Goal: Task Accomplishment & Management: Complete application form

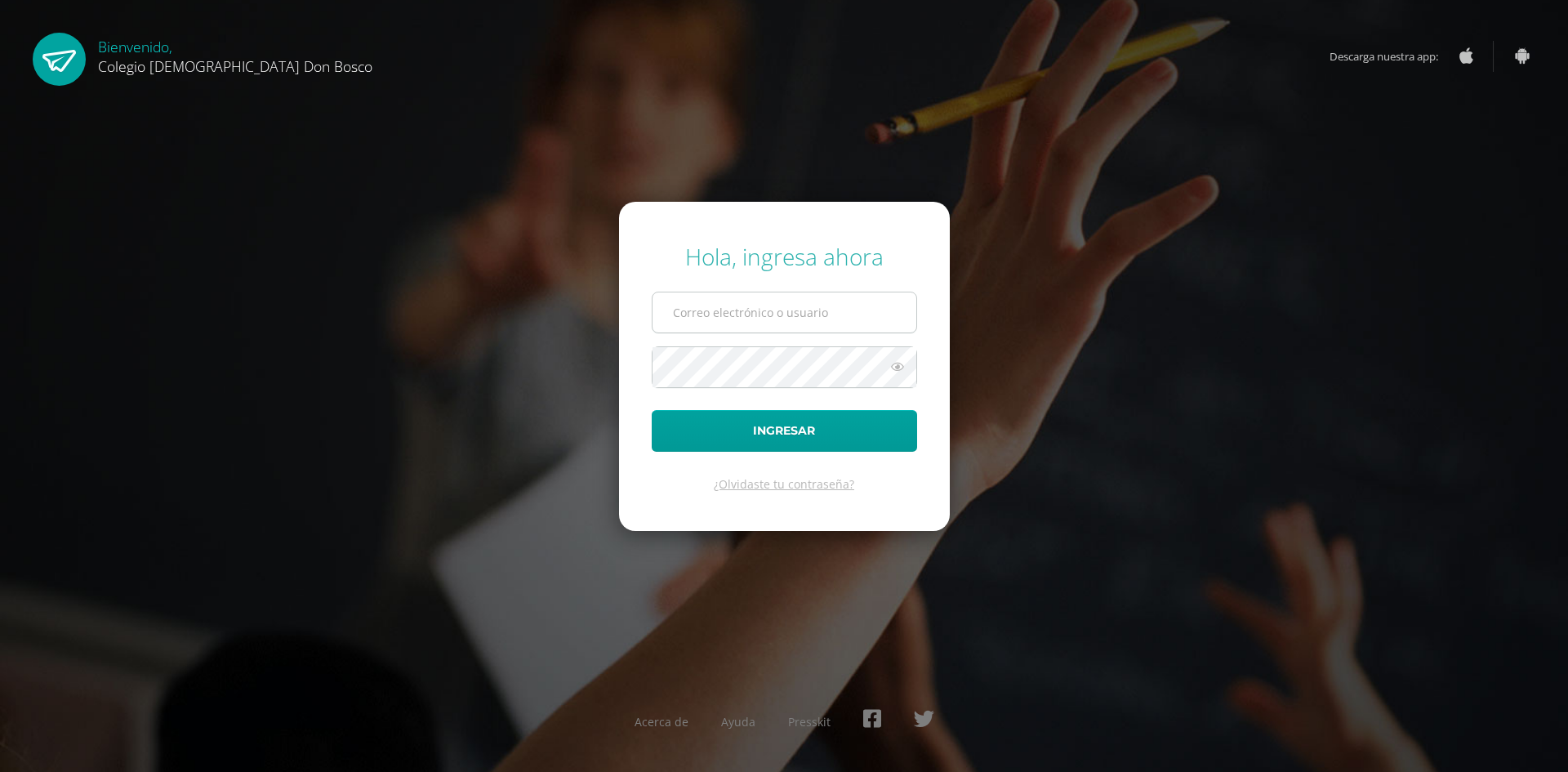
click at [703, 318] on input "text" at bounding box center [785, 312] width 264 height 40
type input "ecrup@donbosco.edu.gt"
click at [652, 410] on button "Ingresar" at bounding box center [785, 430] width 265 height 42
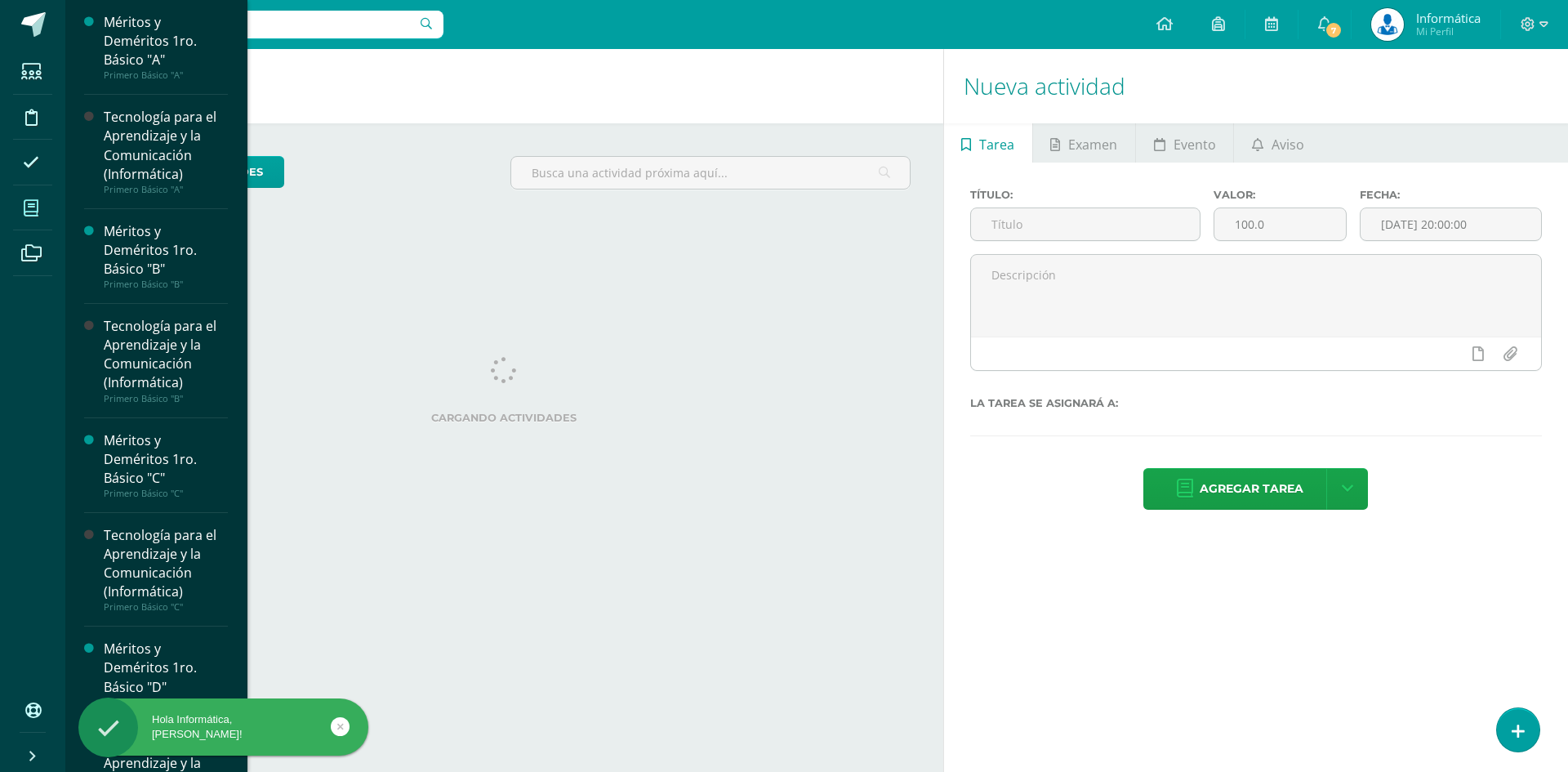
click at [30, 215] on icon at bounding box center [31, 208] width 15 height 16
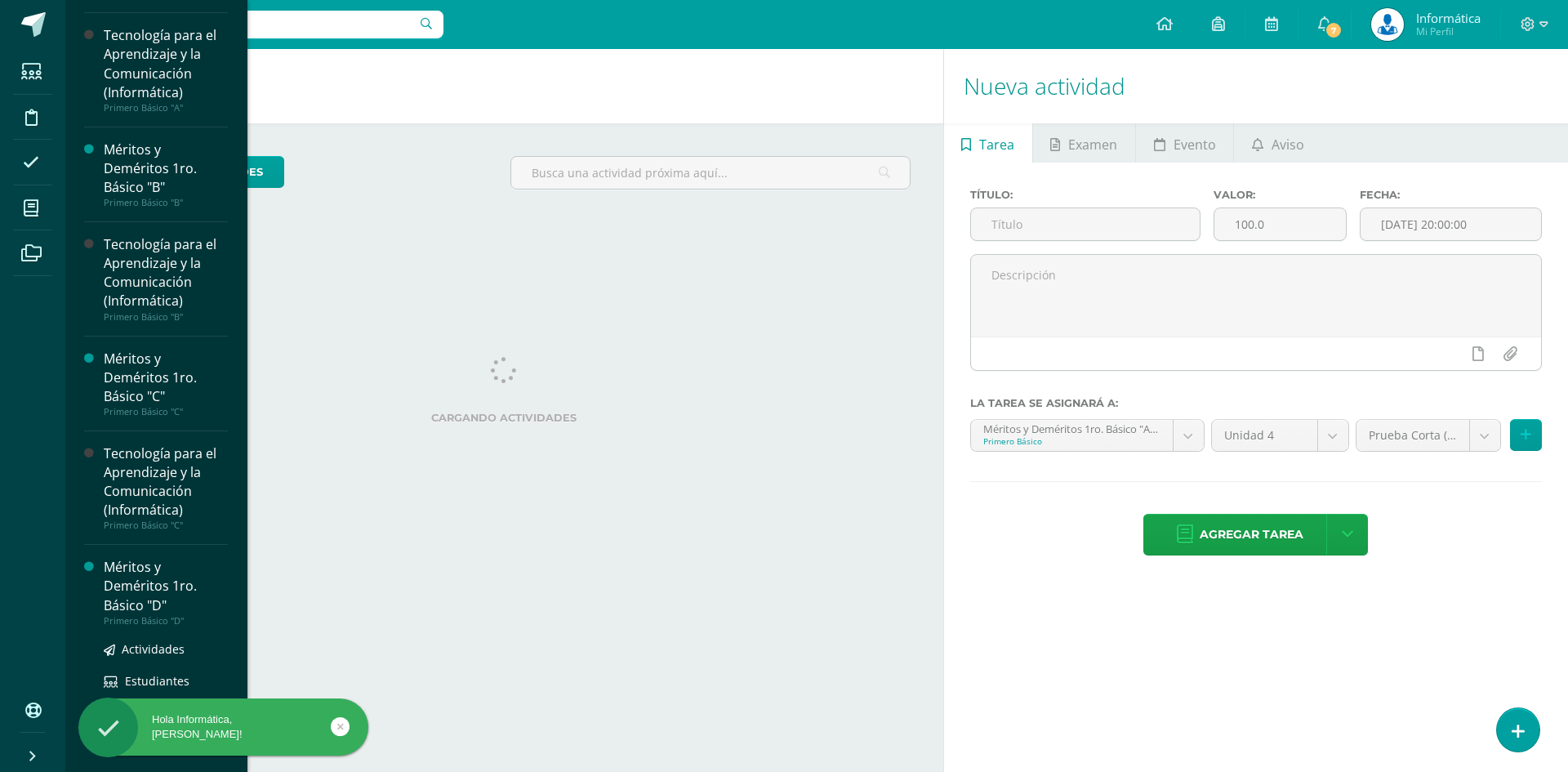
scroll to position [408, 0]
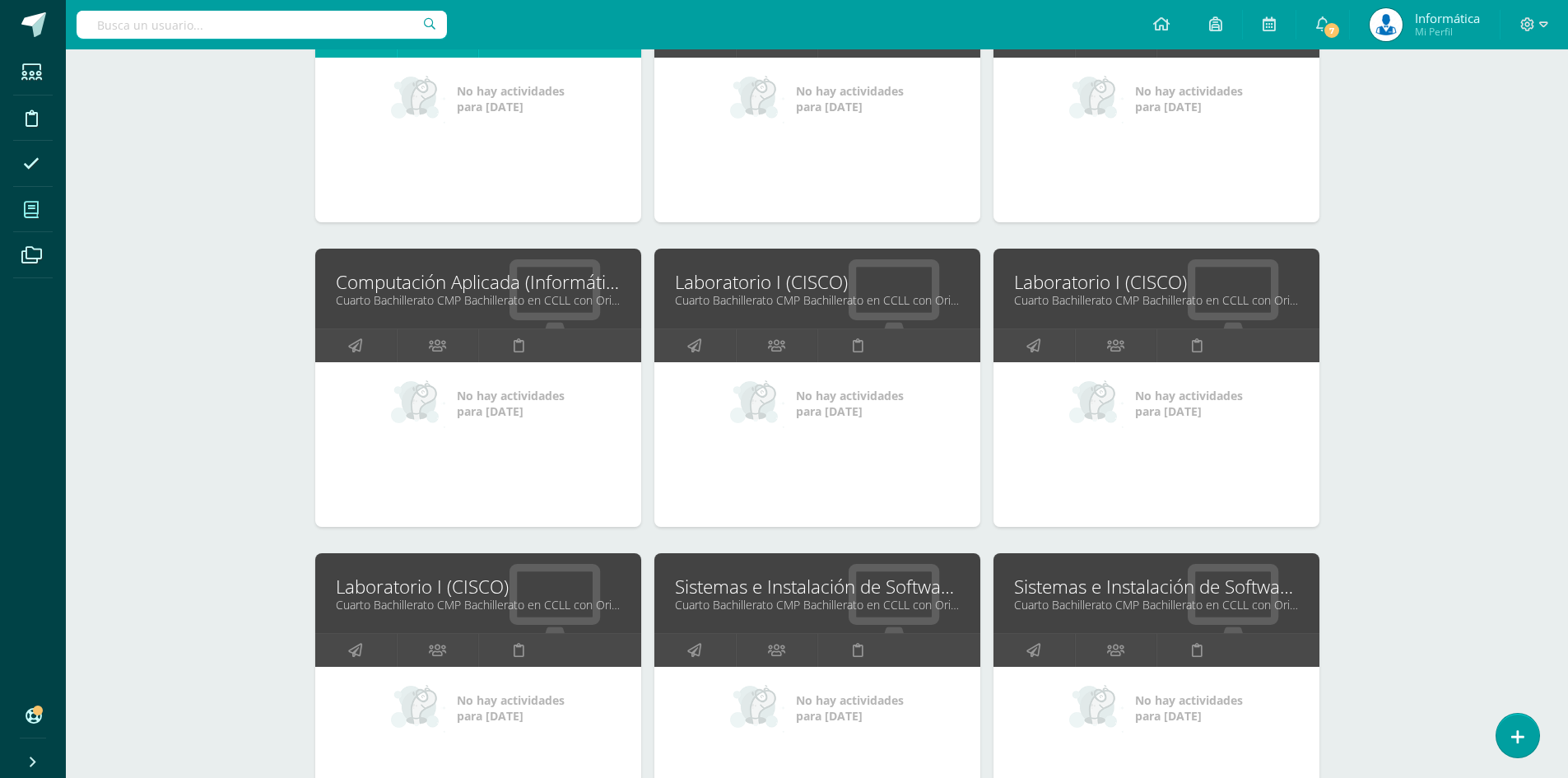
scroll to position [2553, 0]
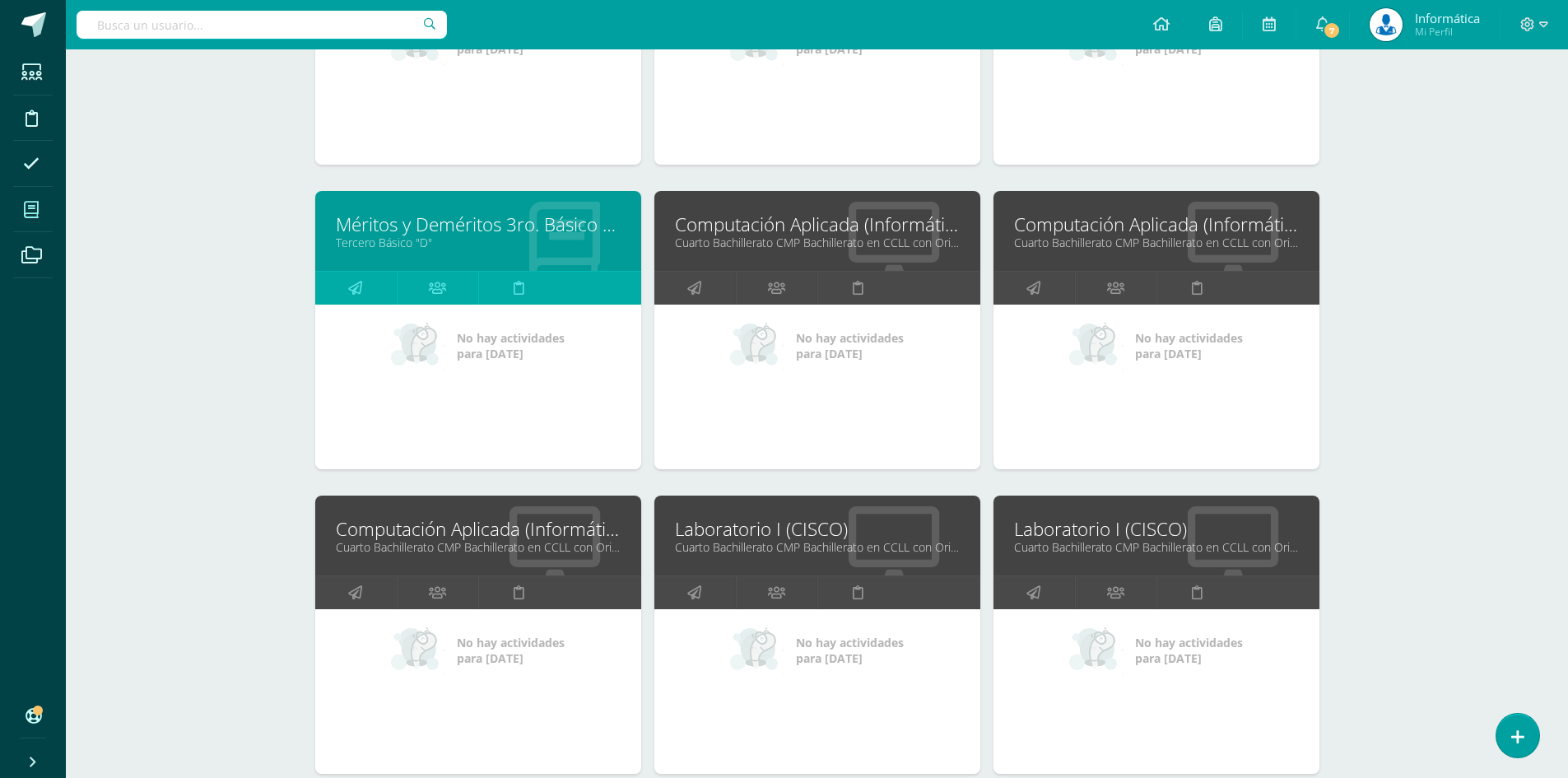
click at [808, 536] on link "Laboratorio I (CISCO)" at bounding box center [817, 529] width 285 height 26
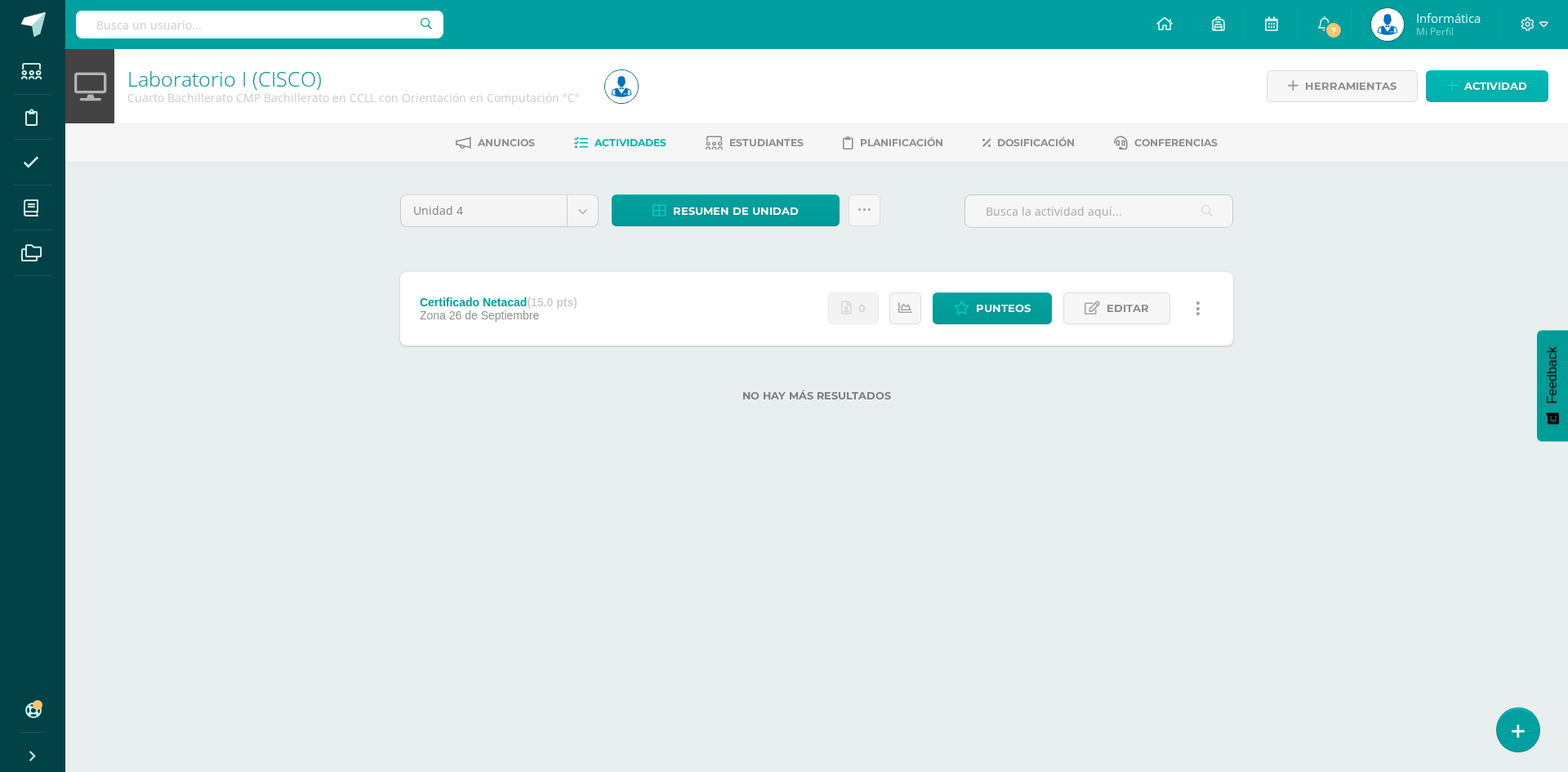
click at [1484, 93] on span "Actividad" at bounding box center [1496, 86] width 63 height 30
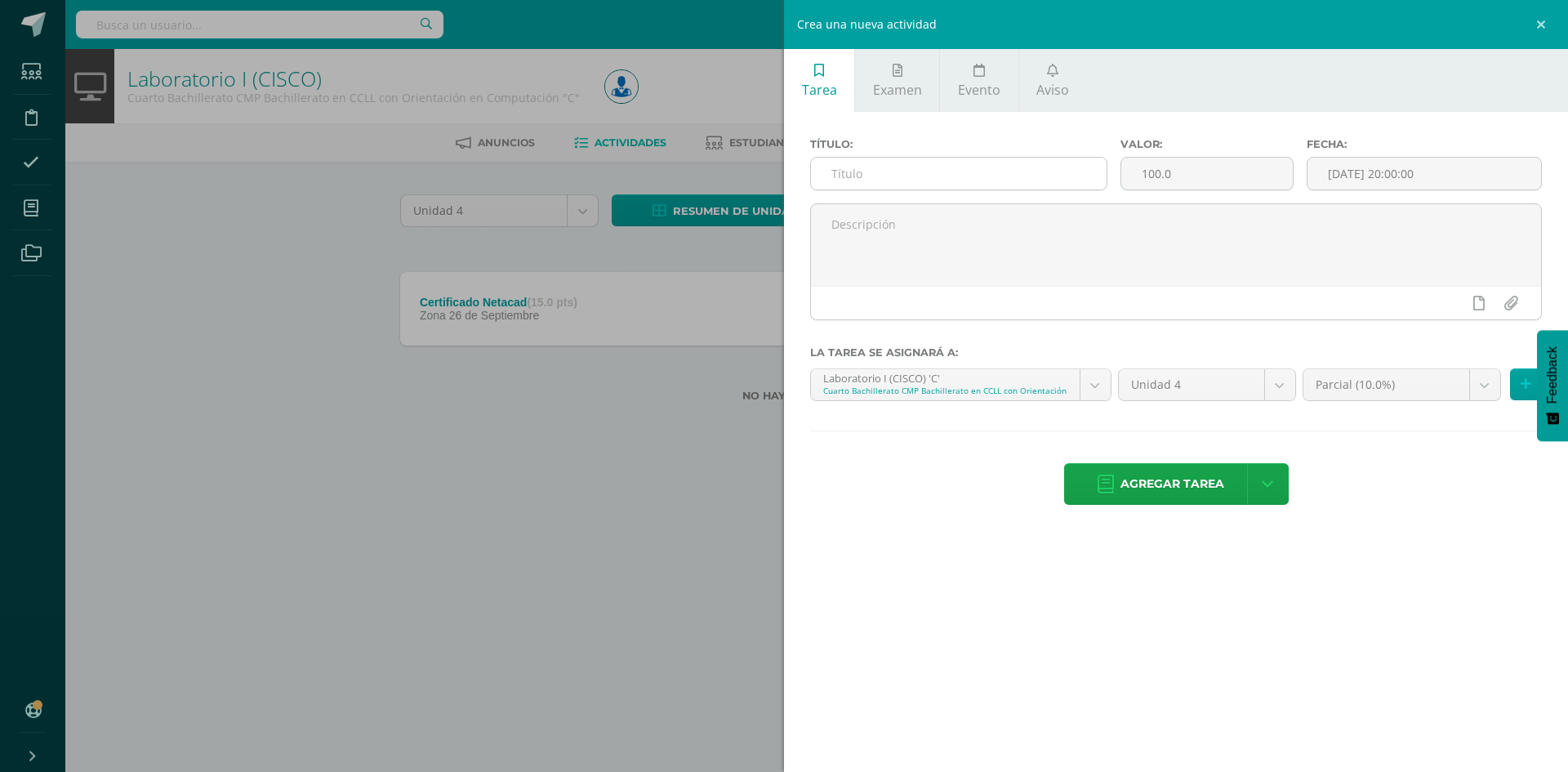
click at [972, 186] on input "text" at bounding box center [958, 173] width 296 height 32
type input "Guia de aprendizaje 3"
type input "10"
click at [1426, 183] on input "[DATE] 20:00:00" at bounding box center [1424, 173] width 233 height 32
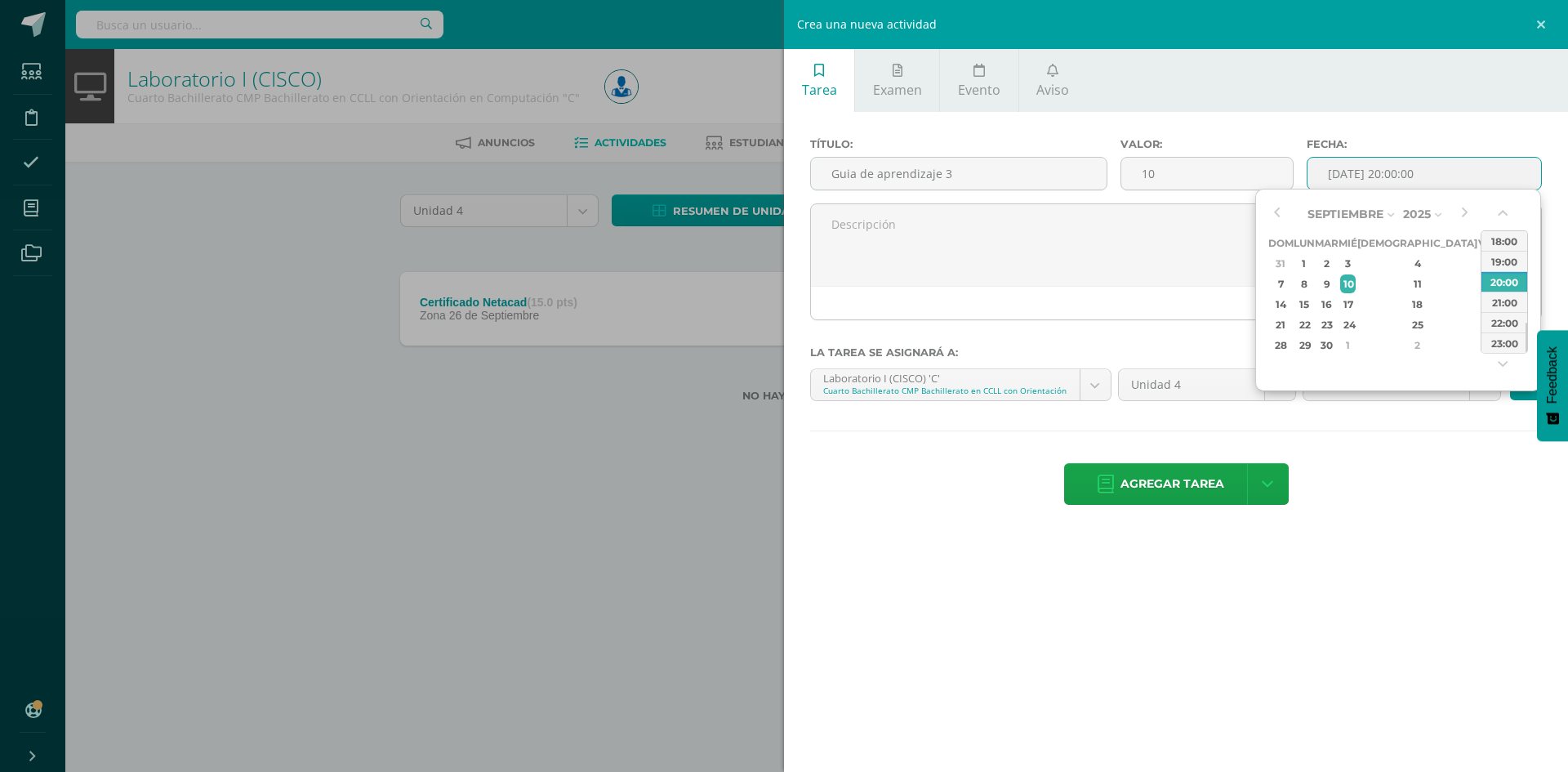
click at [1506, 343] on div "23:00" at bounding box center [1505, 343] width 46 height 20
type input "2025-09-10 23:00"
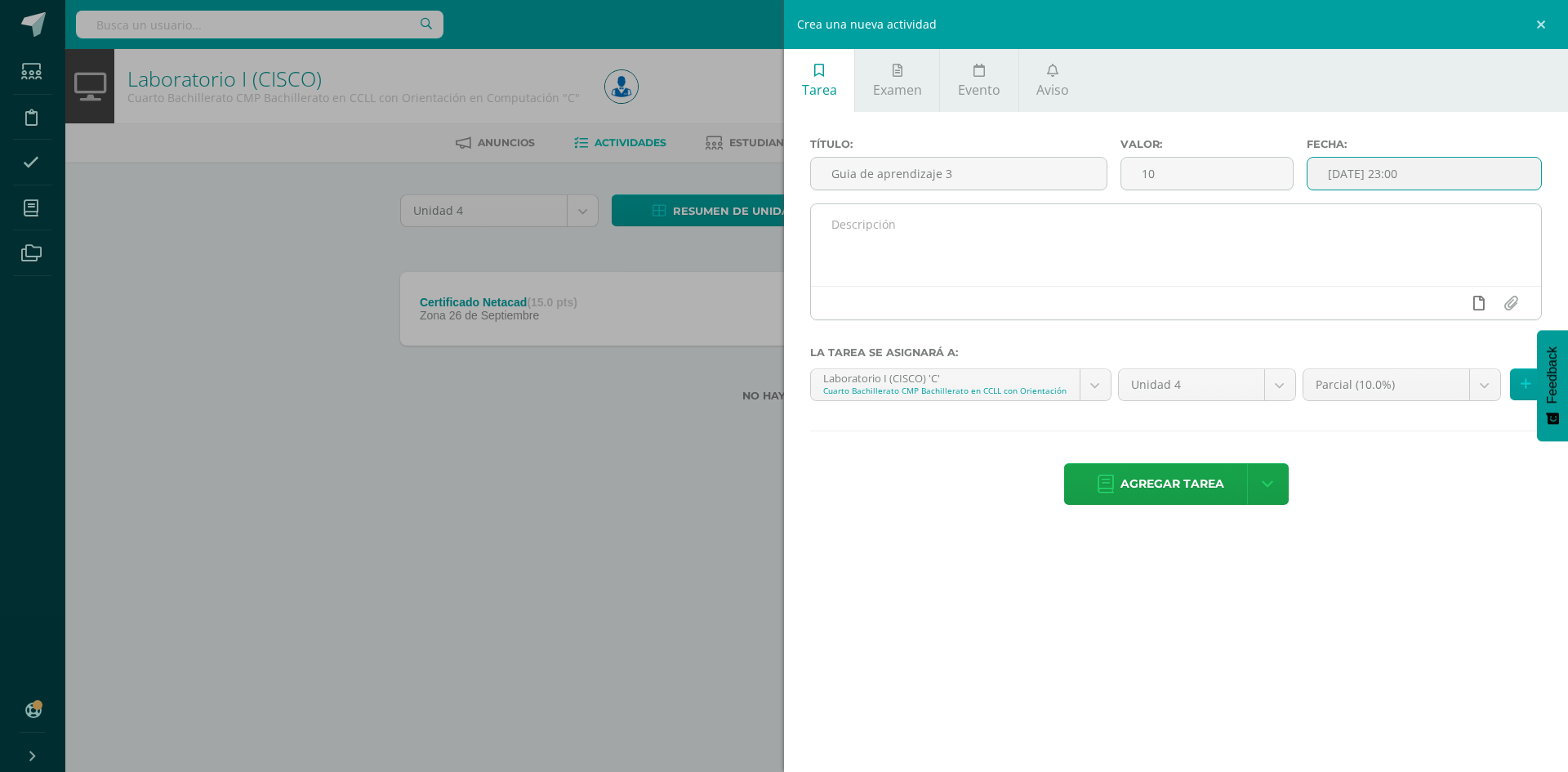
click at [1484, 307] on icon at bounding box center [1480, 303] width 11 height 15
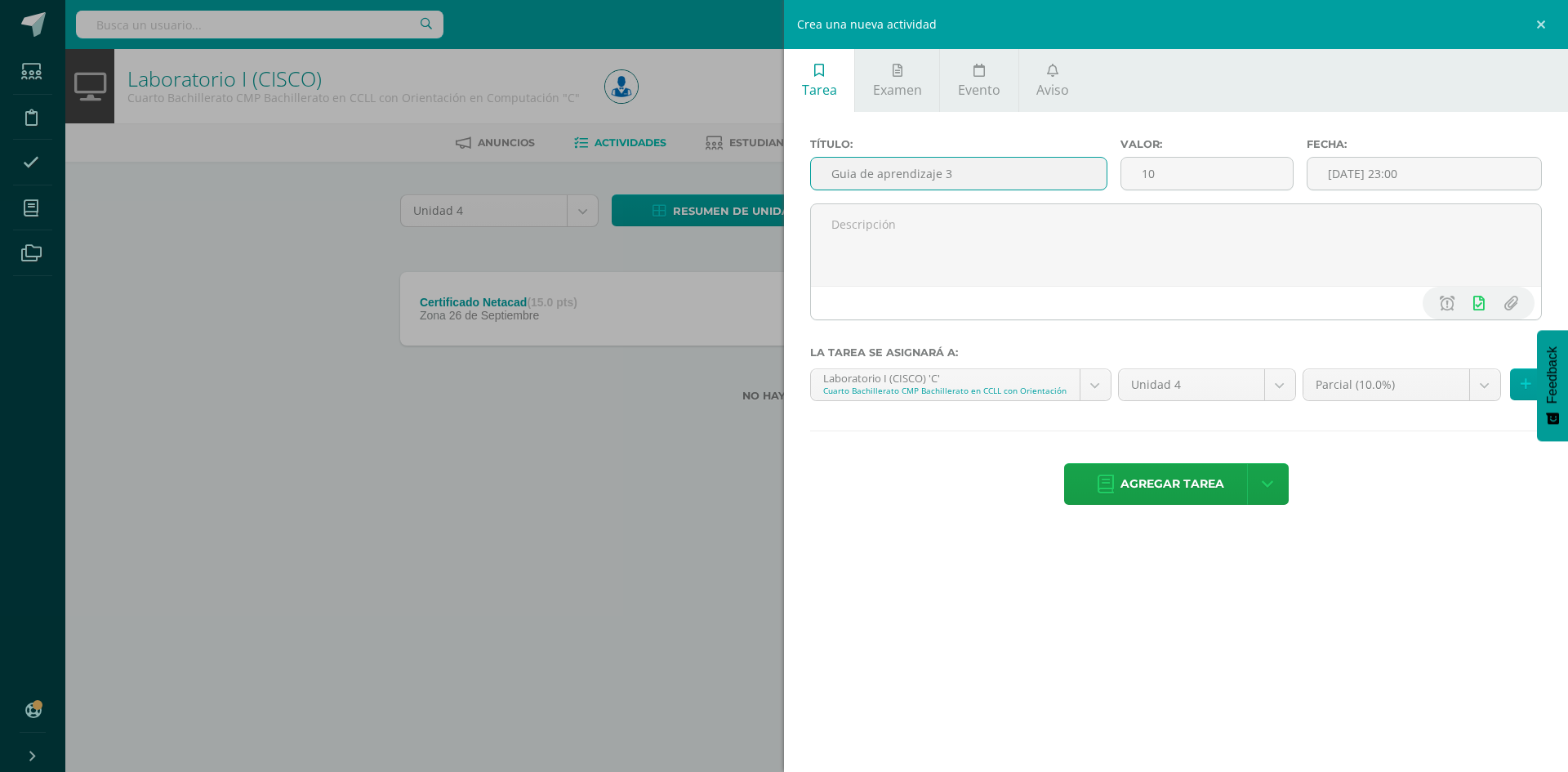
drag, startPoint x: 988, startPoint y: 180, endPoint x: 818, endPoint y: 175, distance: 170.1
click at [818, 175] on input "Guia de aprendizaje 3" at bounding box center [958, 173] width 296 height 32
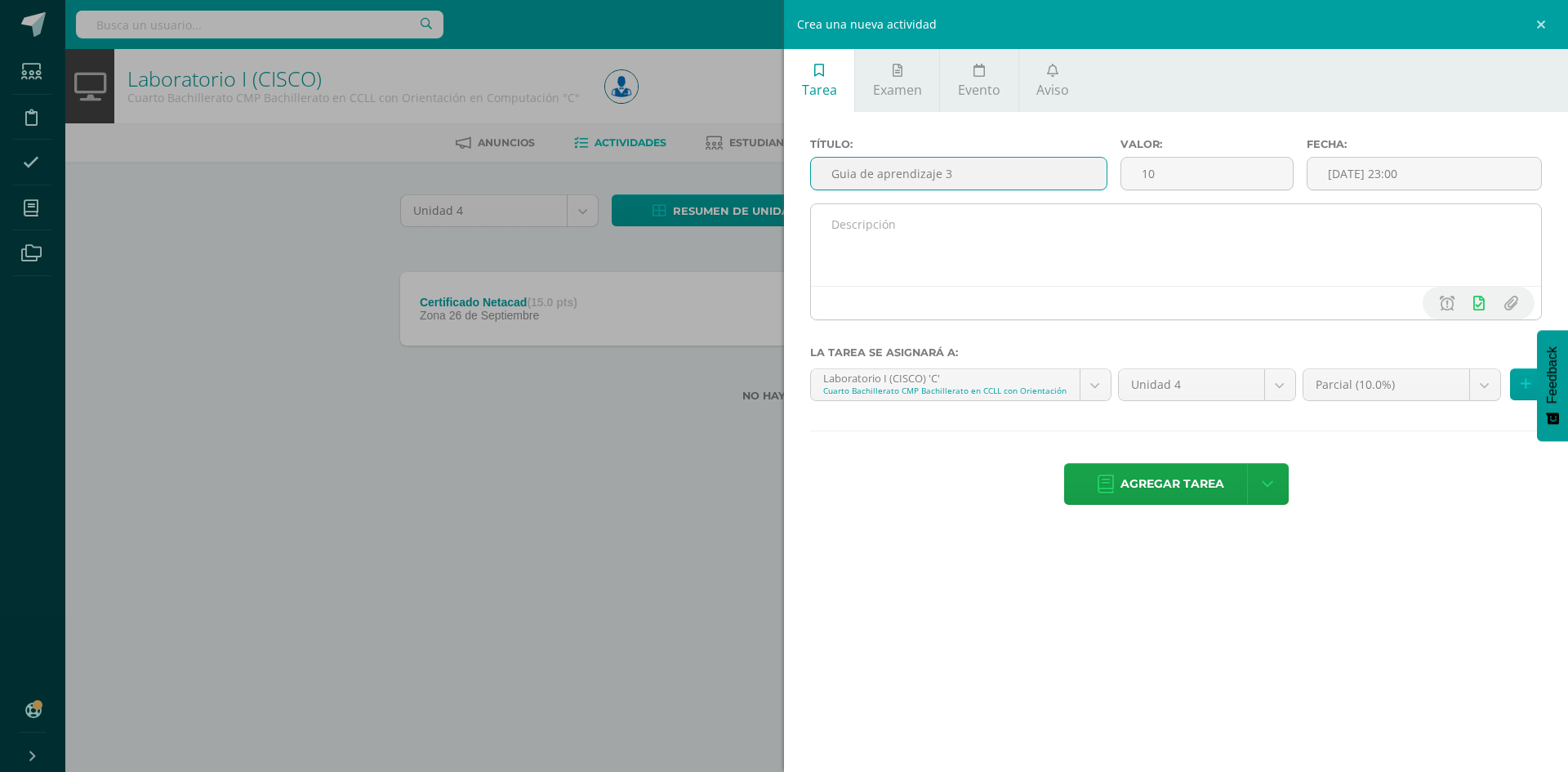
click at [912, 252] on textarea at bounding box center [1176, 245] width 730 height 82
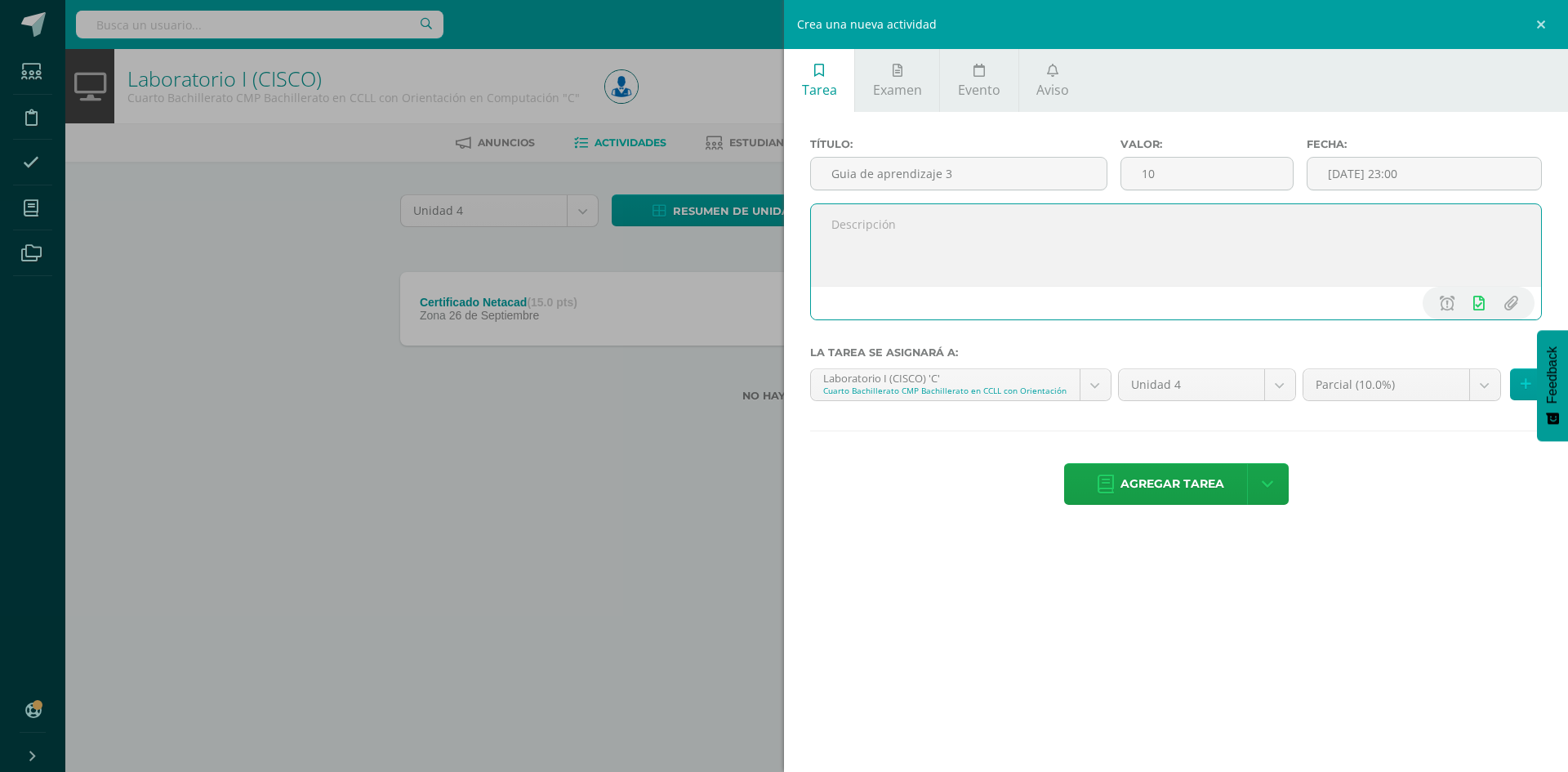
paste textarea "Guia de aprendizaje 3"
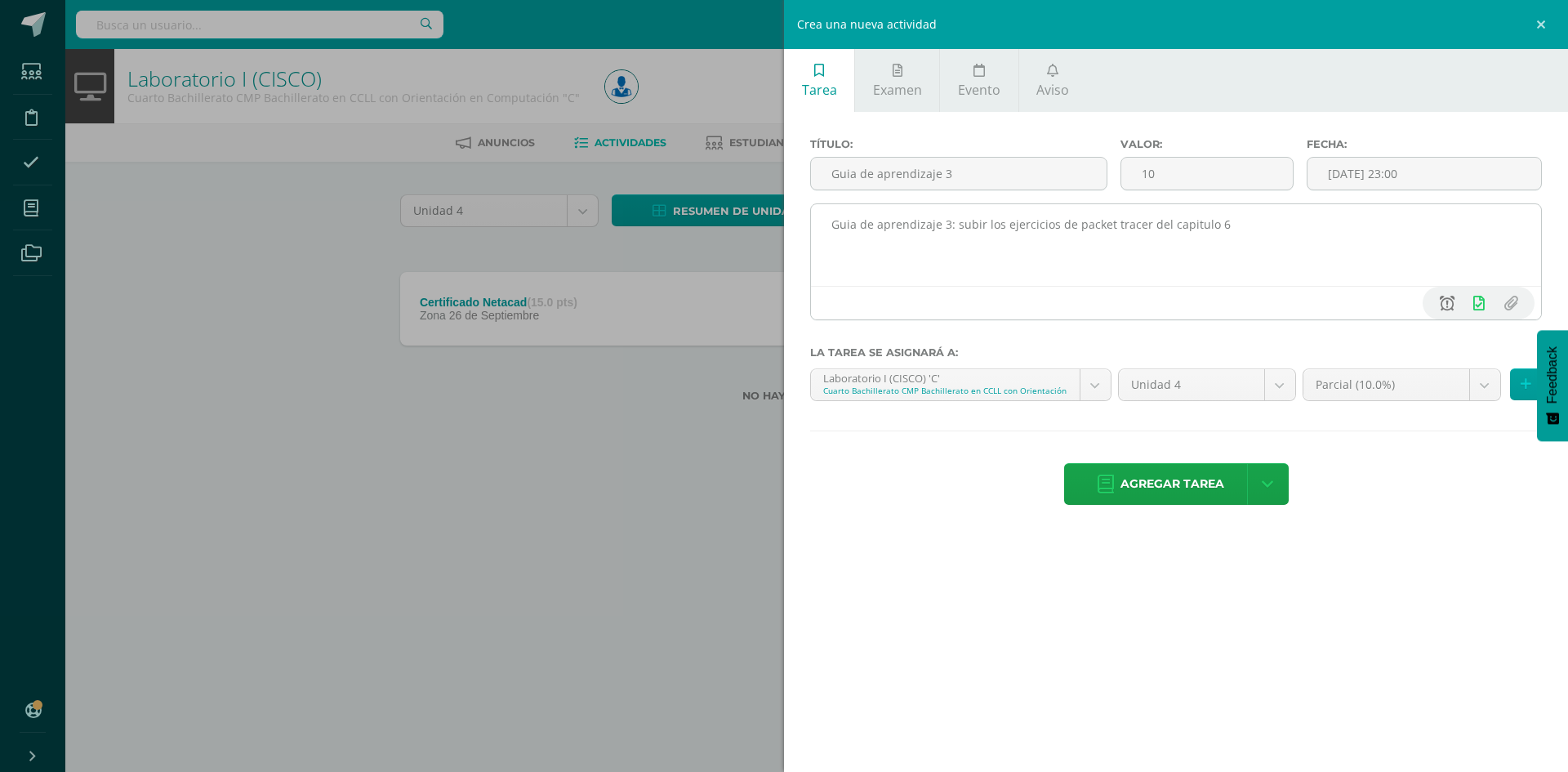
click at [1444, 307] on icon at bounding box center [1448, 303] width 15 height 15
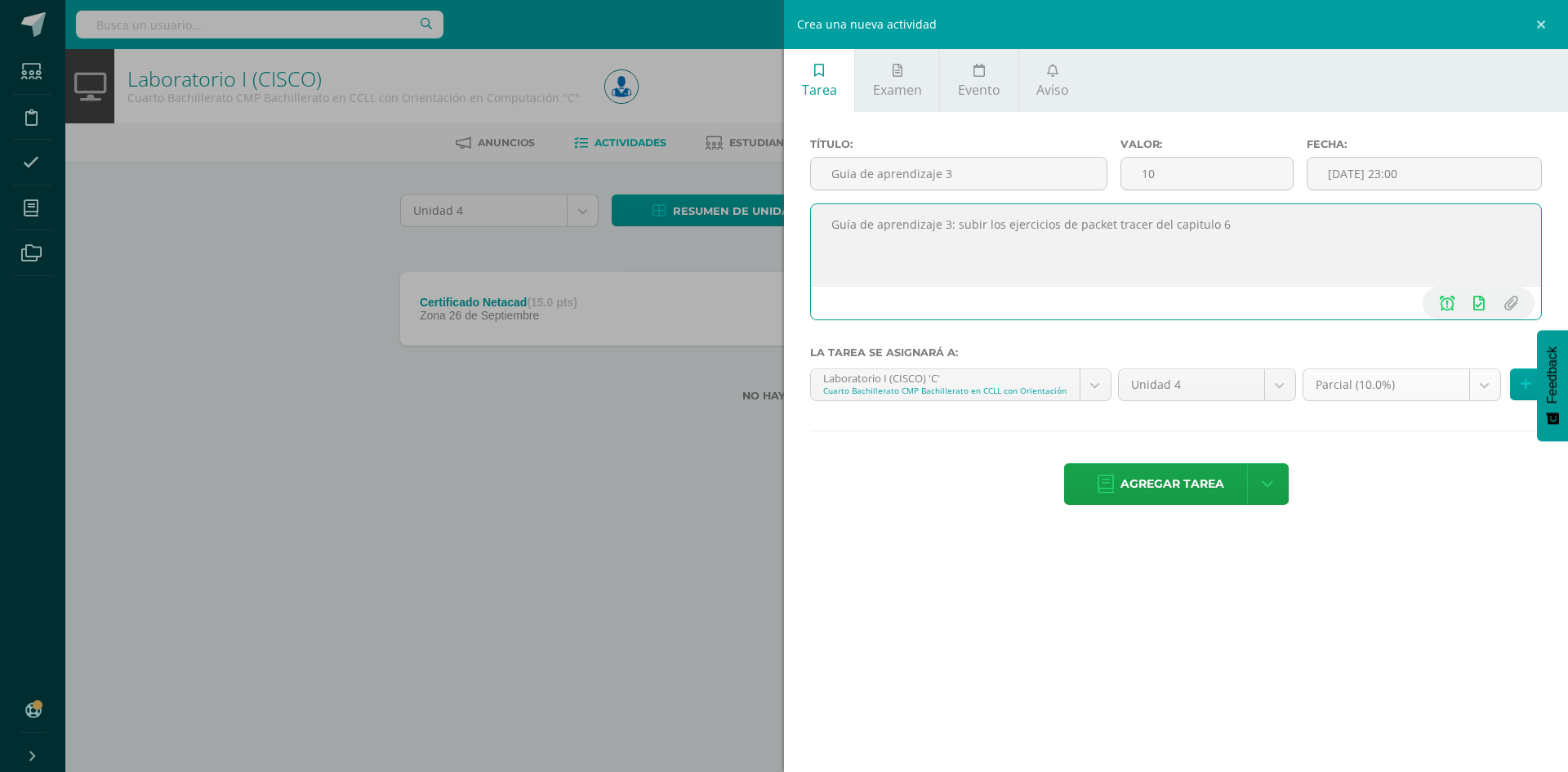
type textarea "Guía de aprendizaje 3: subir los ejercicios de packet tracer del capitulo 6"
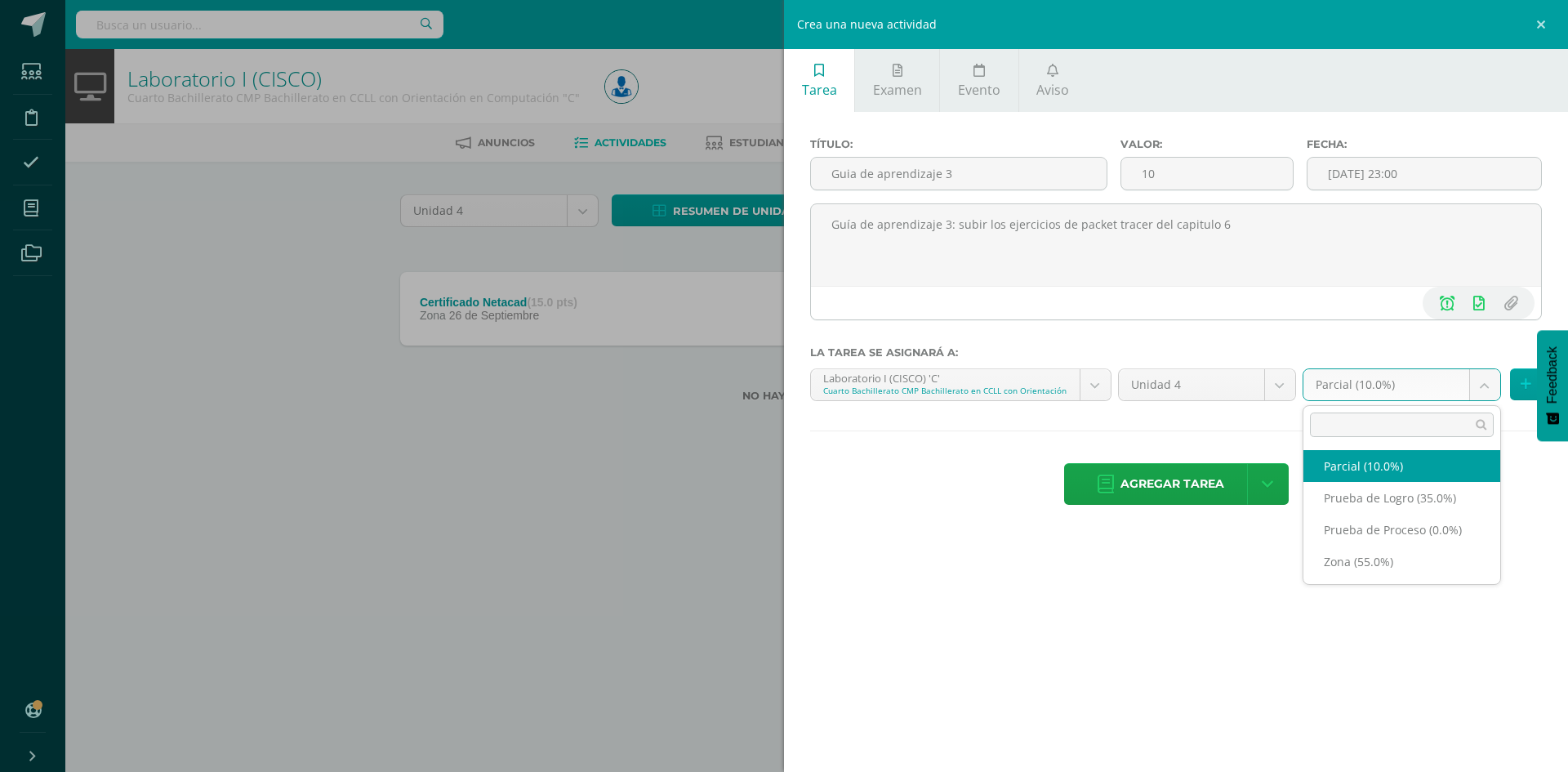
click at [1448, 387] on body "Estudiantes Disciplina Asistencia Mis cursos Archivos Soporte Centro de ayuda Ú…" at bounding box center [784, 227] width 1568 height 454
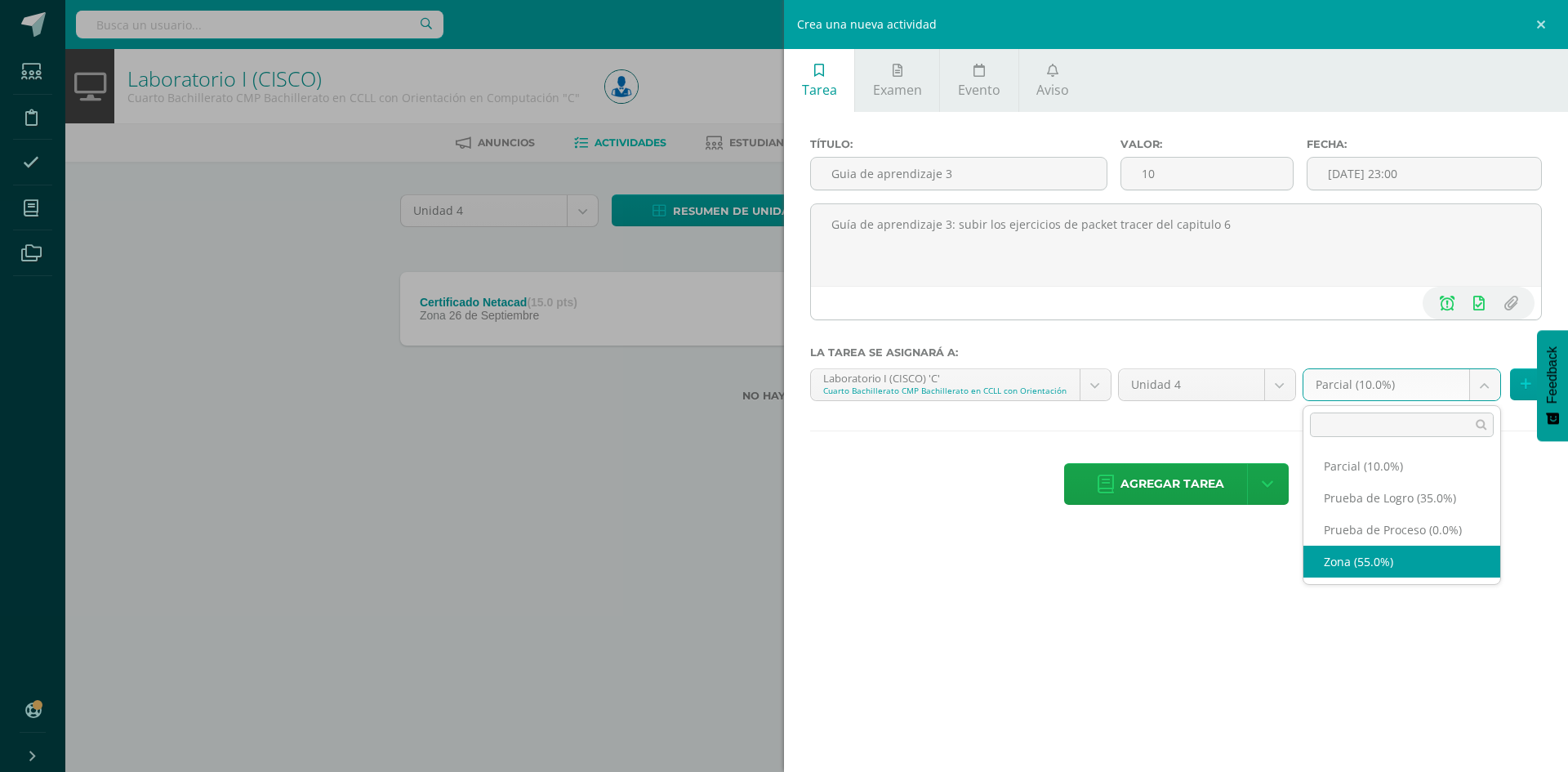
select select "161076"
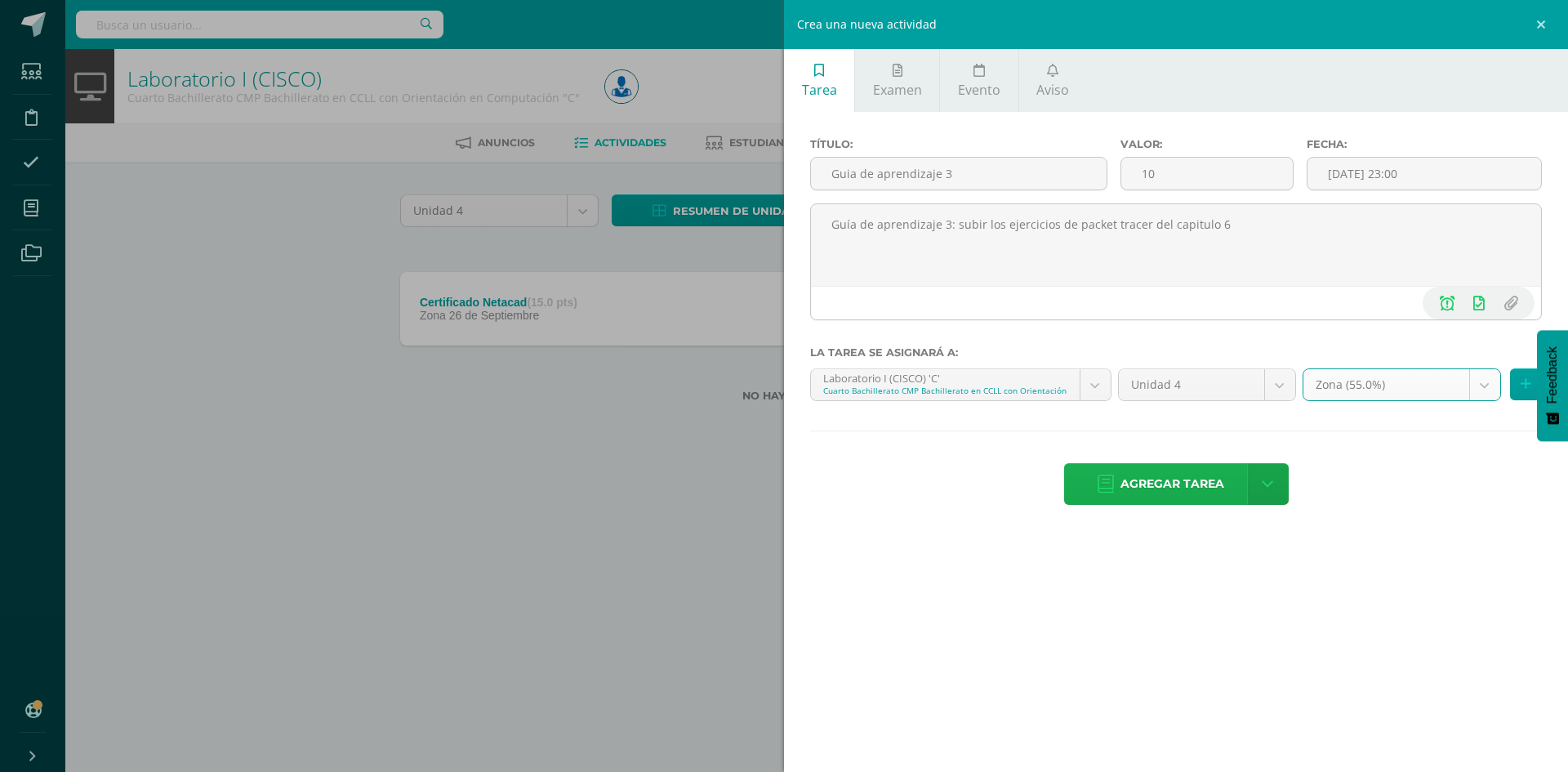
click at [1161, 472] on span "Agregar tarea" at bounding box center [1172, 484] width 104 height 40
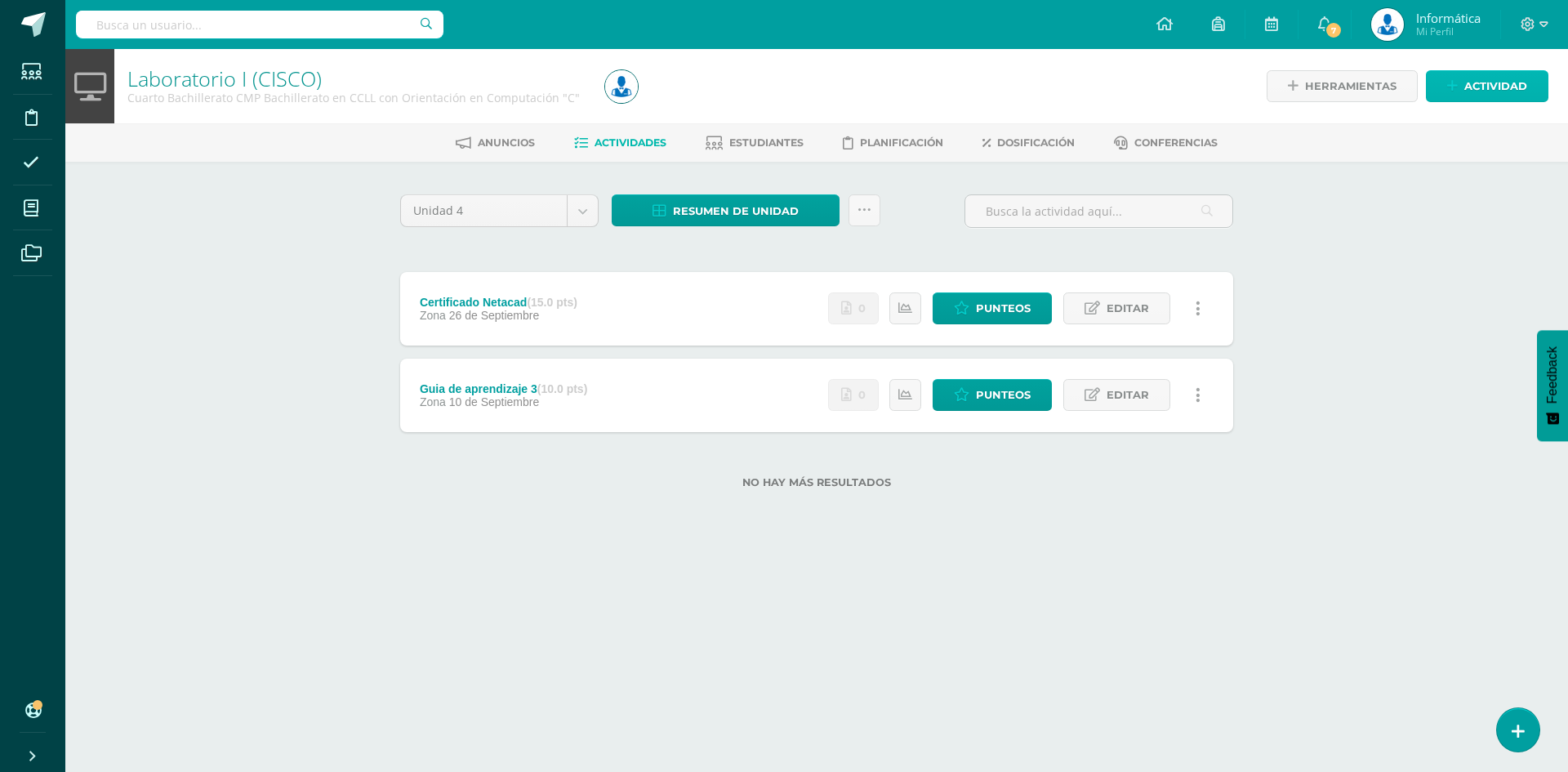
click at [1465, 79] on span "Actividad" at bounding box center [1496, 86] width 63 height 30
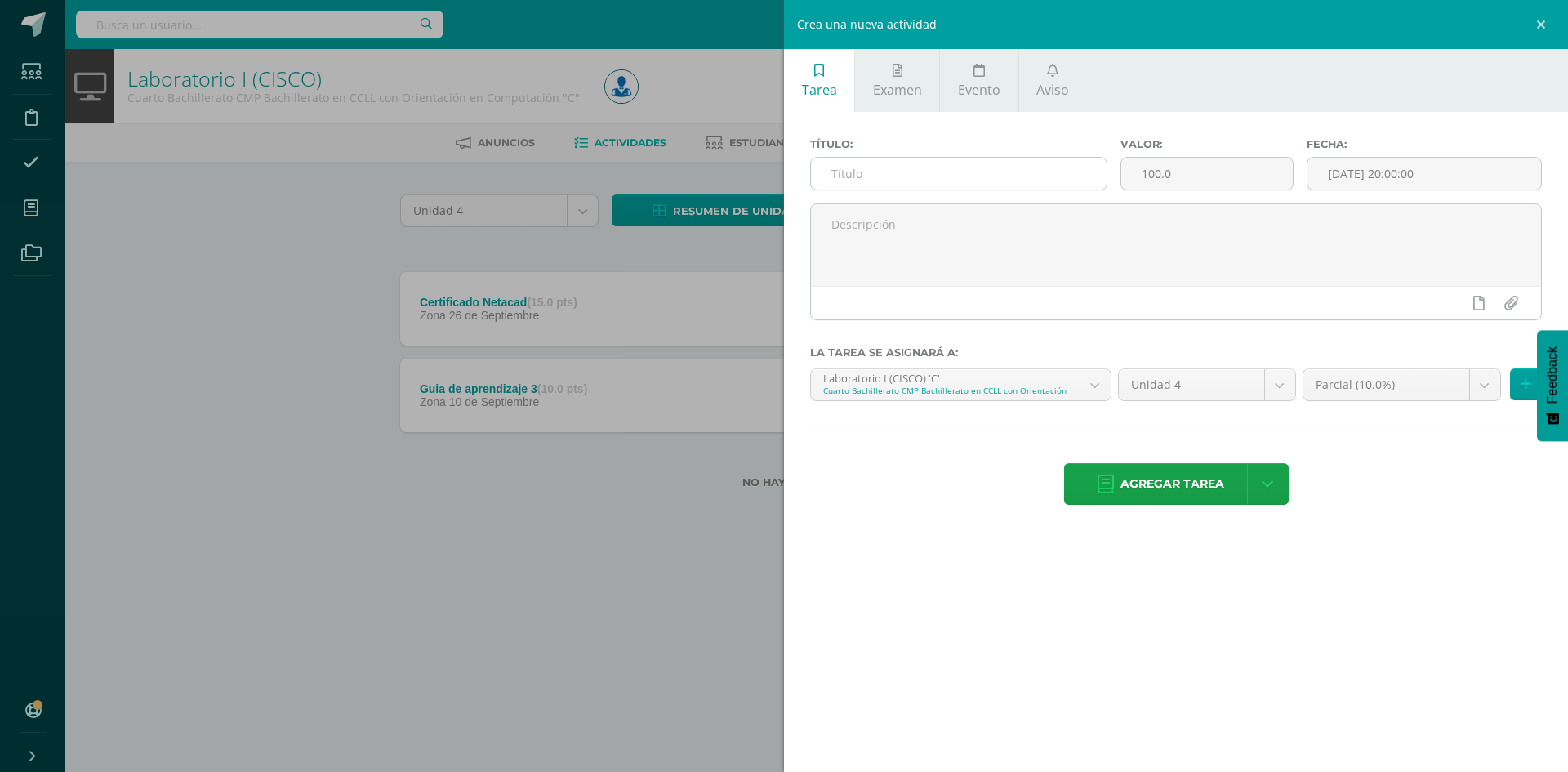
click at [885, 179] on input "text" at bounding box center [958, 173] width 296 height 32
drag, startPoint x: 958, startPoint y: 179, endPoint x: 805, endPoint y: 176, distance: 153.0
click at [805, 176] on div "Título: Guía de aprendizaje 1" at bounding box center [958, 170] width 310 height 66
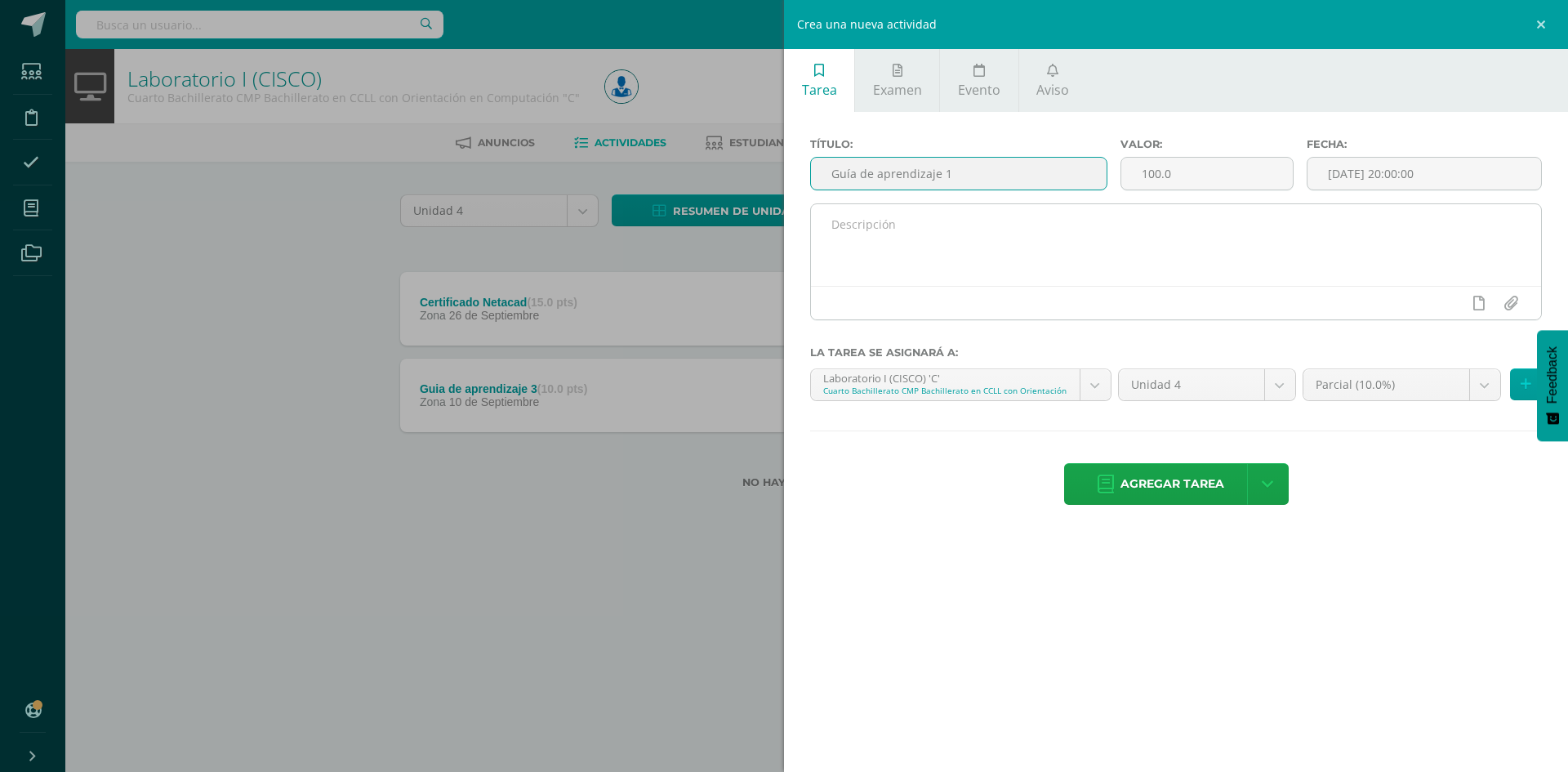
type input "Guía de aprendizaje 1"
click at [860, 233] on textarea at bounding box center [1176, 245] width 730 height 82
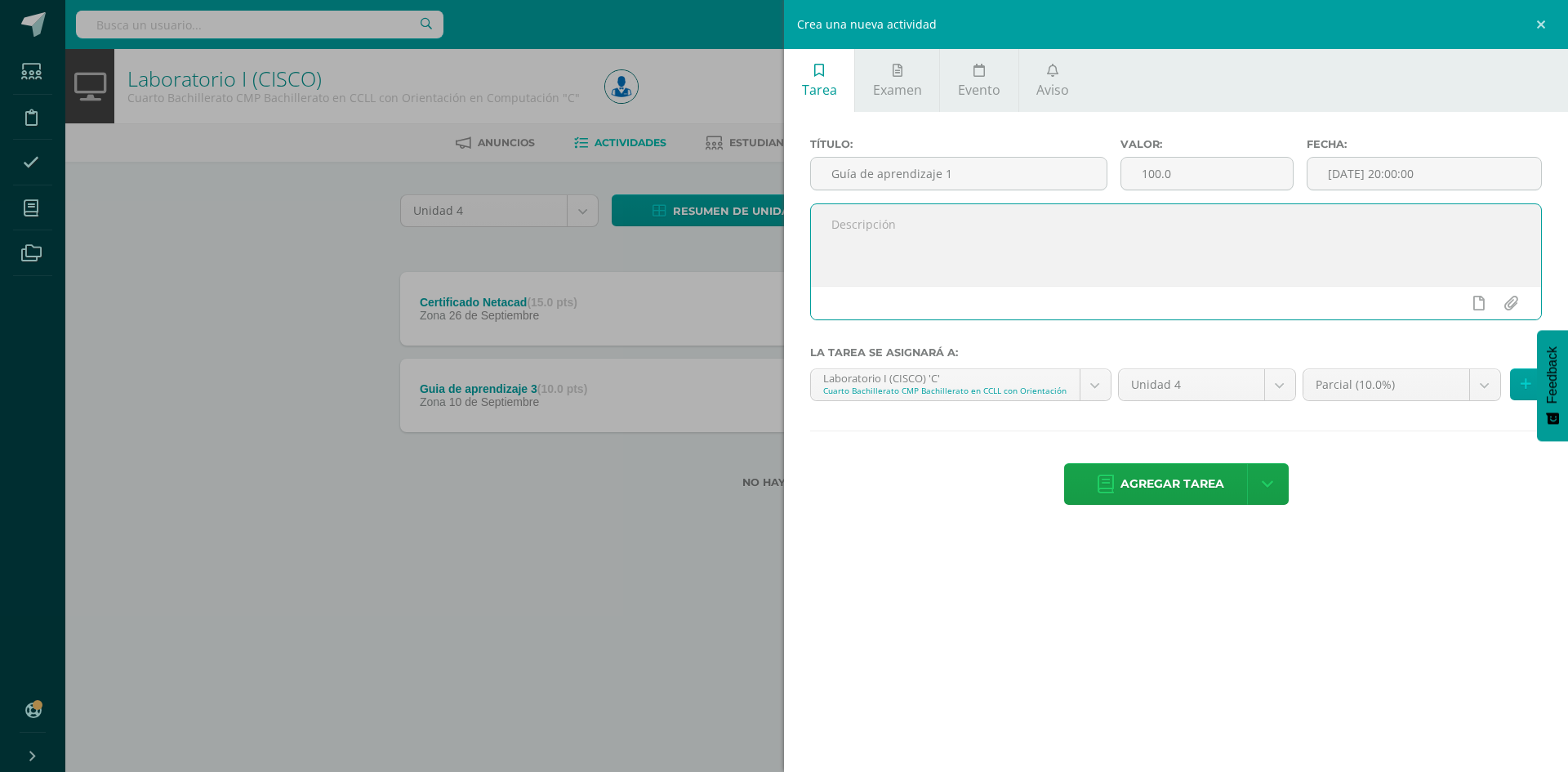
paste textarea "Guía de aprendizaje 1"
type textarea "Guía de aprendizaje 1"
drag, startPoint x: 1190, startPoint y: 178, endPoint x: 1090, endPoint y: 170, distance: 100.3
click at [1090, 170] on div "Título: Guía de aprendizaje 1 Valor: 100.0 Fecha: 2025-09-10 20:00:00" at bounding box center [1176, 170] width 745 height 66
type input "10"
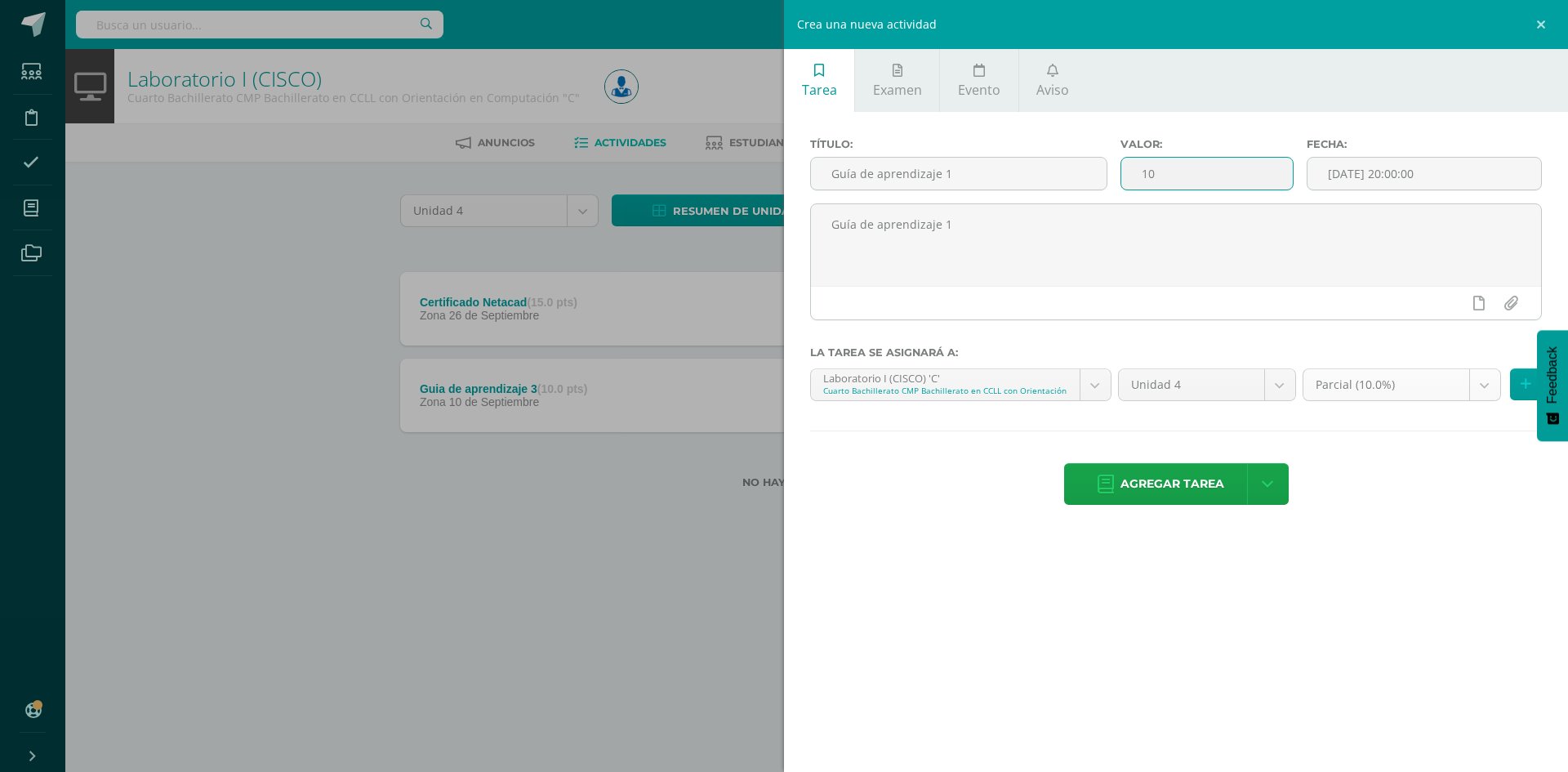
click at [1370, 379] on body "Tarea asignada exitosamente Estudiantes Disciplina Asistencia Mis cursos Archiv…" at bounding box center [784, 270] width 1568 height 541
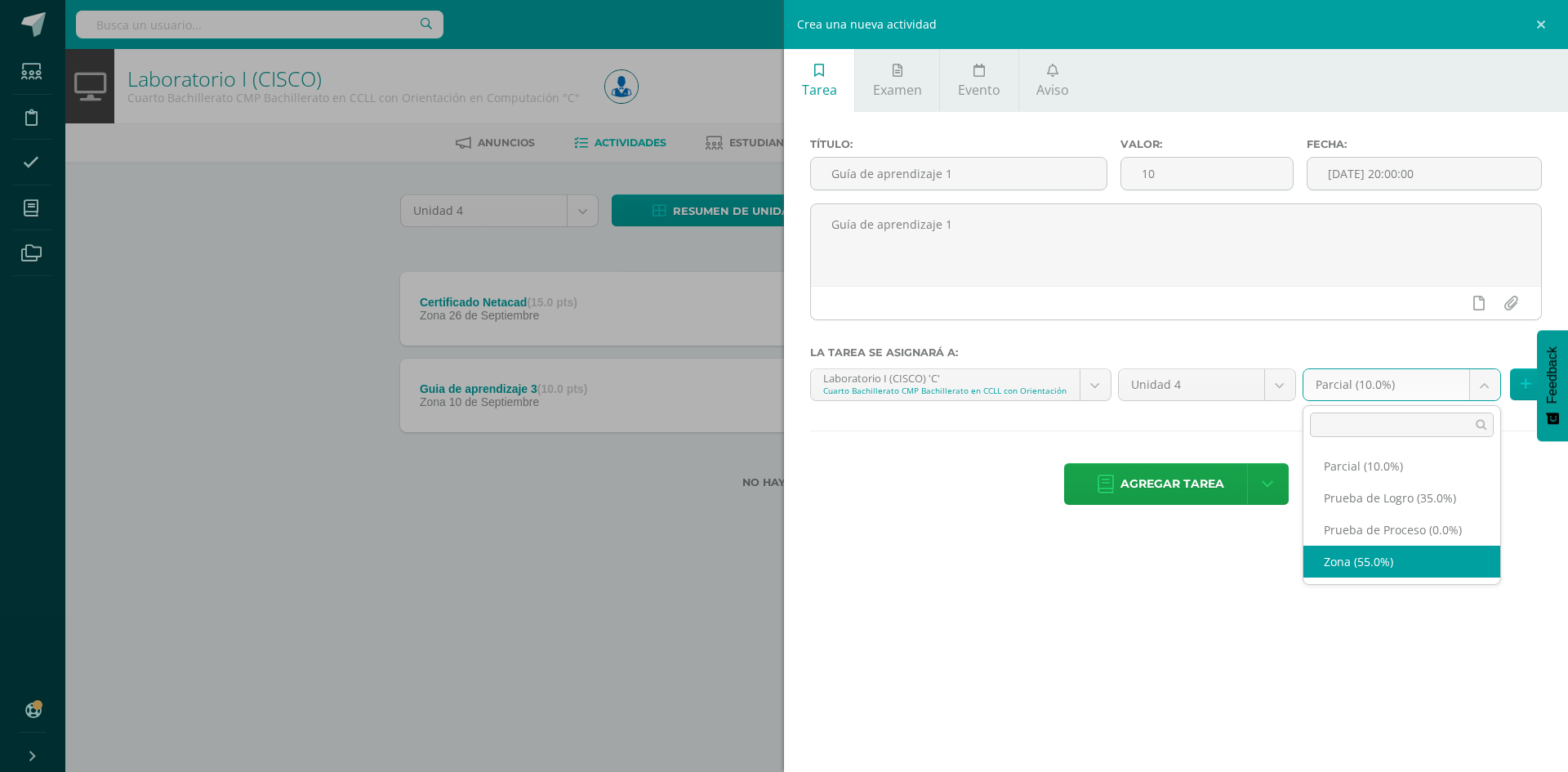
select select "161076"
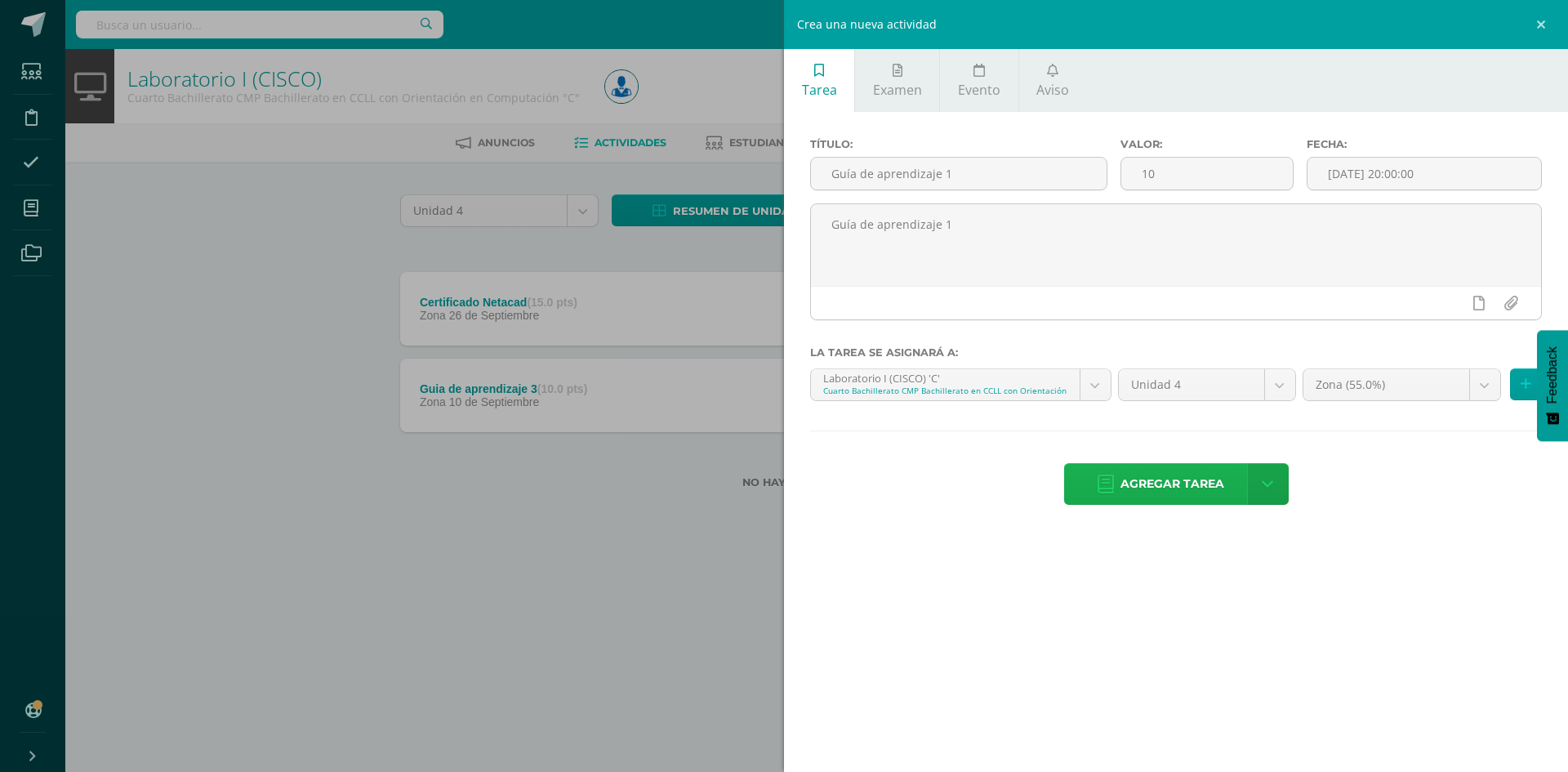
click at [1157, 497] on span "Agregar tarea" at bounding box center [1172, 484] width 104 height 40
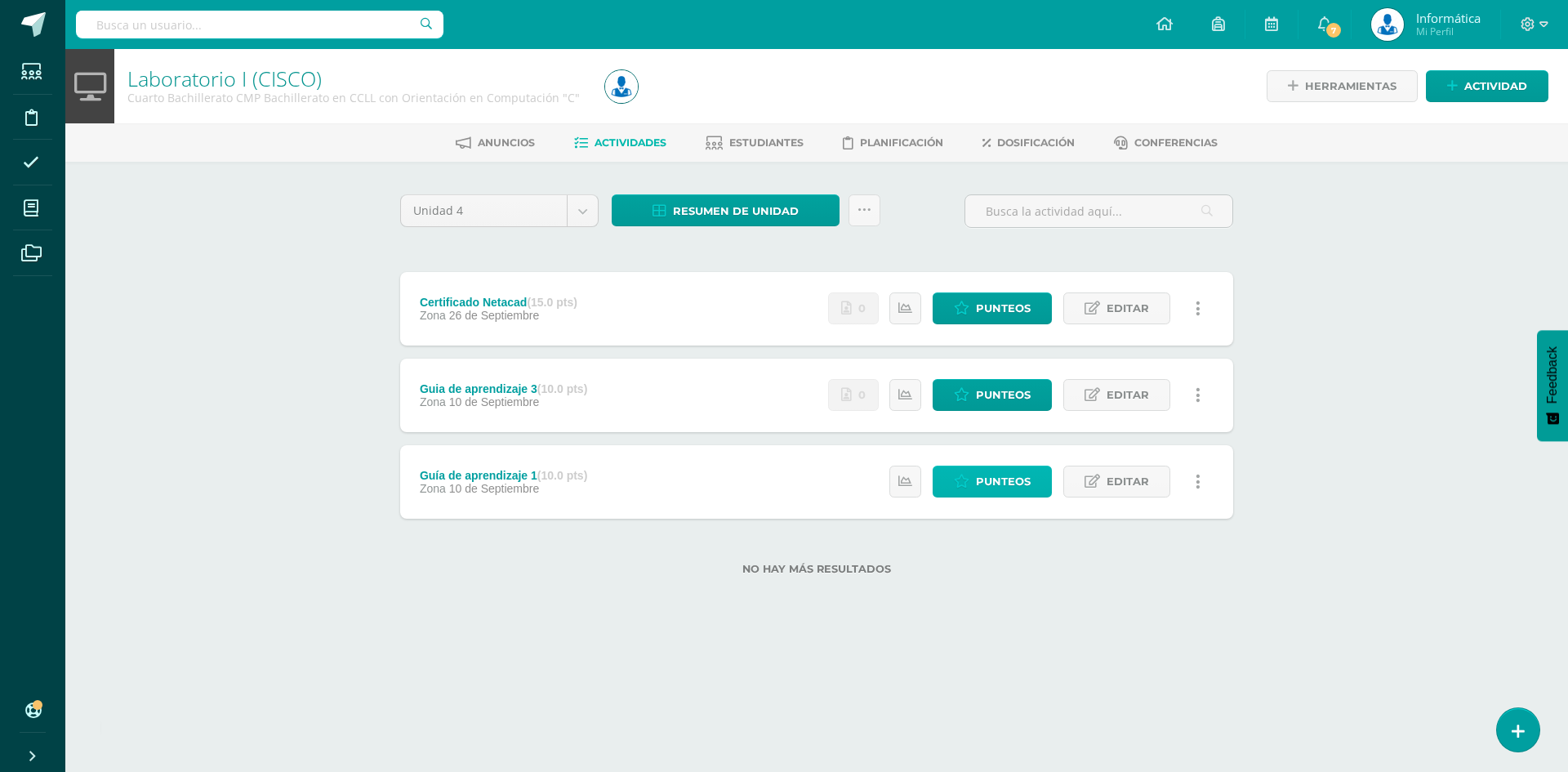
click at [1022, 487] on span "Punteos" at bounding box center [1003, 481] width 55 height 30
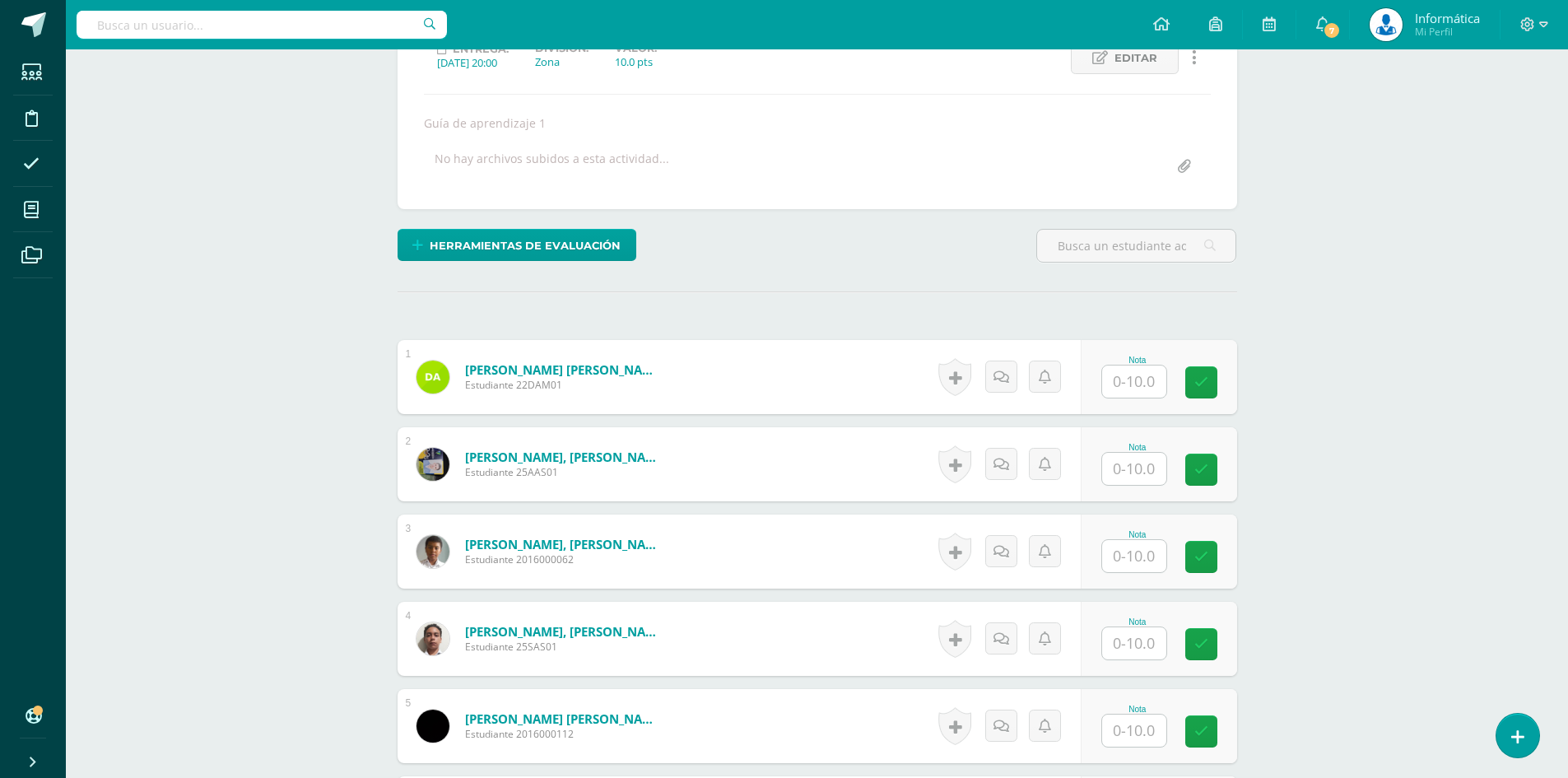
scroll to position [330, 0]
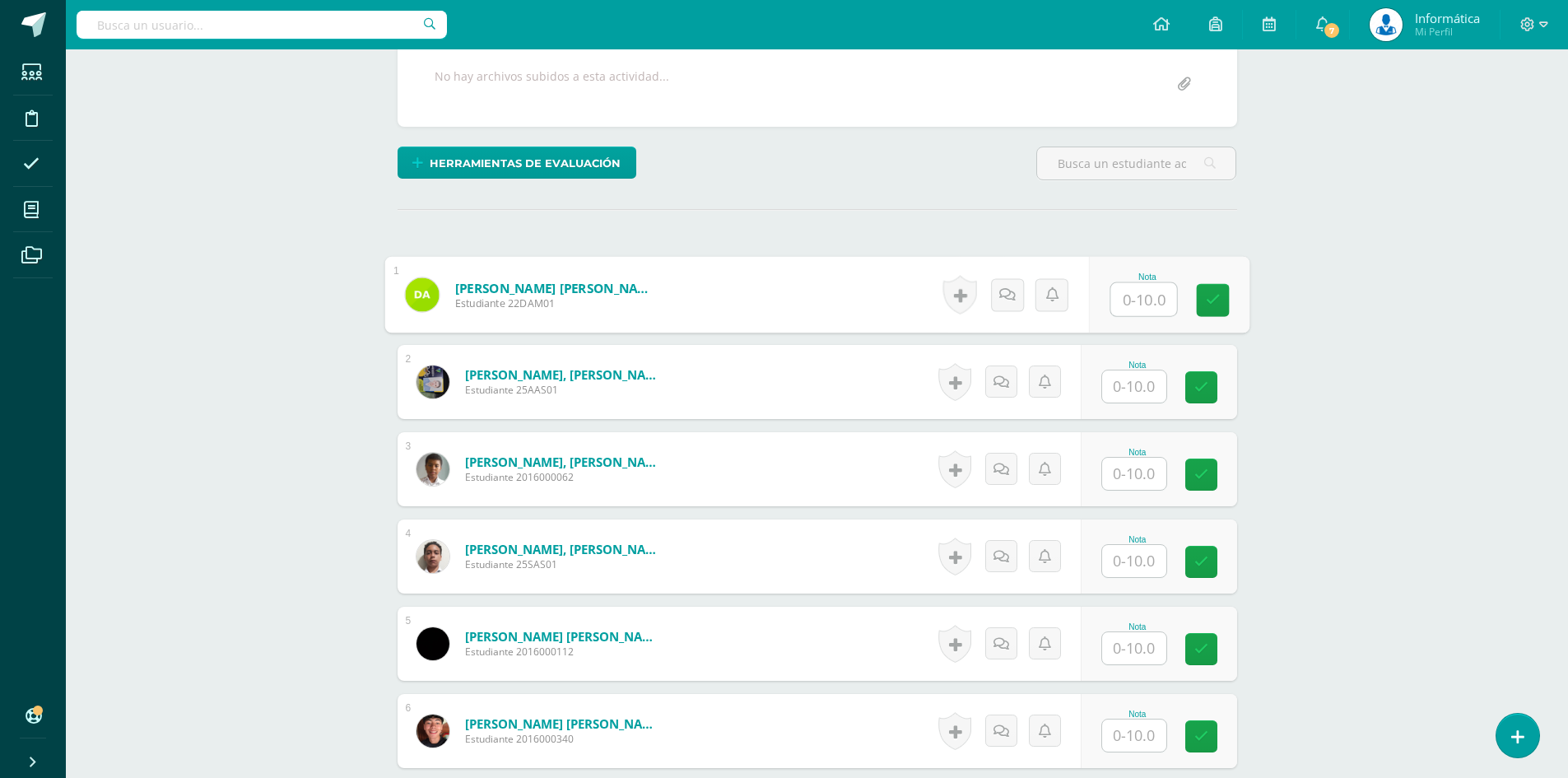
click at [1135, 306] on input "text" at bounding box center [1144, 300] width 66 height 33
type input "10"
click at [1128, 455] on div "Nota" at bounding box center [1138, 452] width 73 height 9
click at [1134, 471] on input "text" at bounding box center [1144, 474] width 66 height 33
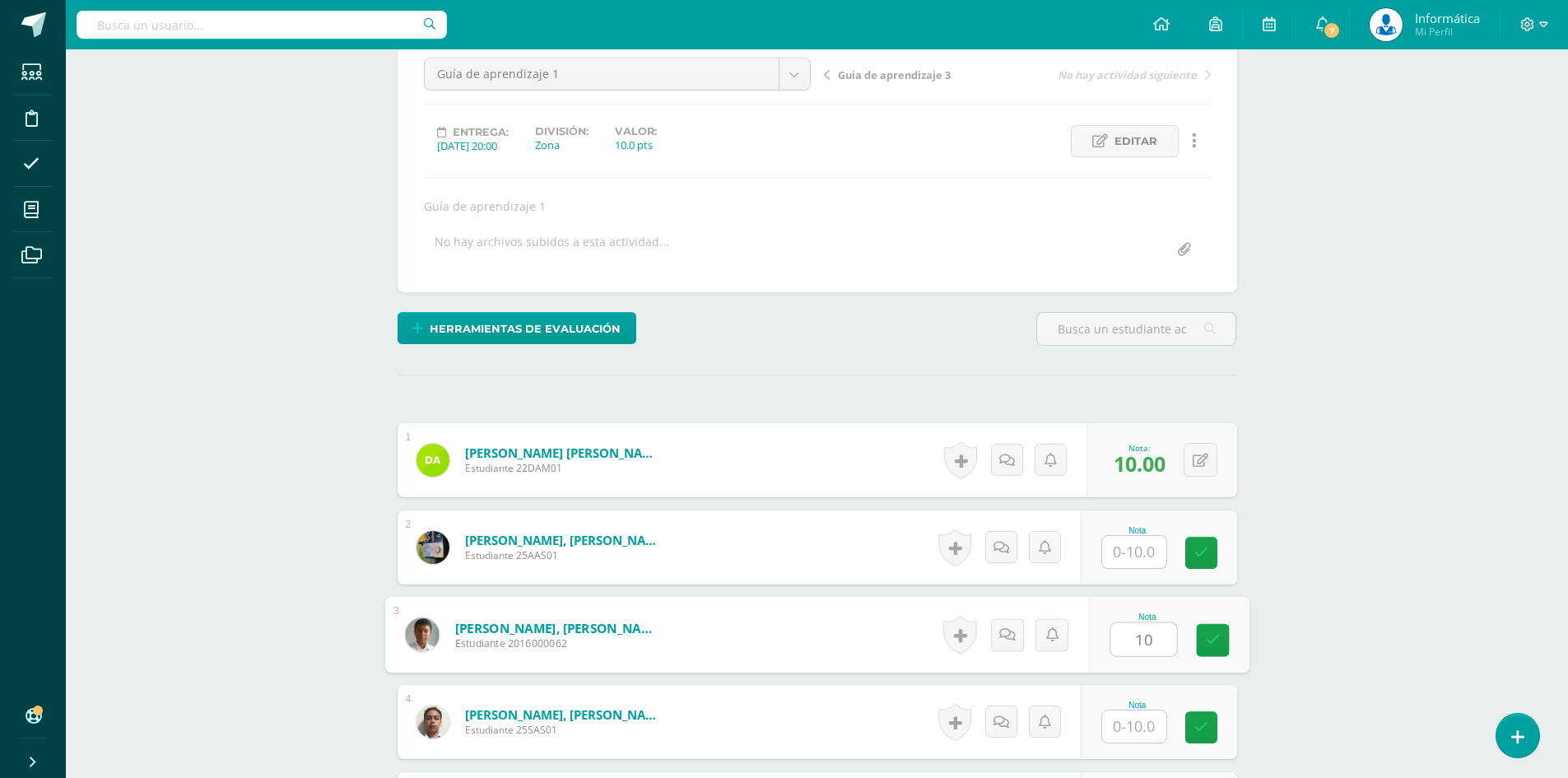
scroll to position [411, 0]
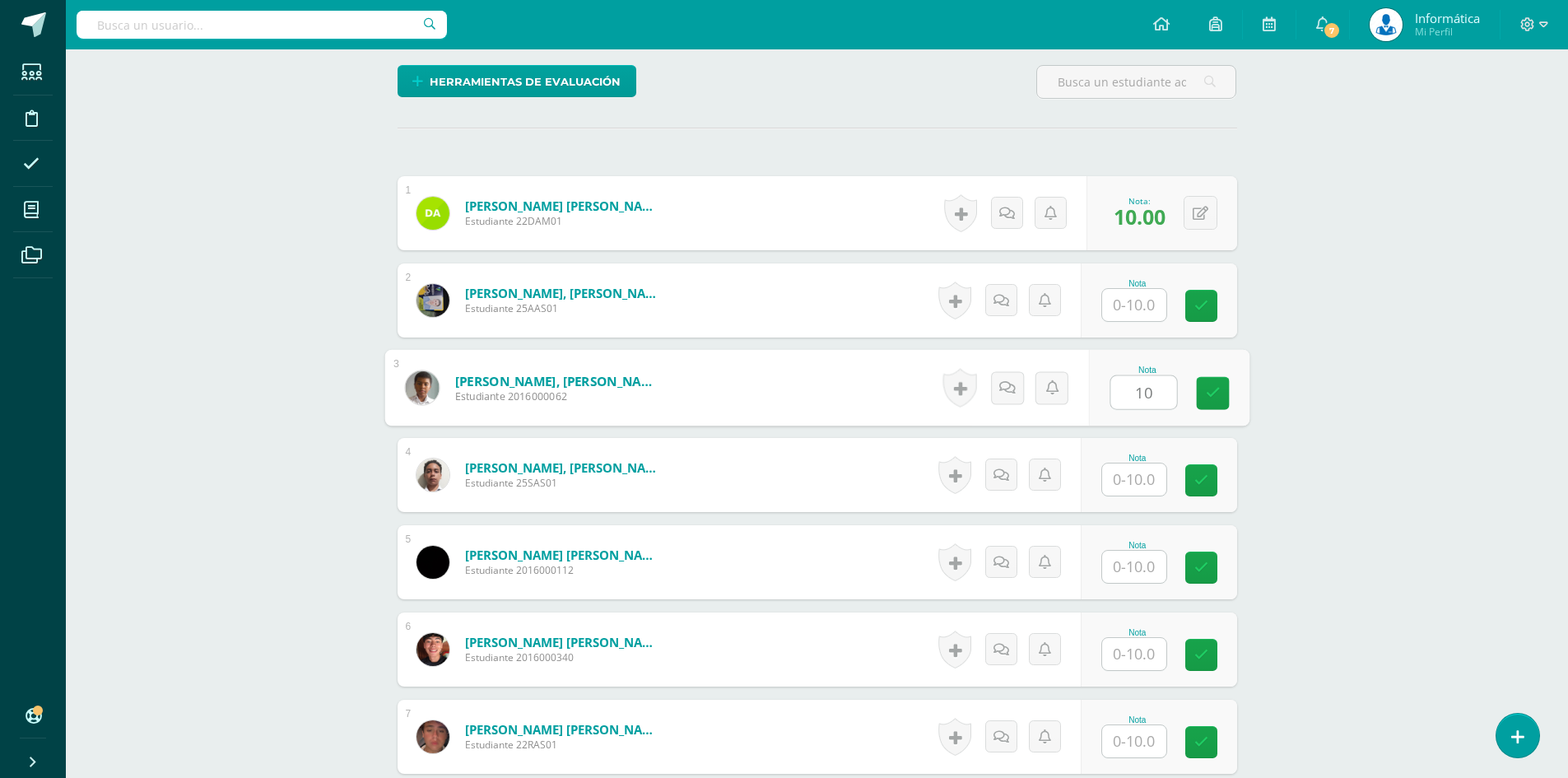
type input "10"
click at [1140, 296] on input "text" at bounding box center [1144, 306] width 66 height 33
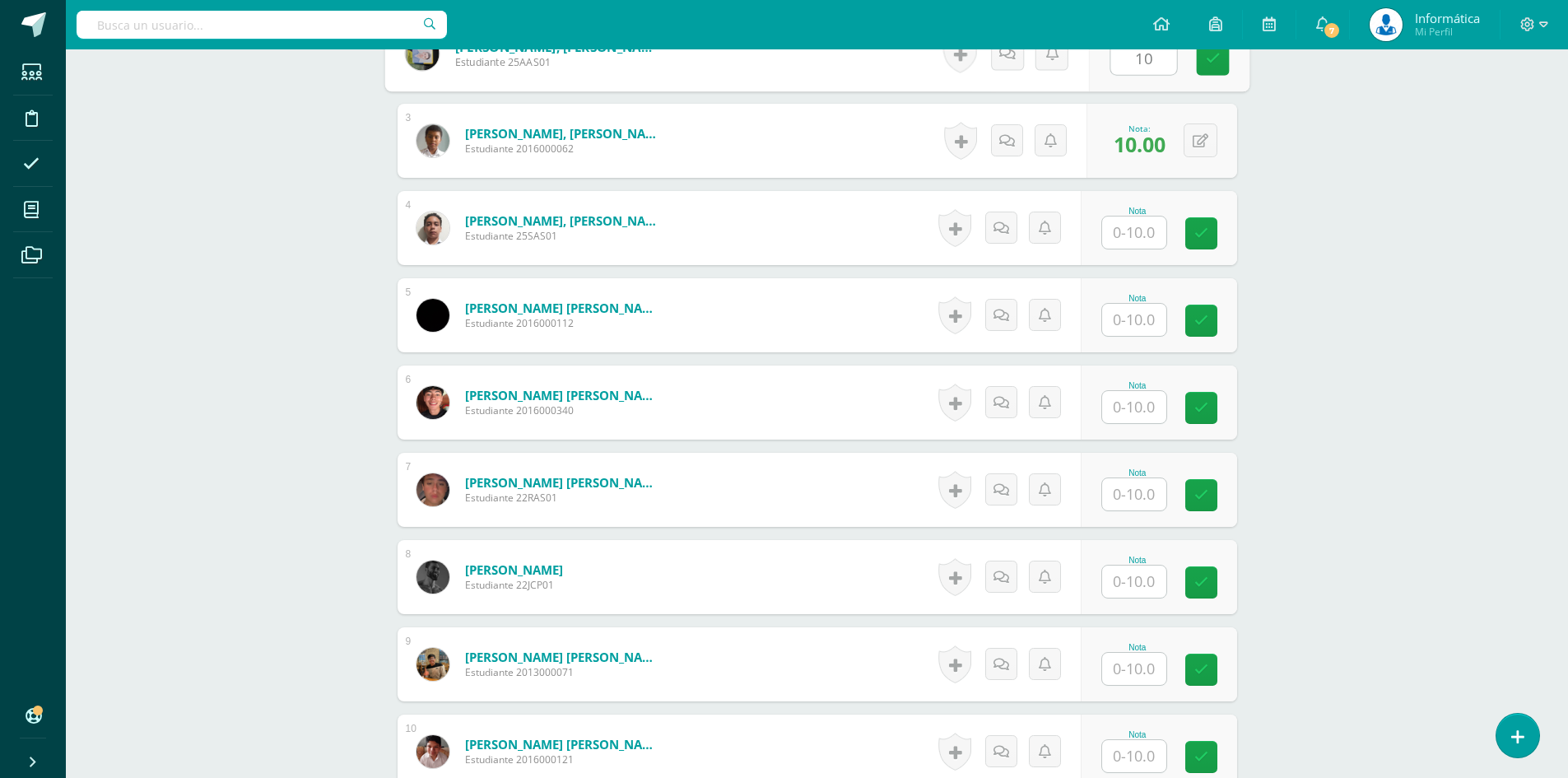
scroll to position [494, 0]
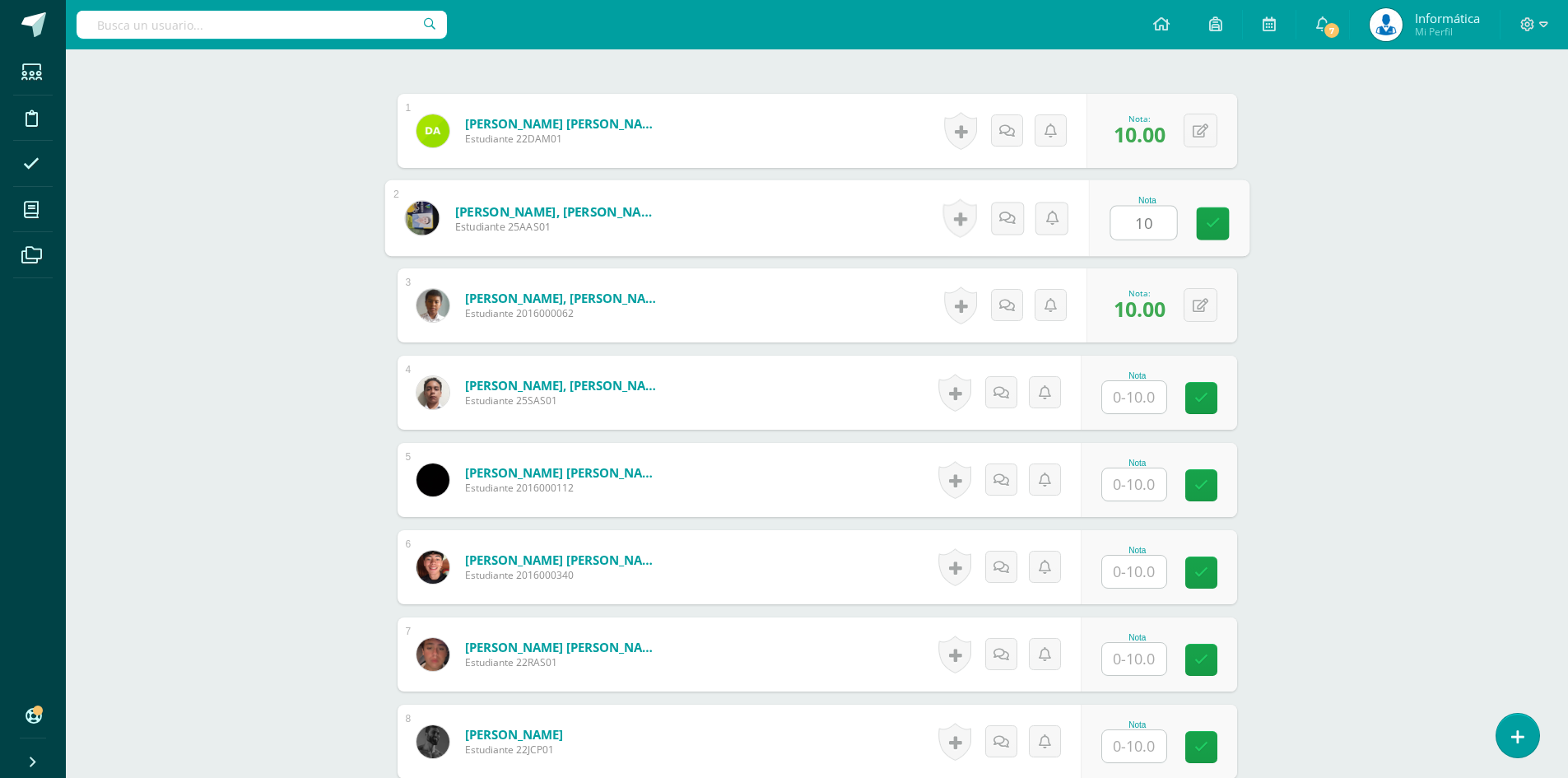
type input "10"
click at [1116, 661] on input "text" at bounding box center [1144, 660] width 66 height 33
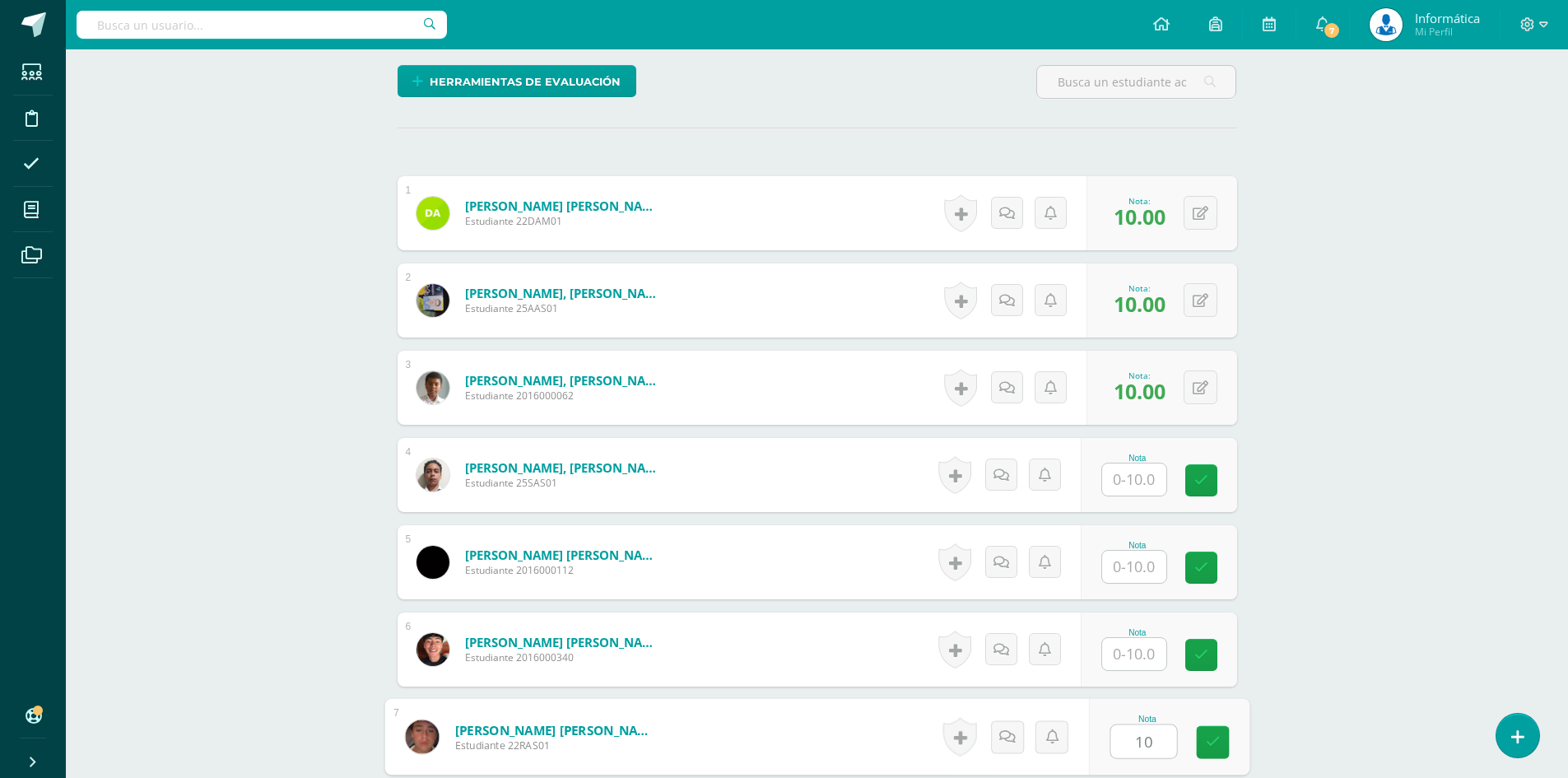
scroll to position [576, 0]
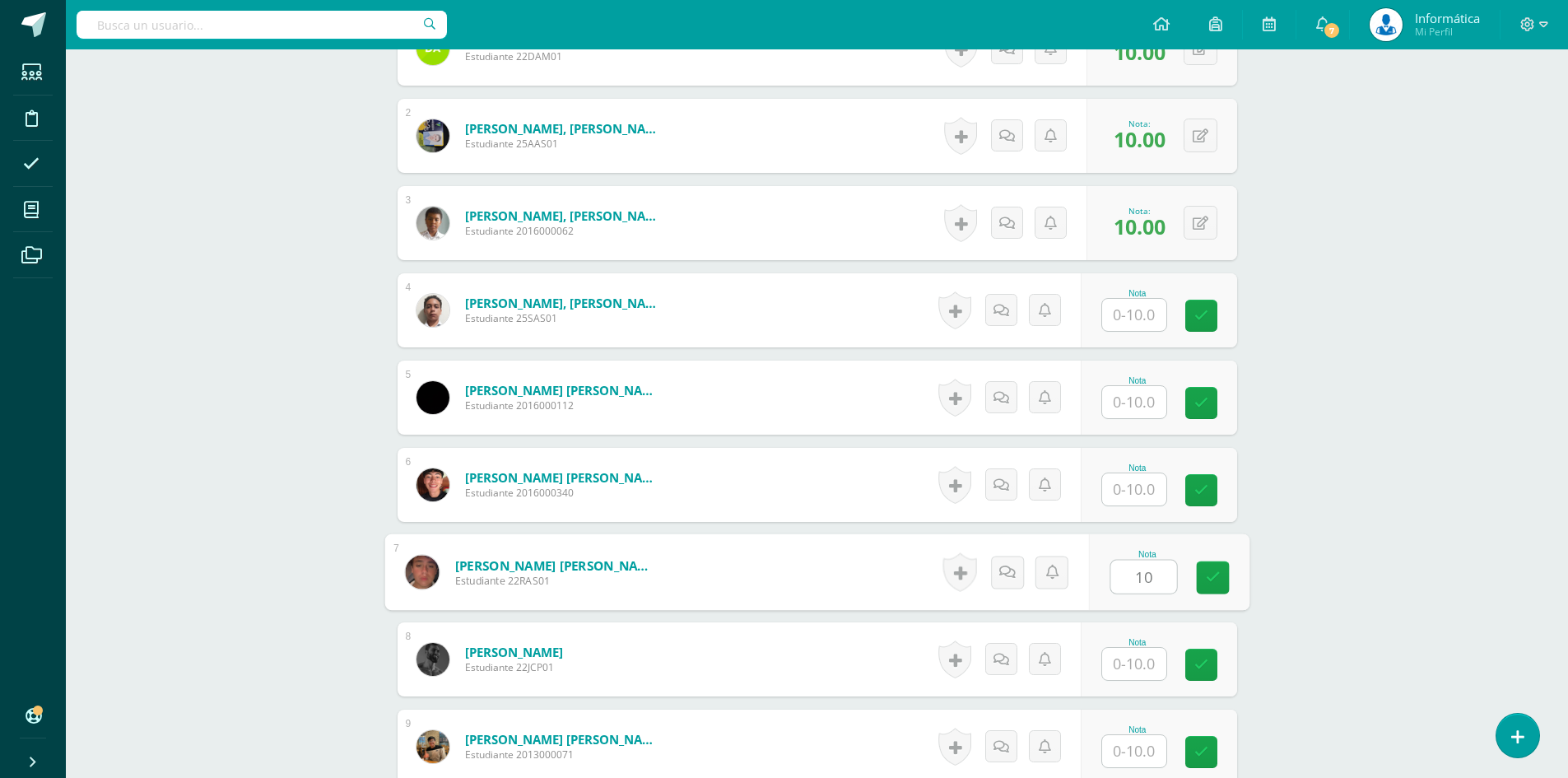
type input "10"
click at [1108, 486] on div at bounding box center [1135, 489] width 66 height 34
type input "10"
click at [1120, 323] on input "text" at bounding box center [1144, 315] width 66 height 33
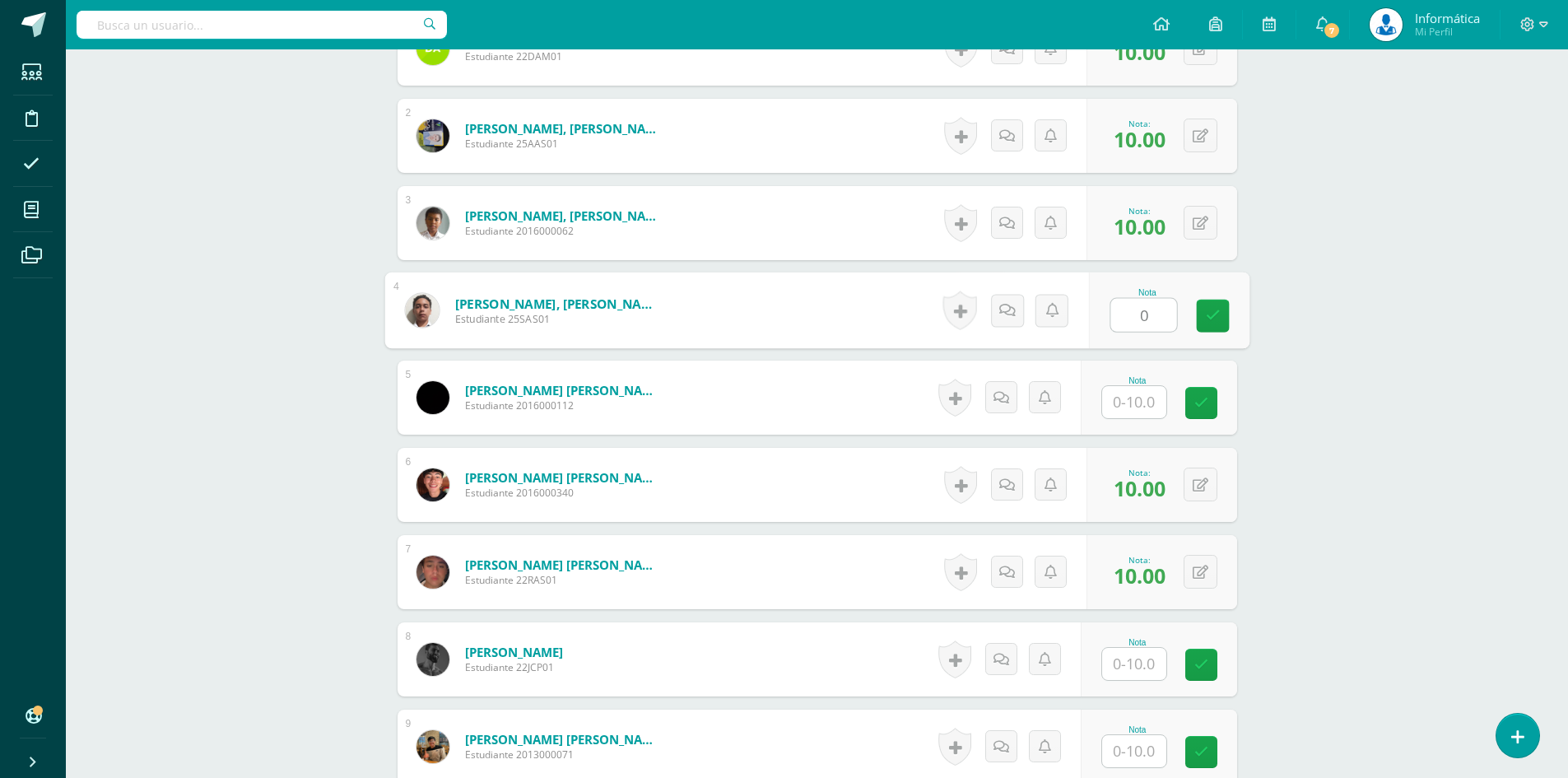
type input "0"
click at [1125, 399] on input "text" at bounding box center [1144, 403] width 66 height 33
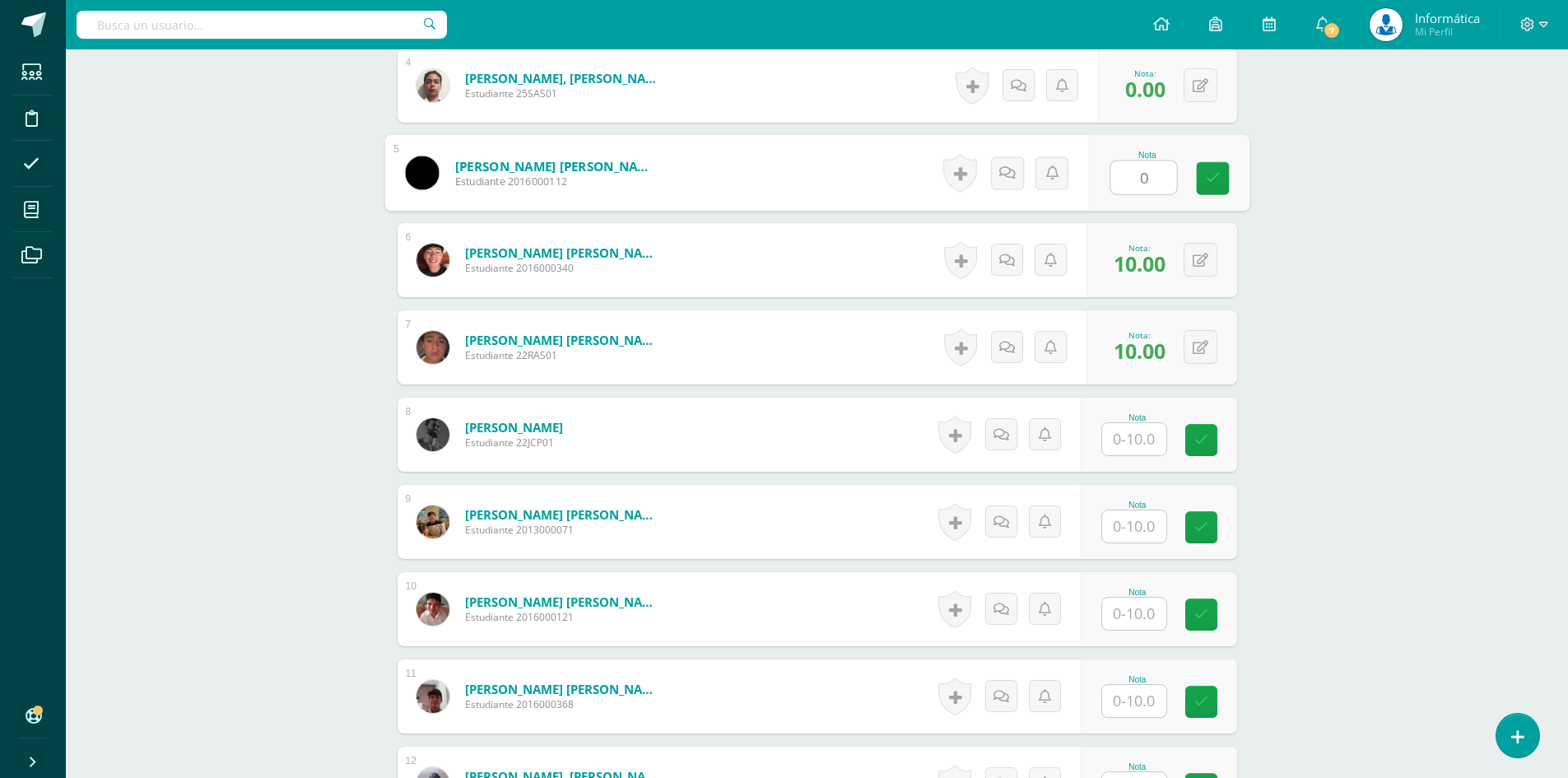
scroll to position [805, 0]
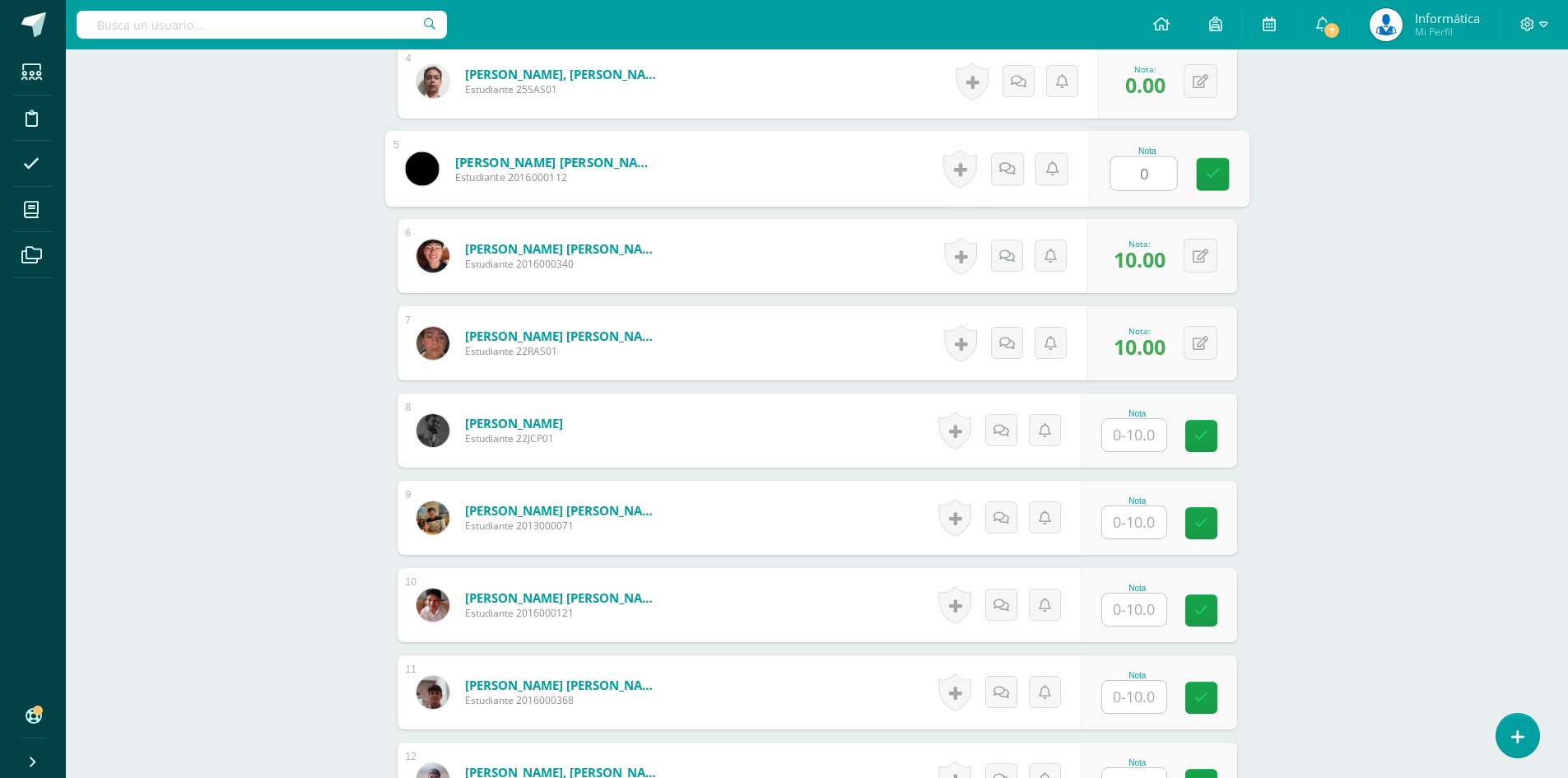
type input "0"
drag, startPoint x: 1567, startPoint y: 239, endPoint x: 1573, endPoint y: 290, distance: 51.4
click at [1112, 437] on input "text" at bounding box center [1135, 434] width 64 height 32
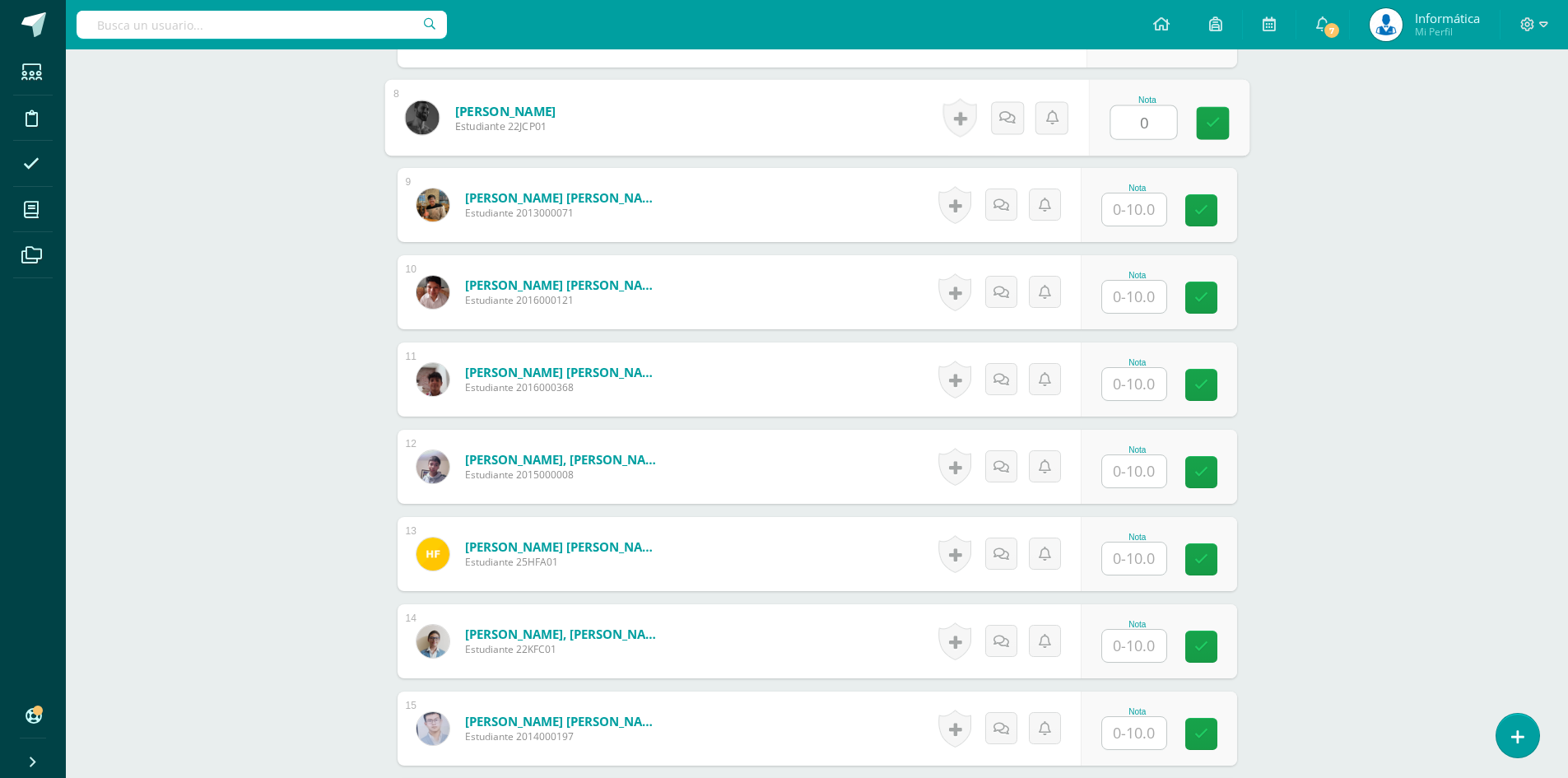
scroll to position [871, 0]
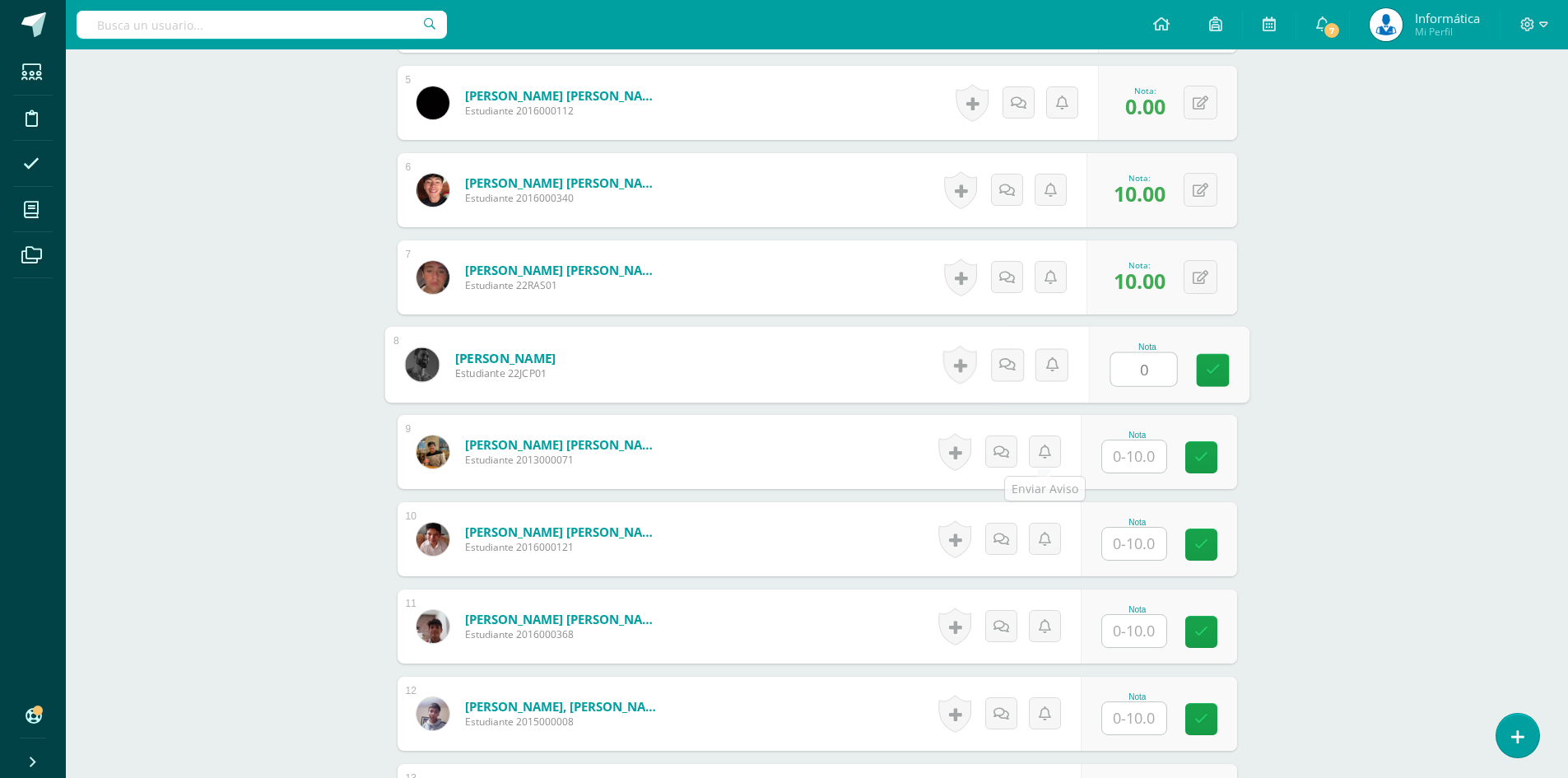
type input "0"
click at [1133, 463] on input "text" at bounding box center [1144, 457] width 66 height 33
type input "10"
click at [1136, 536] on input "text" at bounding box center [1144, 544] width 66 height 33
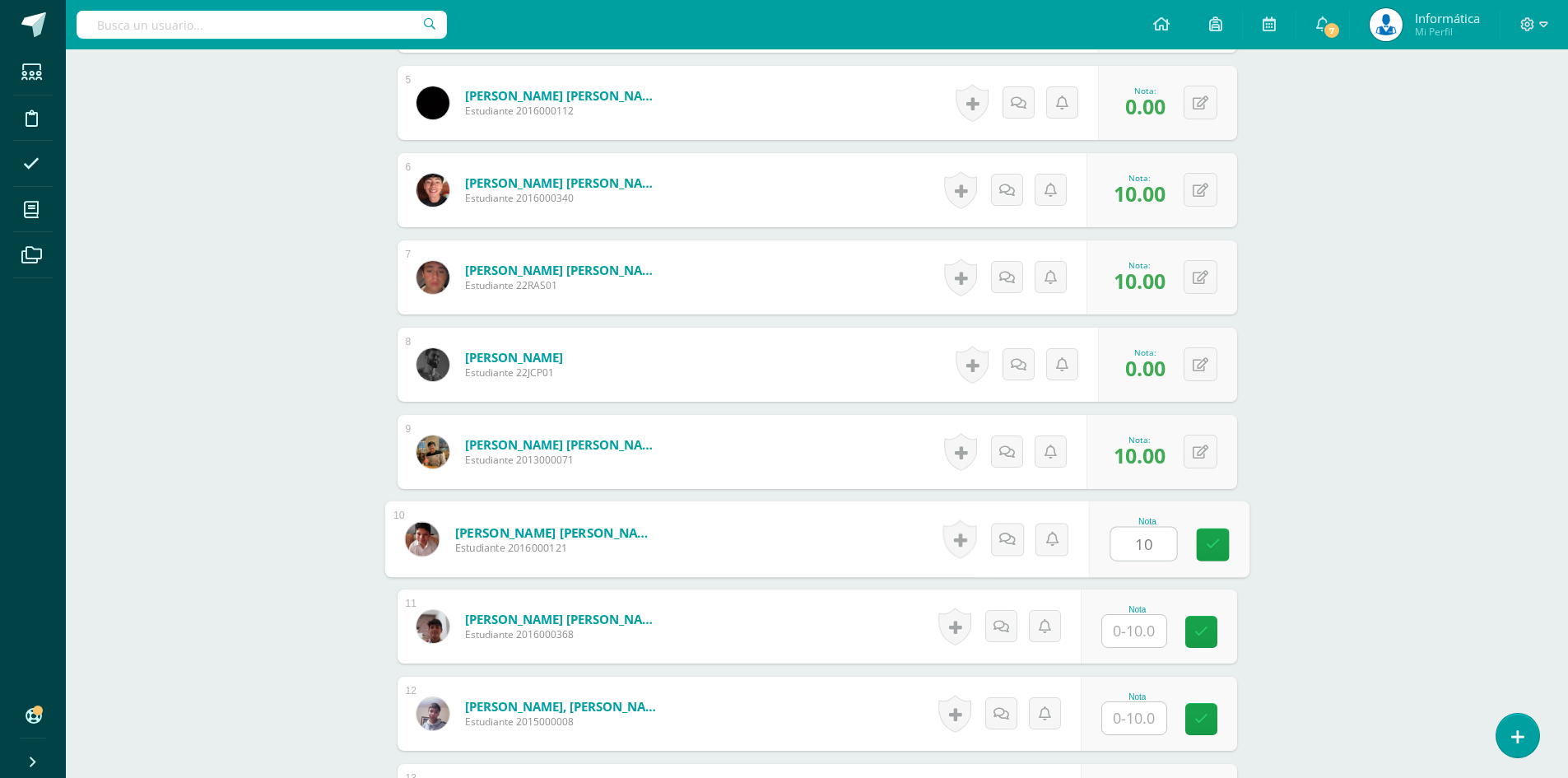
scroll to position [1036, 0]
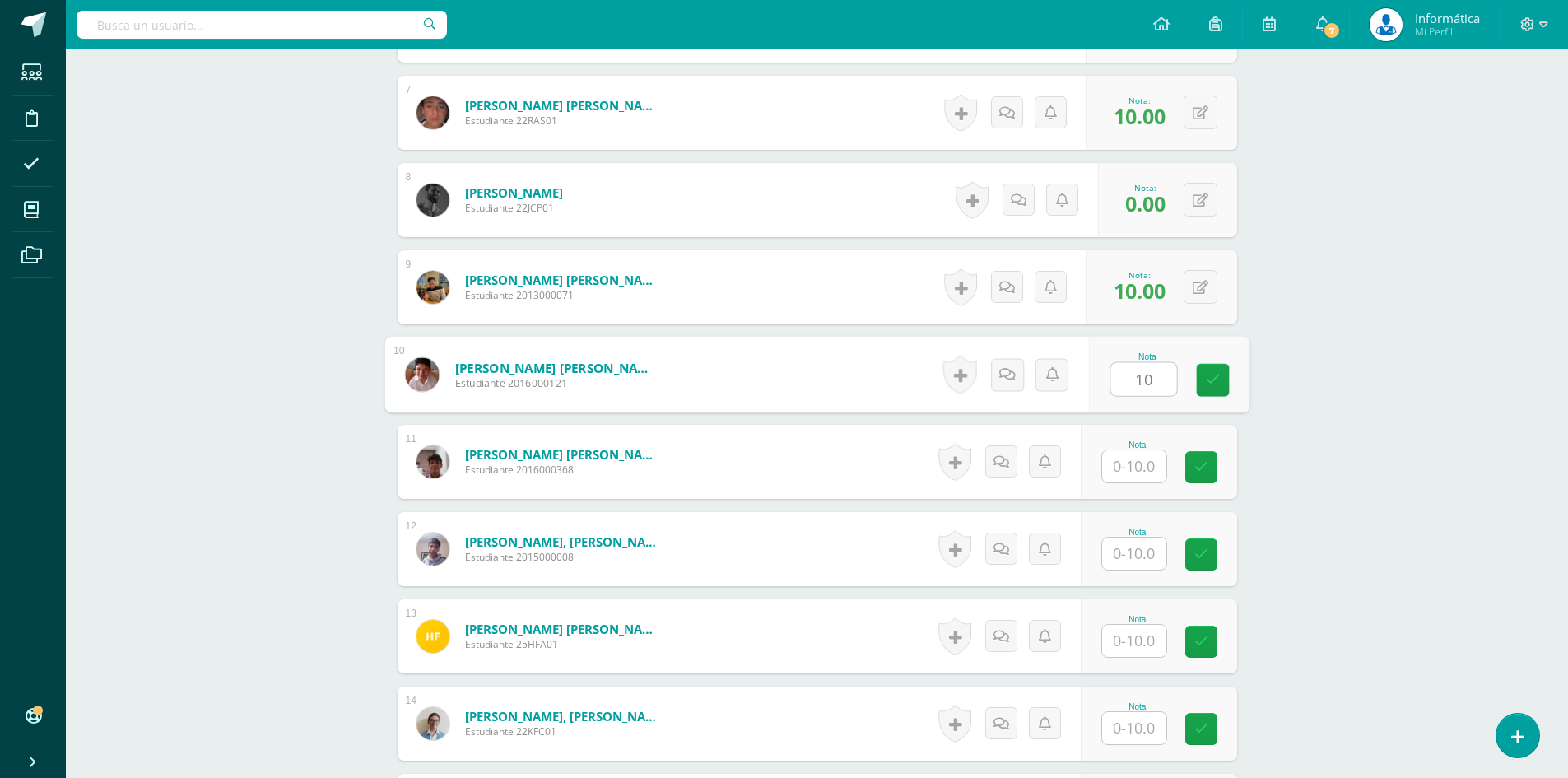
type input "10"
click at [1128, 549] on input "text" at bounding box center [1135, 553] width 64 height 32
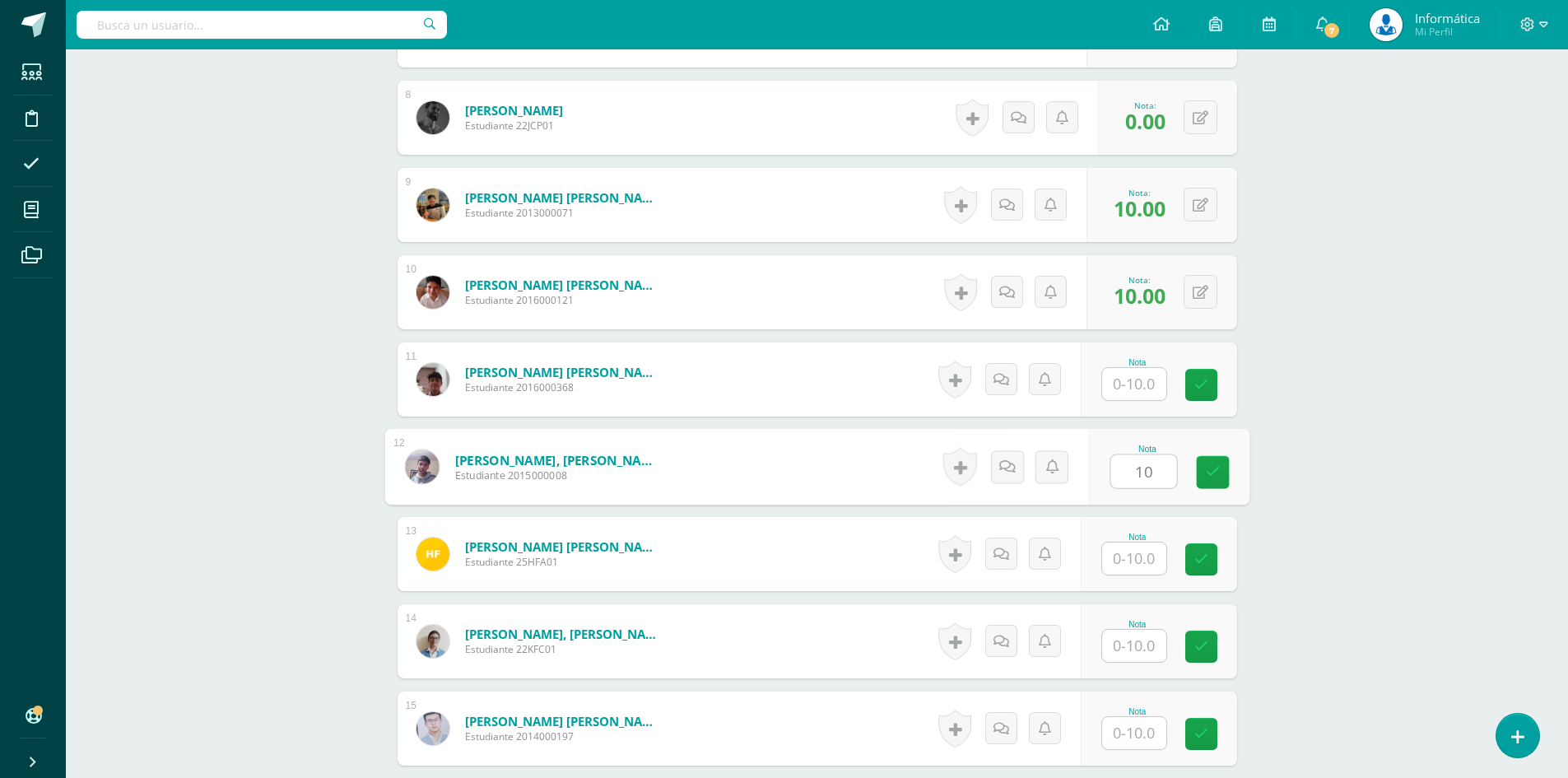
scroll to position [1201, 0]
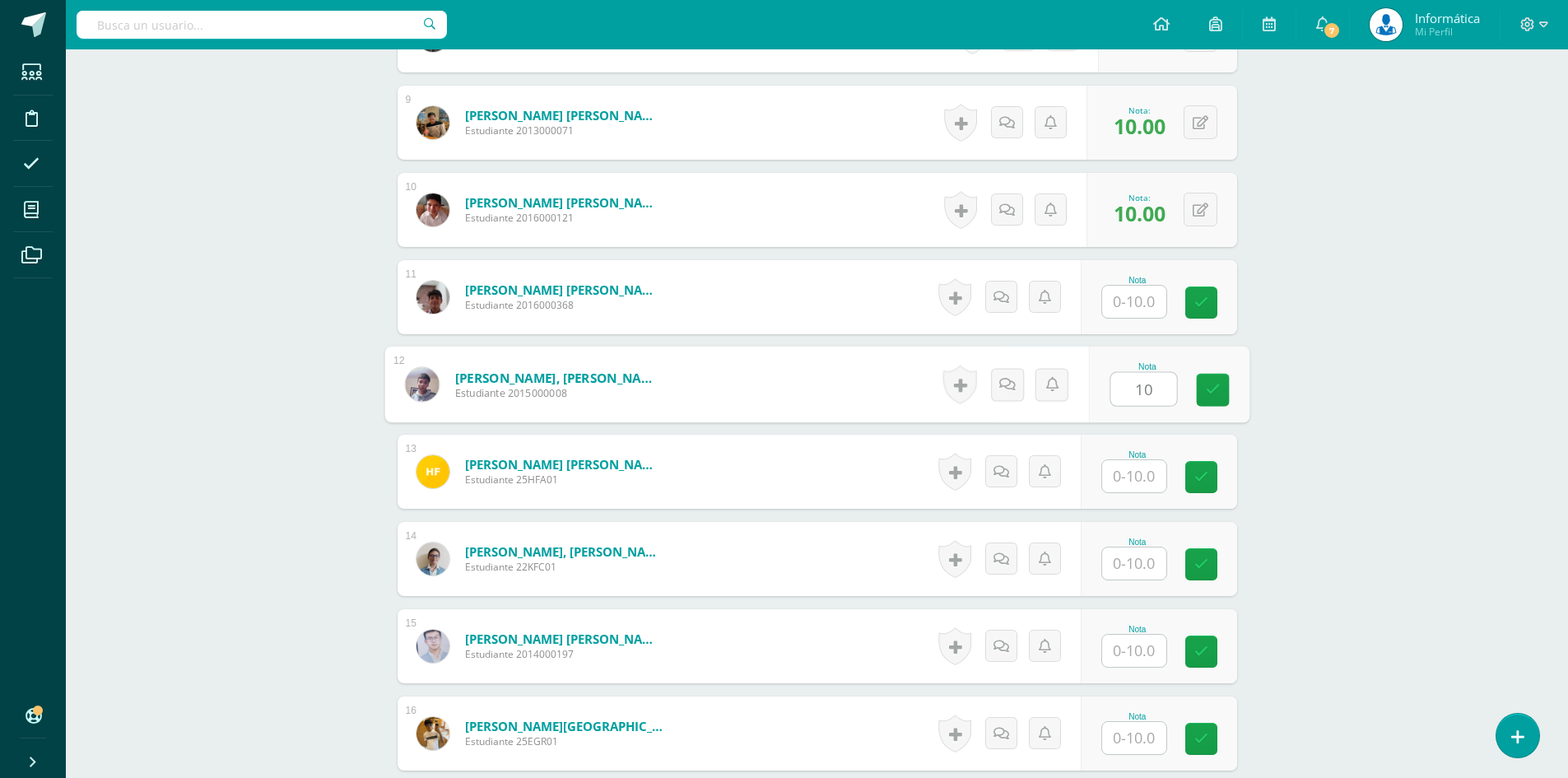
type input "10"
click at [1092, 473] on div "Nota" at bounding box center [1158, 472] width 156 height 74
click at [1109, 470] on input "text" at bounding box center [1135, 476] width 64 height 32
type input "10"
click at [1140, 306] on input "text" at bounding box center [1135, 301] width 64 height 32
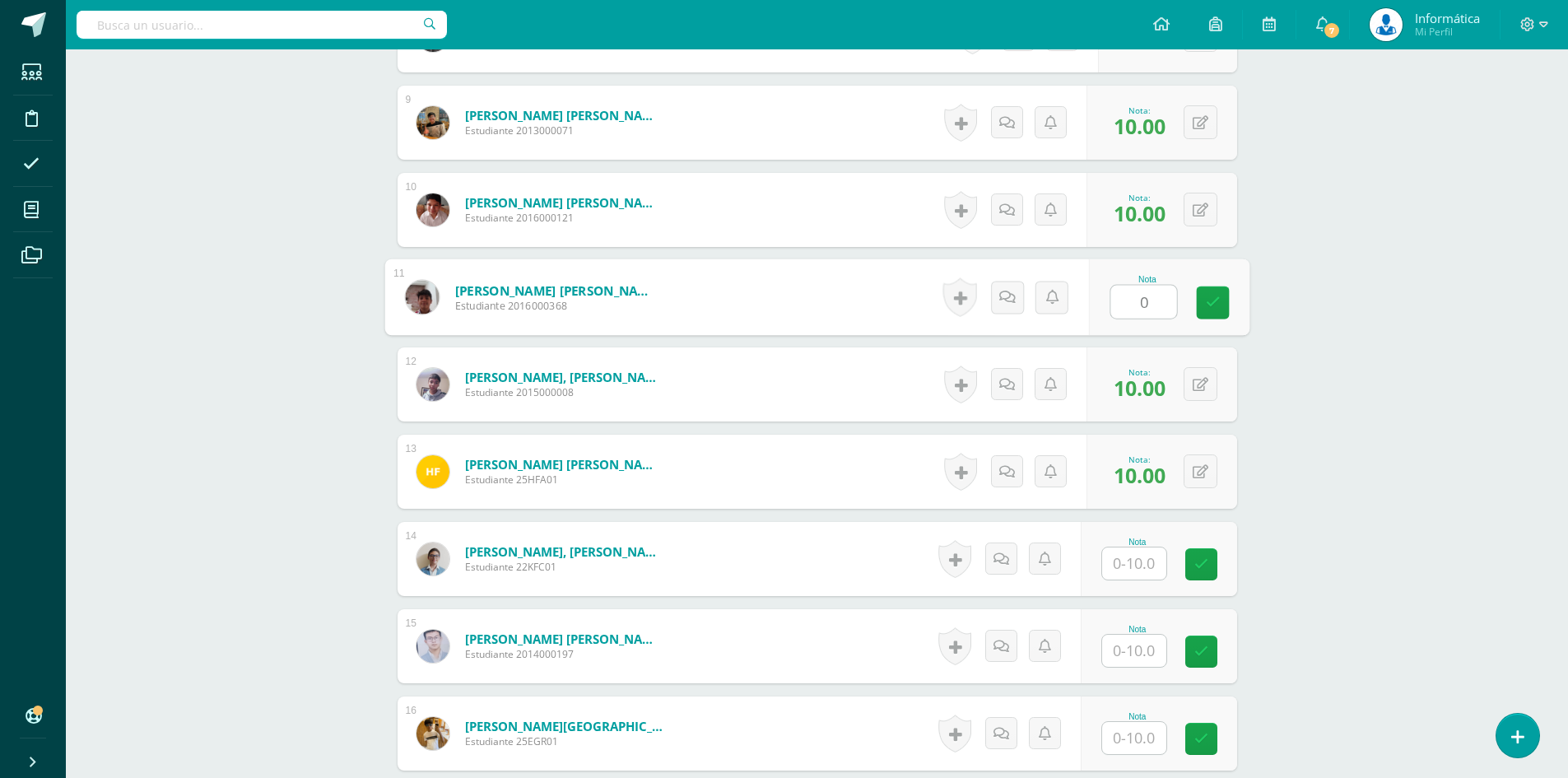
scroll to position [1283, 0]
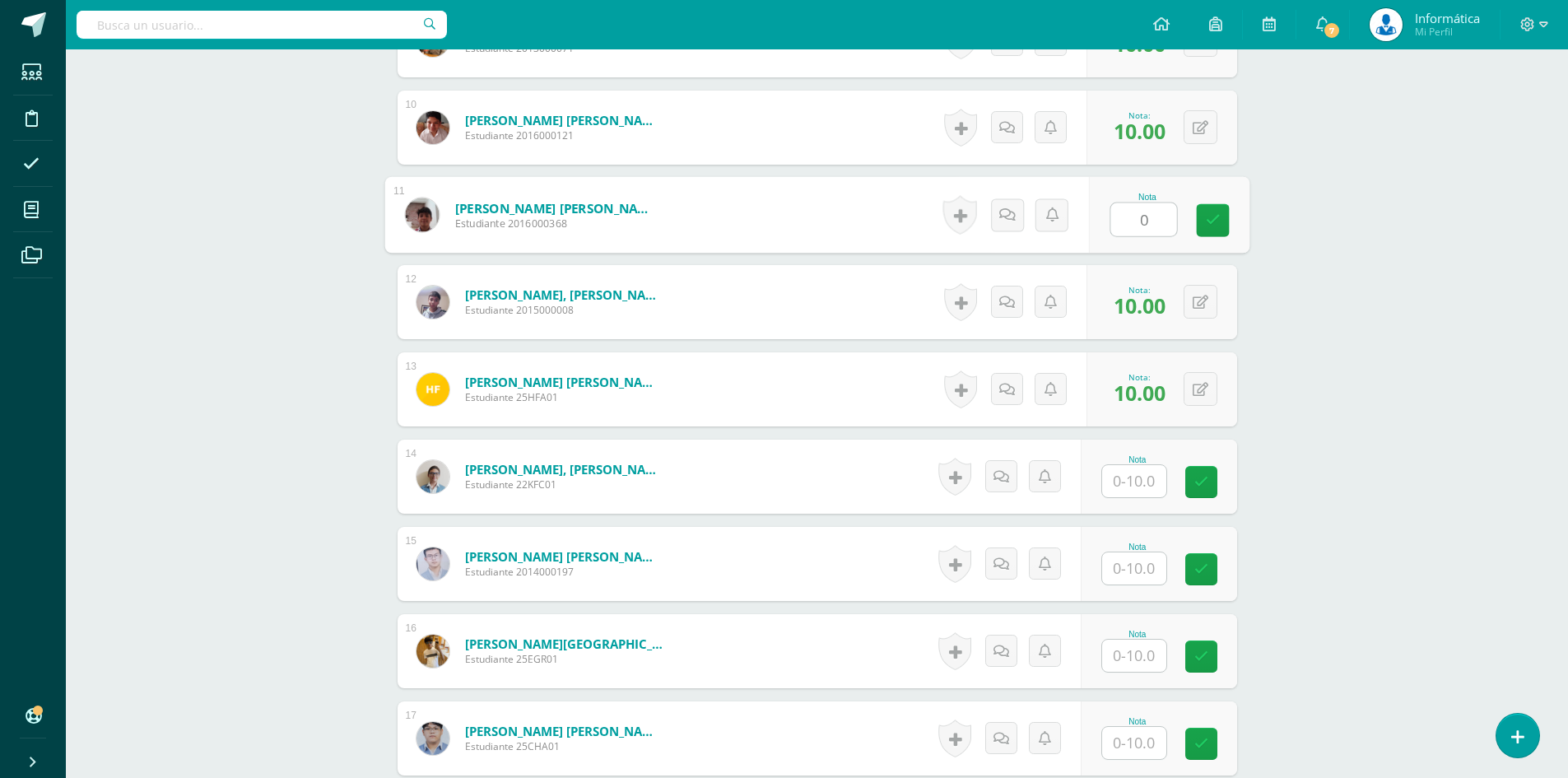
type input "0"
click at [1149, 572] on input "text" at bounding box center [1135, 568] width 64 height 32
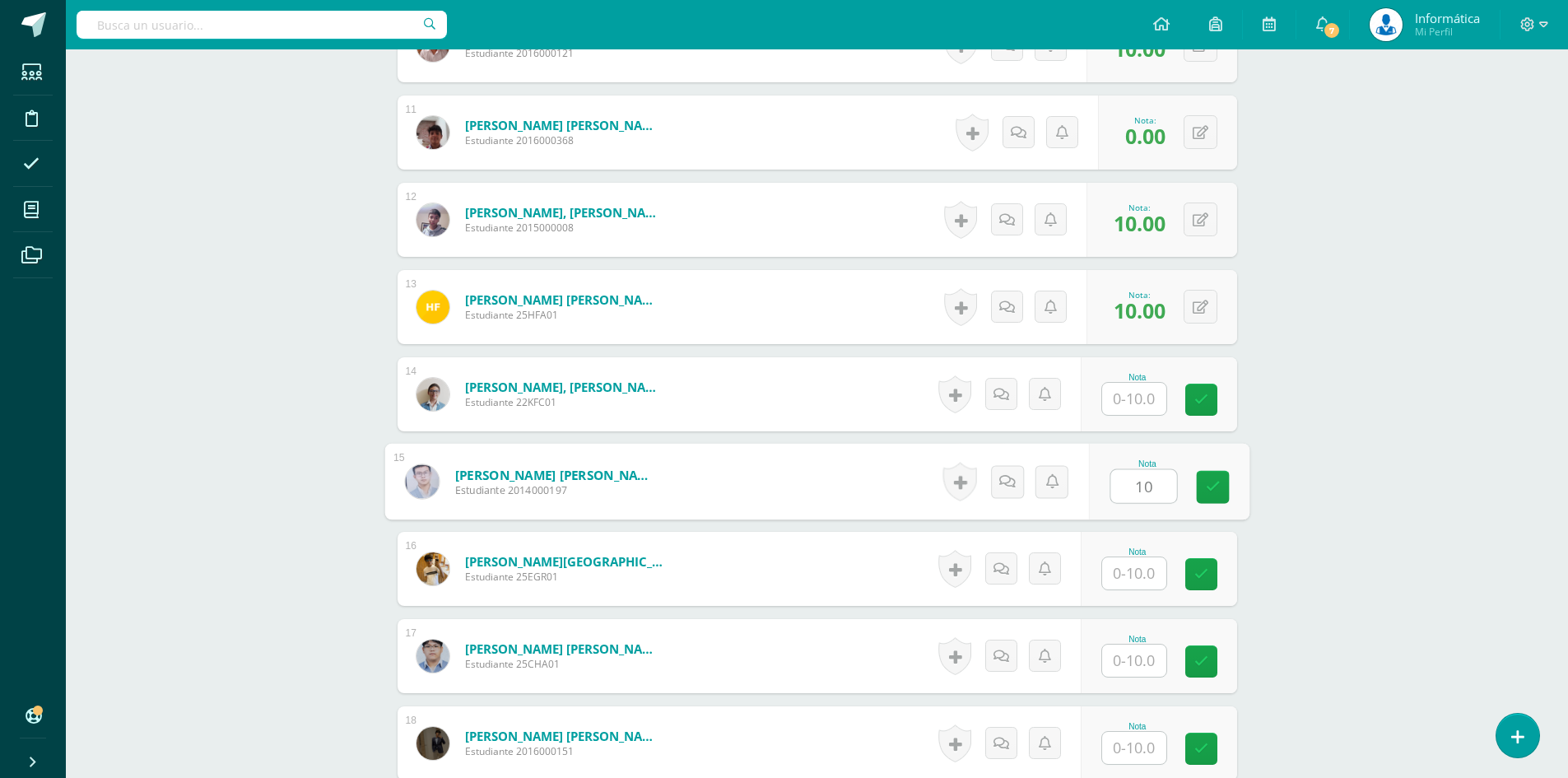
type input "10"
click at [1120, 407] on input "text" at bounding box center [1144, 400] width 66 height 33
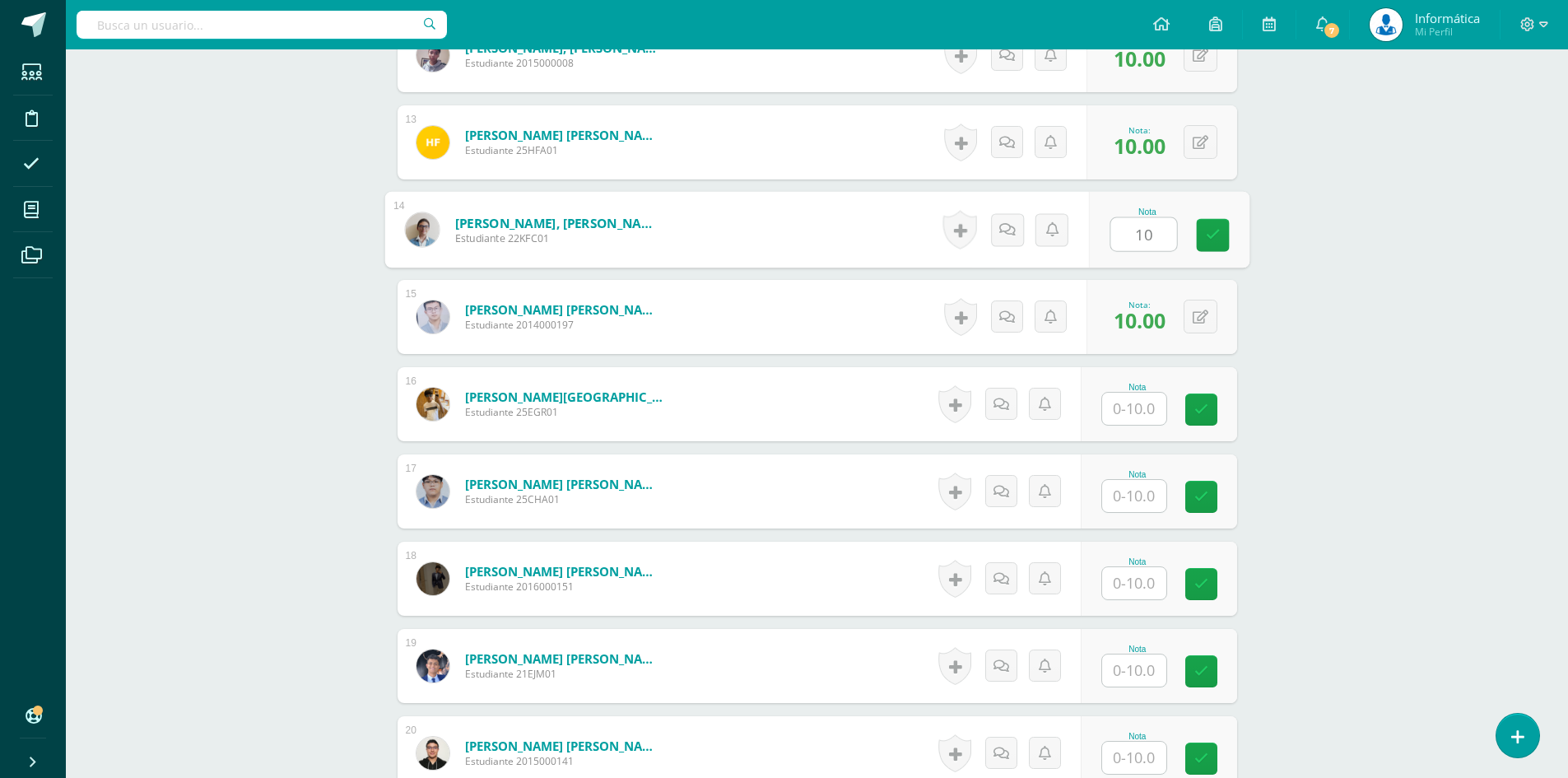
scroll to position [1612, 0]
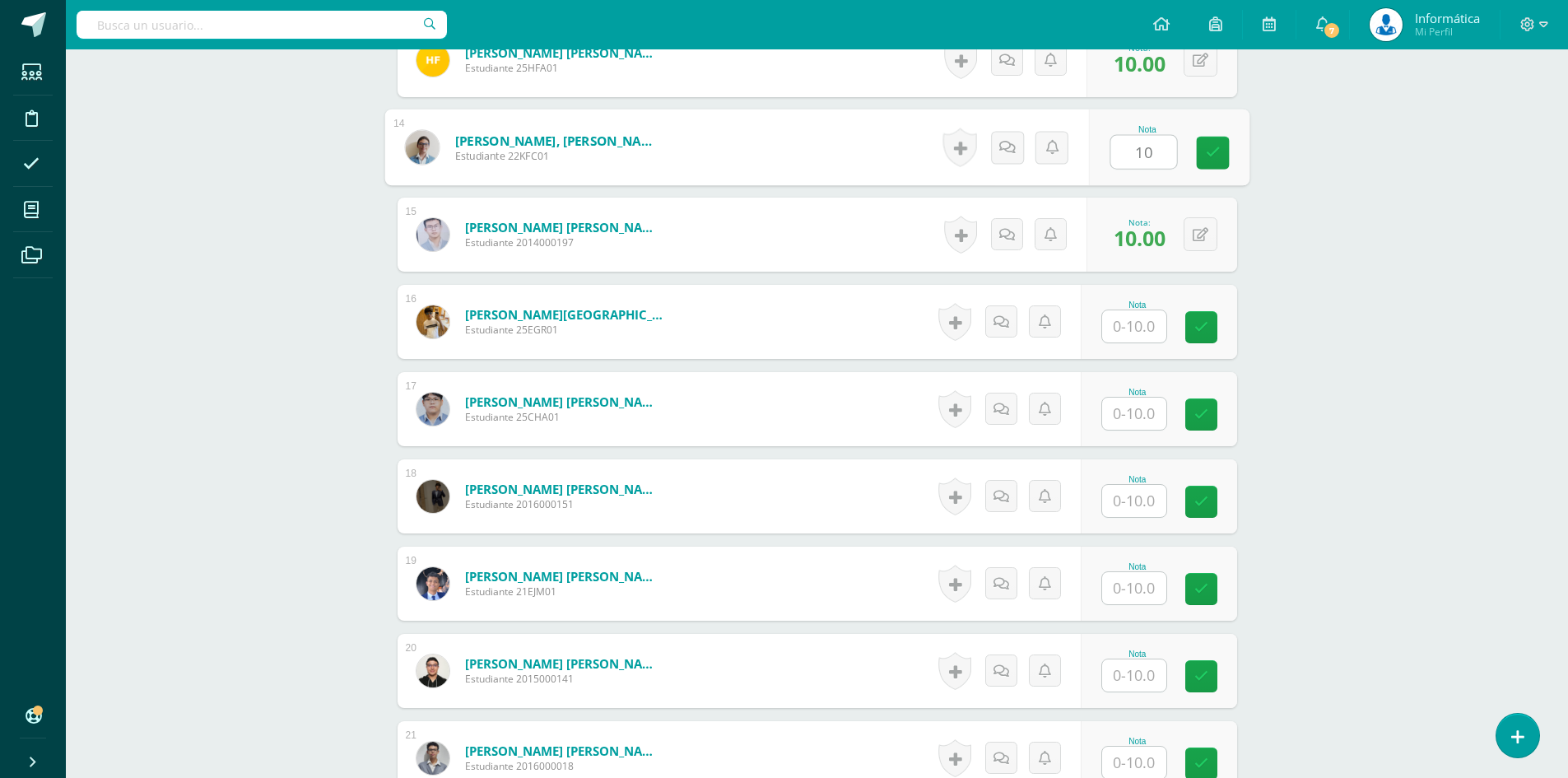
type input "10"
click at [1139, 328] on input "text" at bounding box center [1144, 327] width 66 height 33
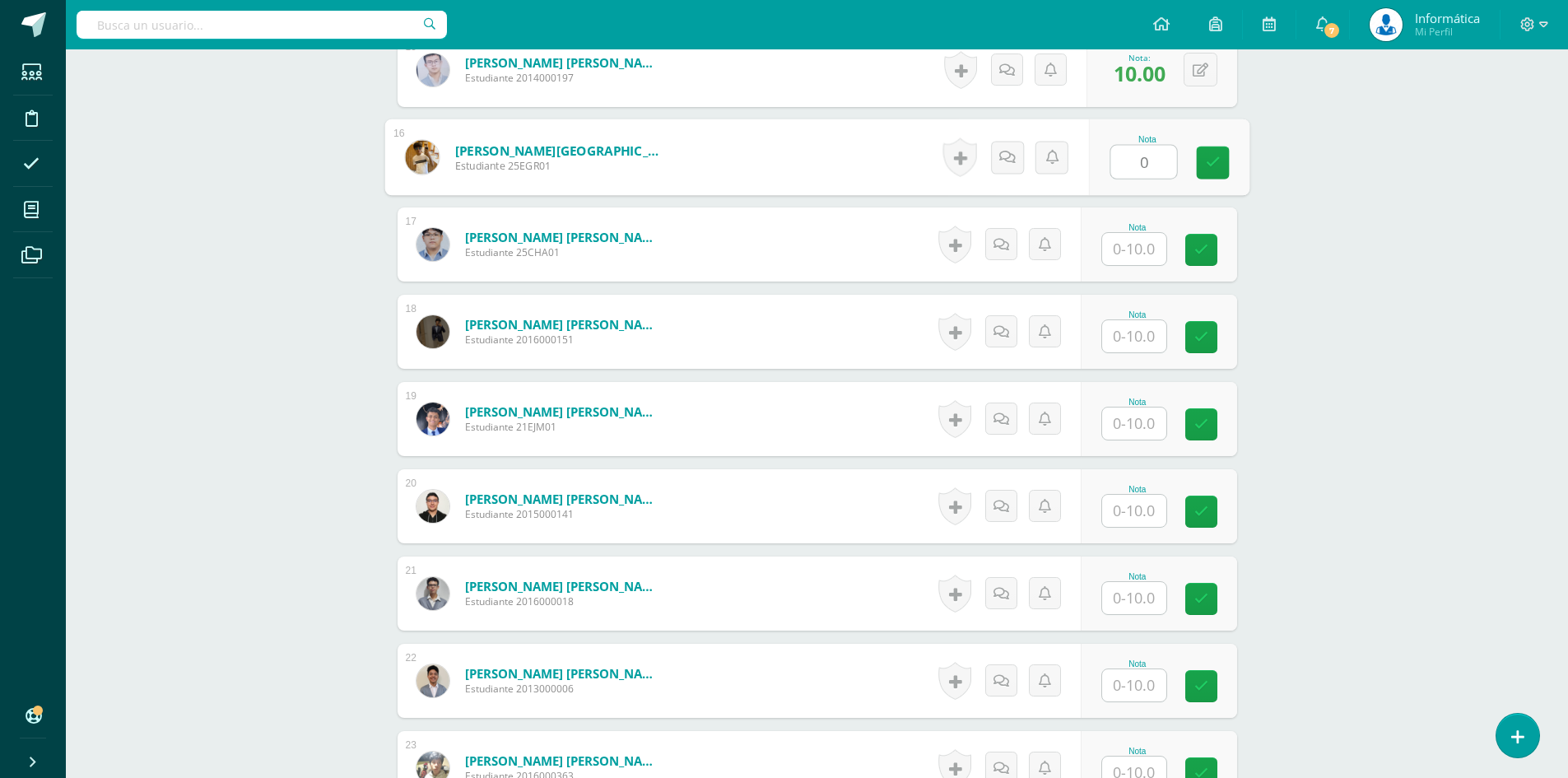
type input "0"
click at [1135, 437] on input "text" at bounding box center [1135, 424] width 64 height 32
type input "10"
click at [1147, 587] on input "text" at bounding box center [1144, 599] width 66 height 33
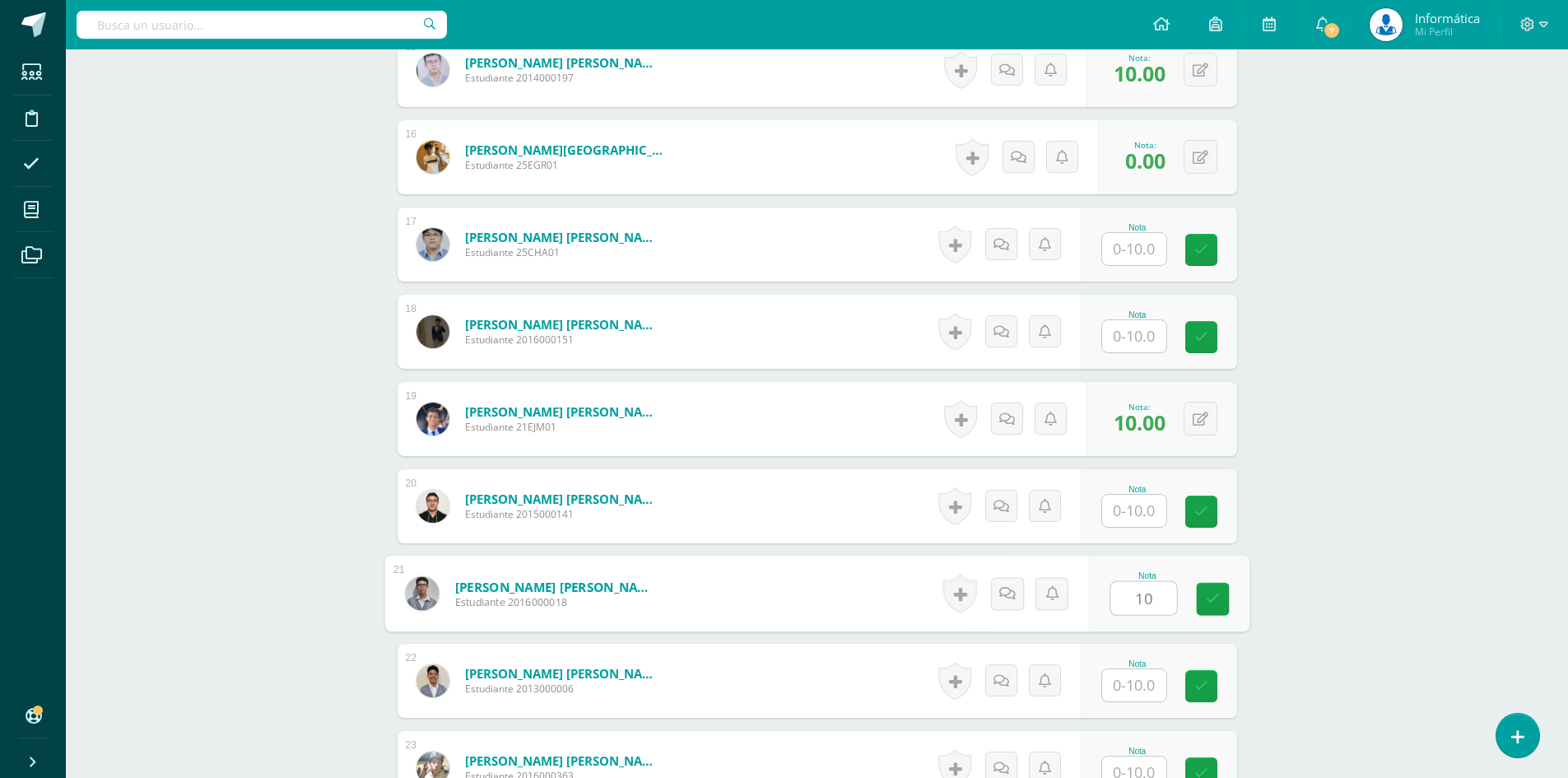
type input "10"
click at [1153, 262] on input "text" at bounding box center [1135, 249] width 64 height 32
type input "0"
click at [1136, 331] on input "text" at bounding box center [1144, 337] width 66 height 33
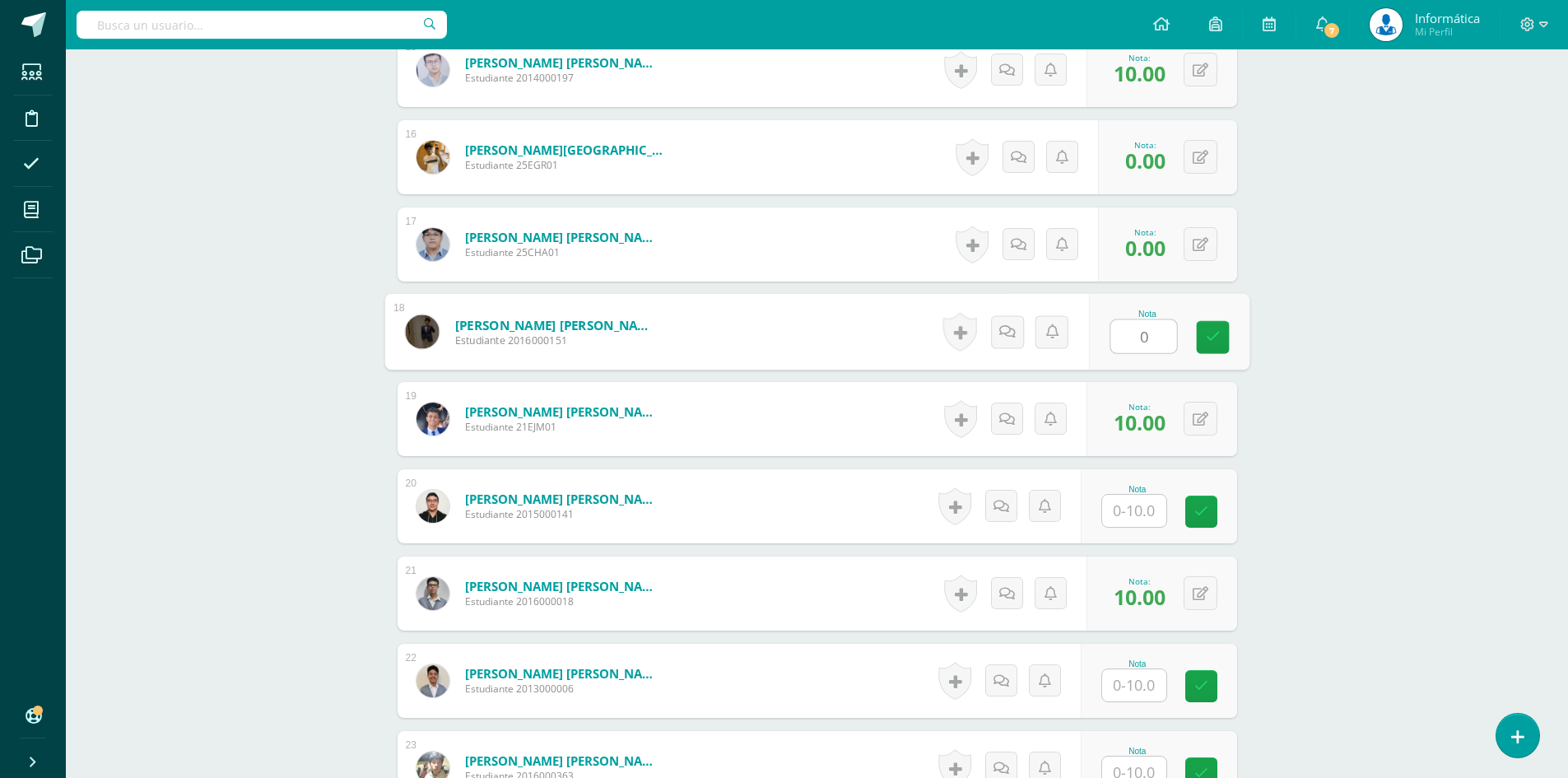
type input "0"
click at [1134, 501] on input "text" at bounding box center [1144, 511] width 66 height 33
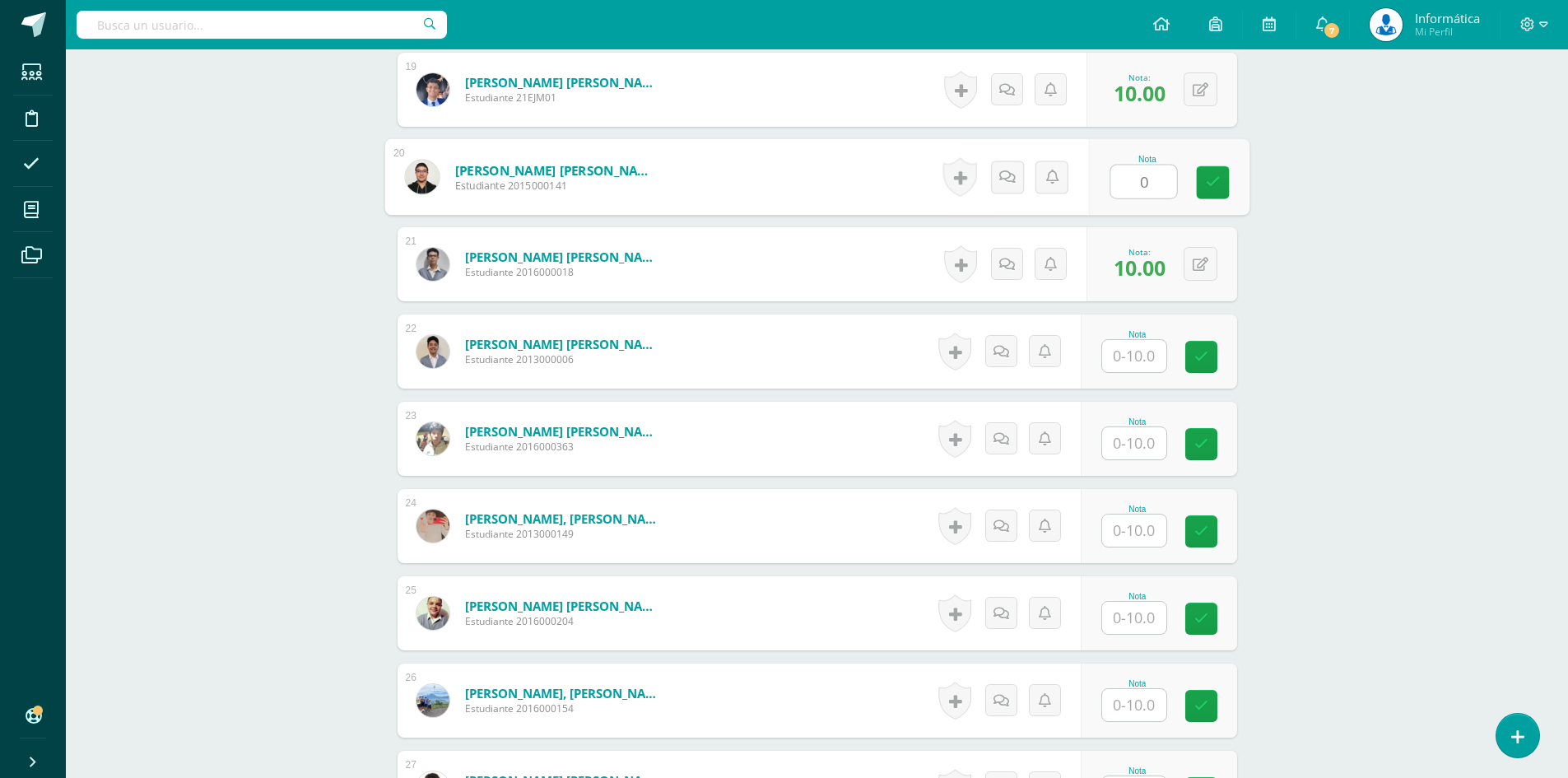
scroll to position [2189, 0]
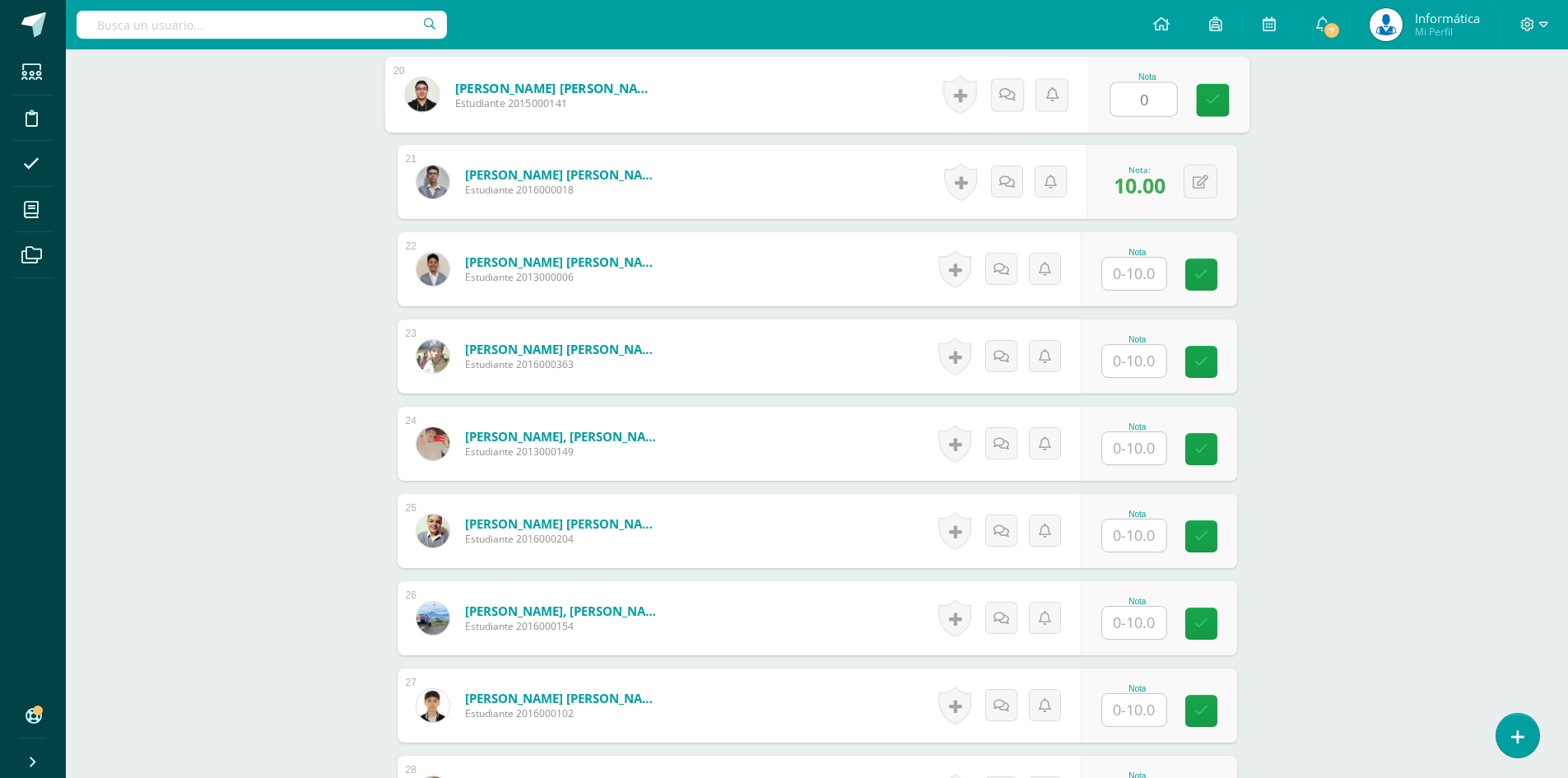
type input "0"
drag, startPoint x: 1133, startPoint y: 297, endPoint x: 1136, endPoint y: 288, distance: 9.5
click at [1133, 296] on div "Nota" at bounding box center [1158, 269] width 156 height 74
click at [1137, 286] on input "text" at bounding box center [1144, 274] width 66 height 33
type input "0"
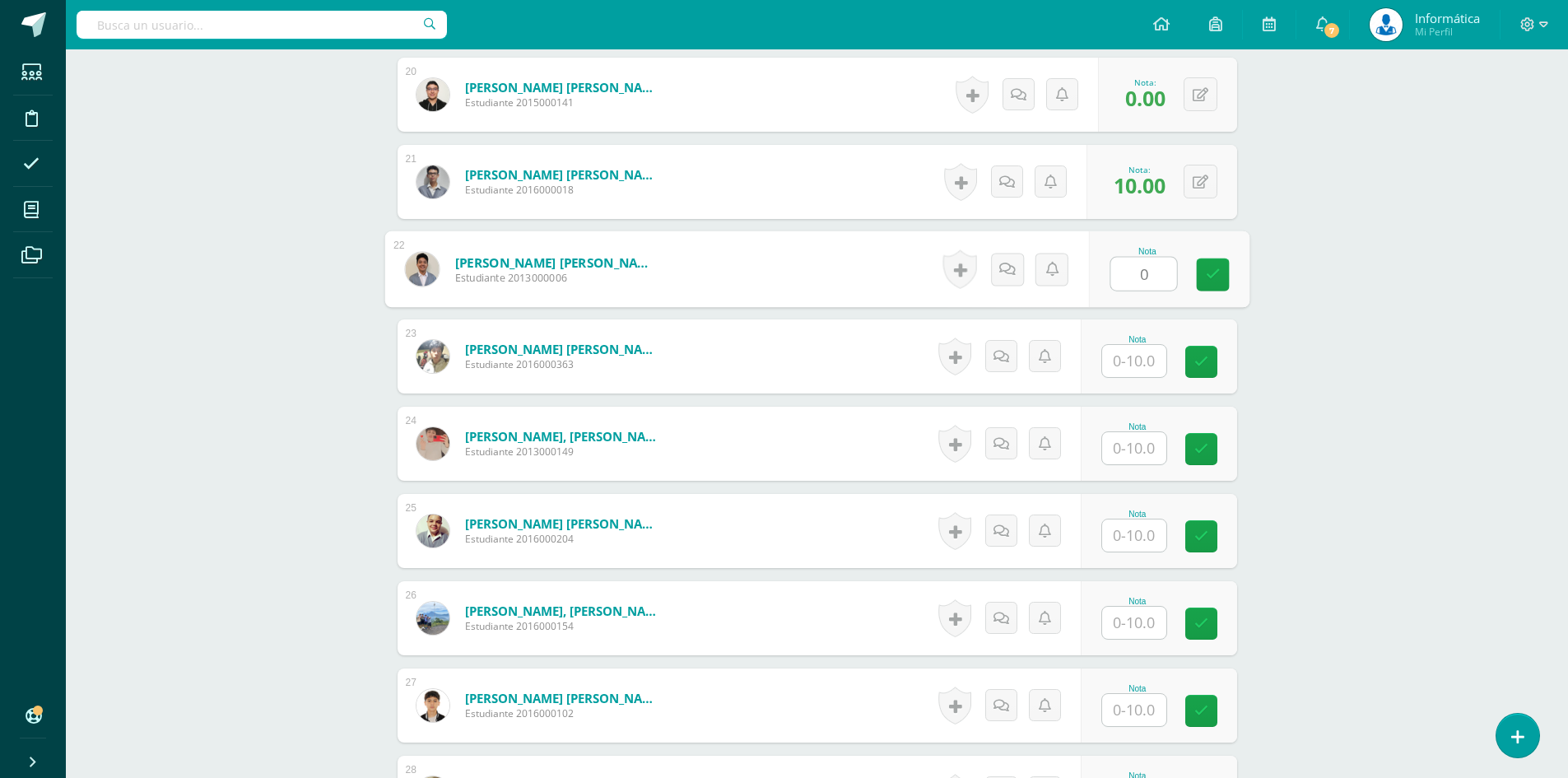
click at [1145, 348] on input "text" at bounding box center [1135, 361] width 64 height 32
type input "0"
click at [1140, 464] on input "text" at bounding box center [1135, 448] width 64 height 32
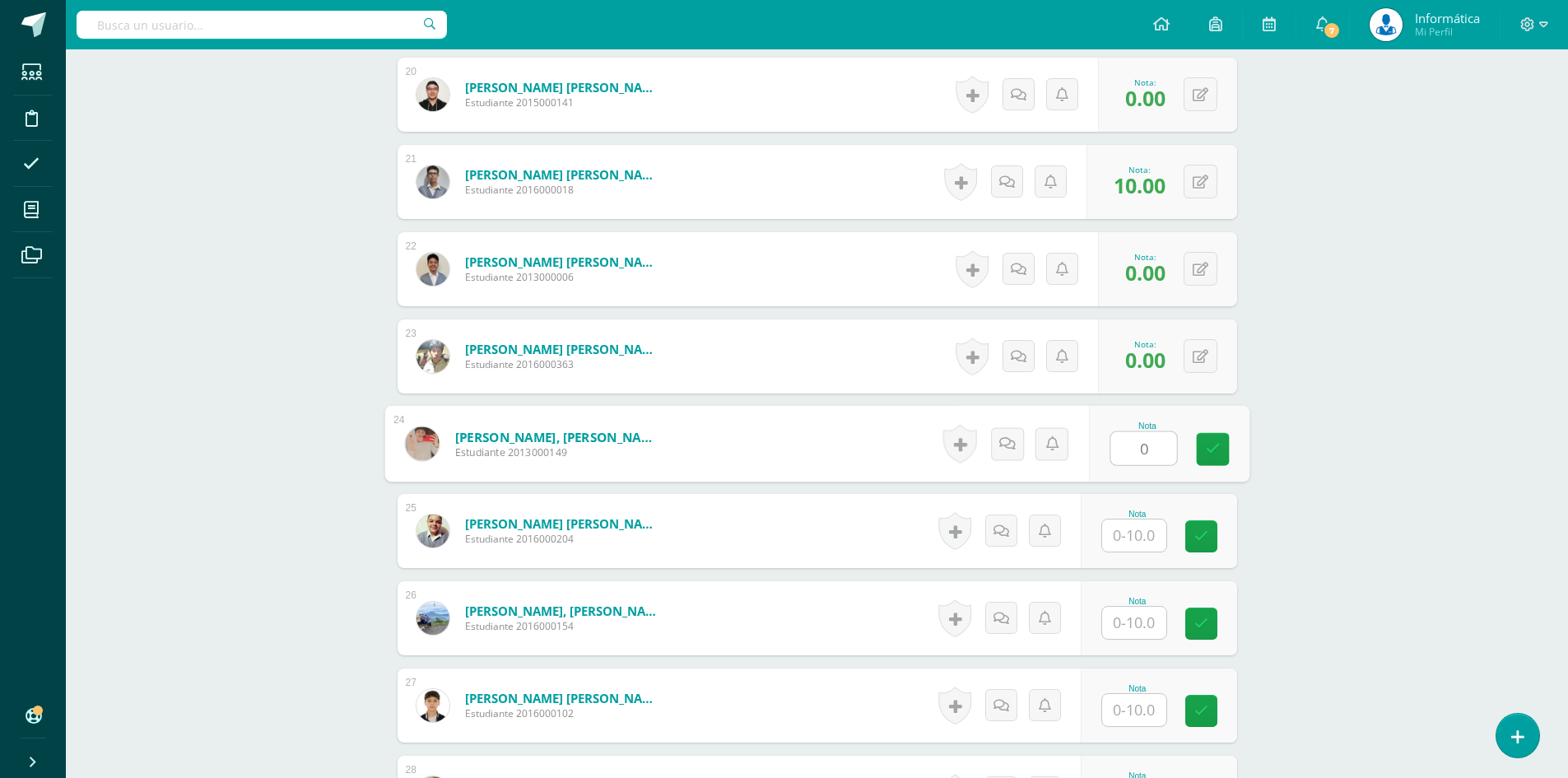
type input "0"
click at [1135, 535] on input "text" at bounding box center [1135, 535] width 64 height 32
click at [1195, 270] on button at bounding box center [1201, 268] width 34 height 34
click at [1131, 543] on input "text" at bounding box center [1135, 535] width 64 height 32
type input "10"
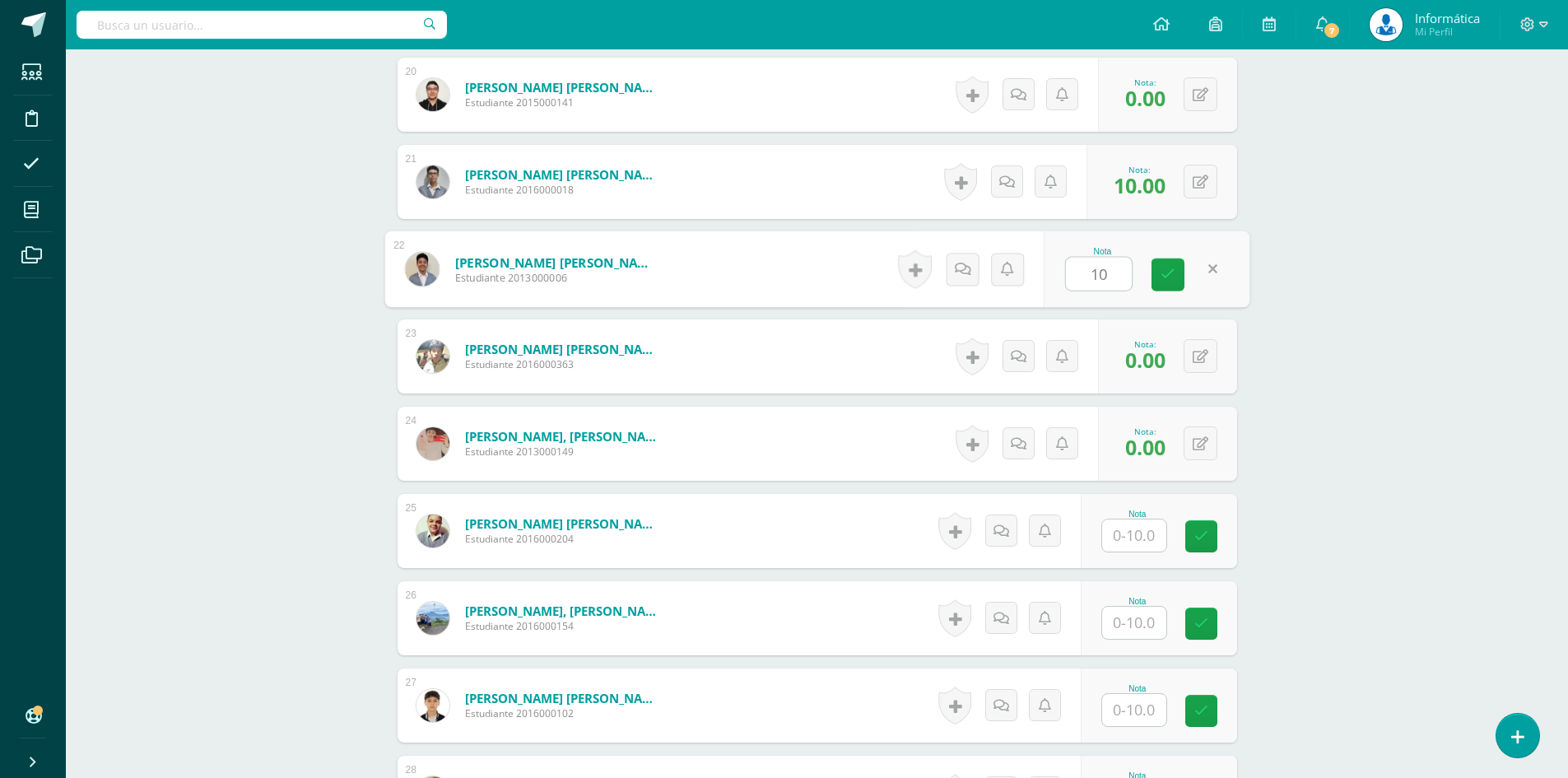
click at [1144, 610] on input "text" at bounding box center [1135, 623] width 64 height 32
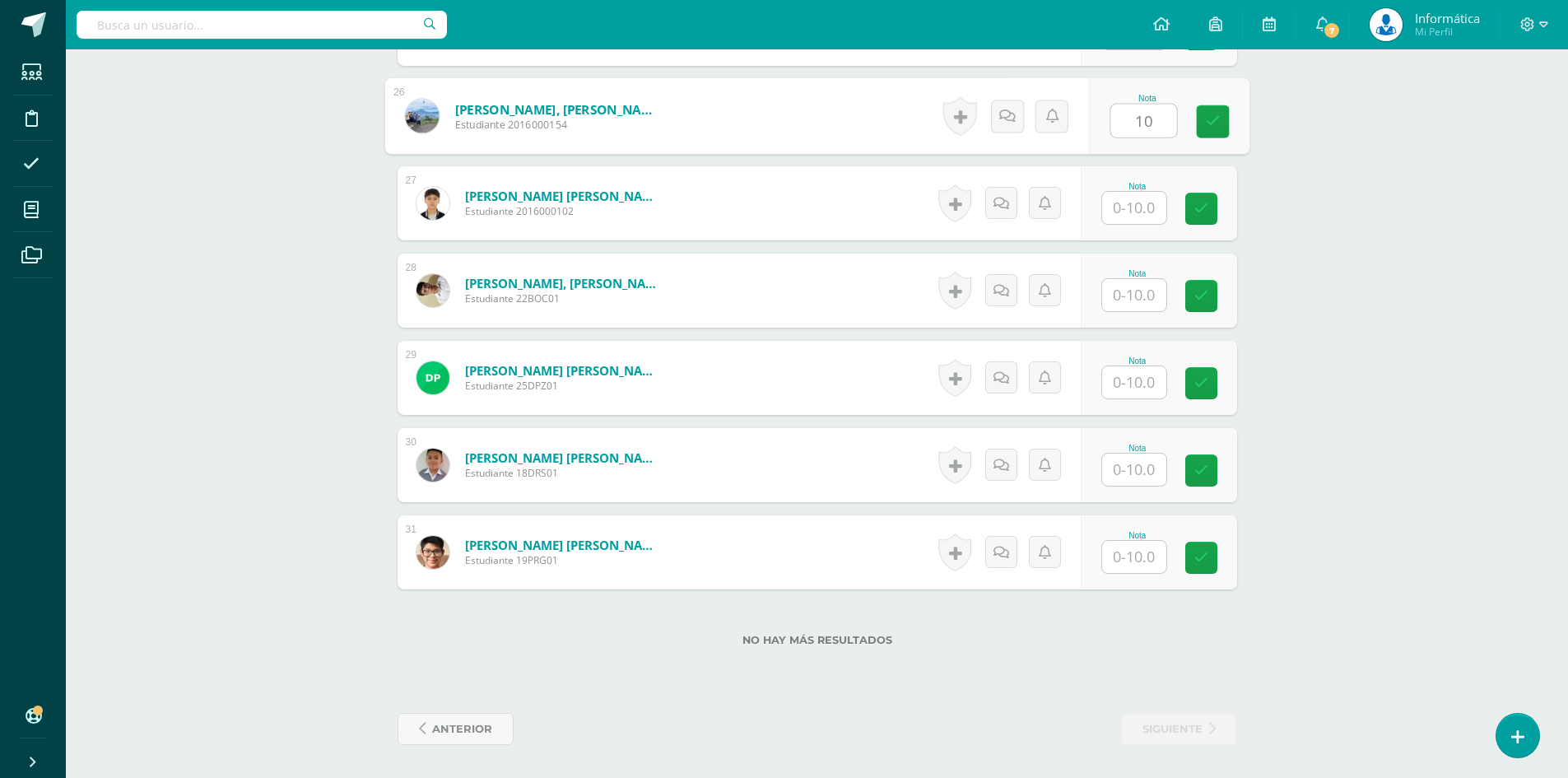
scroll to position [2444, 0]
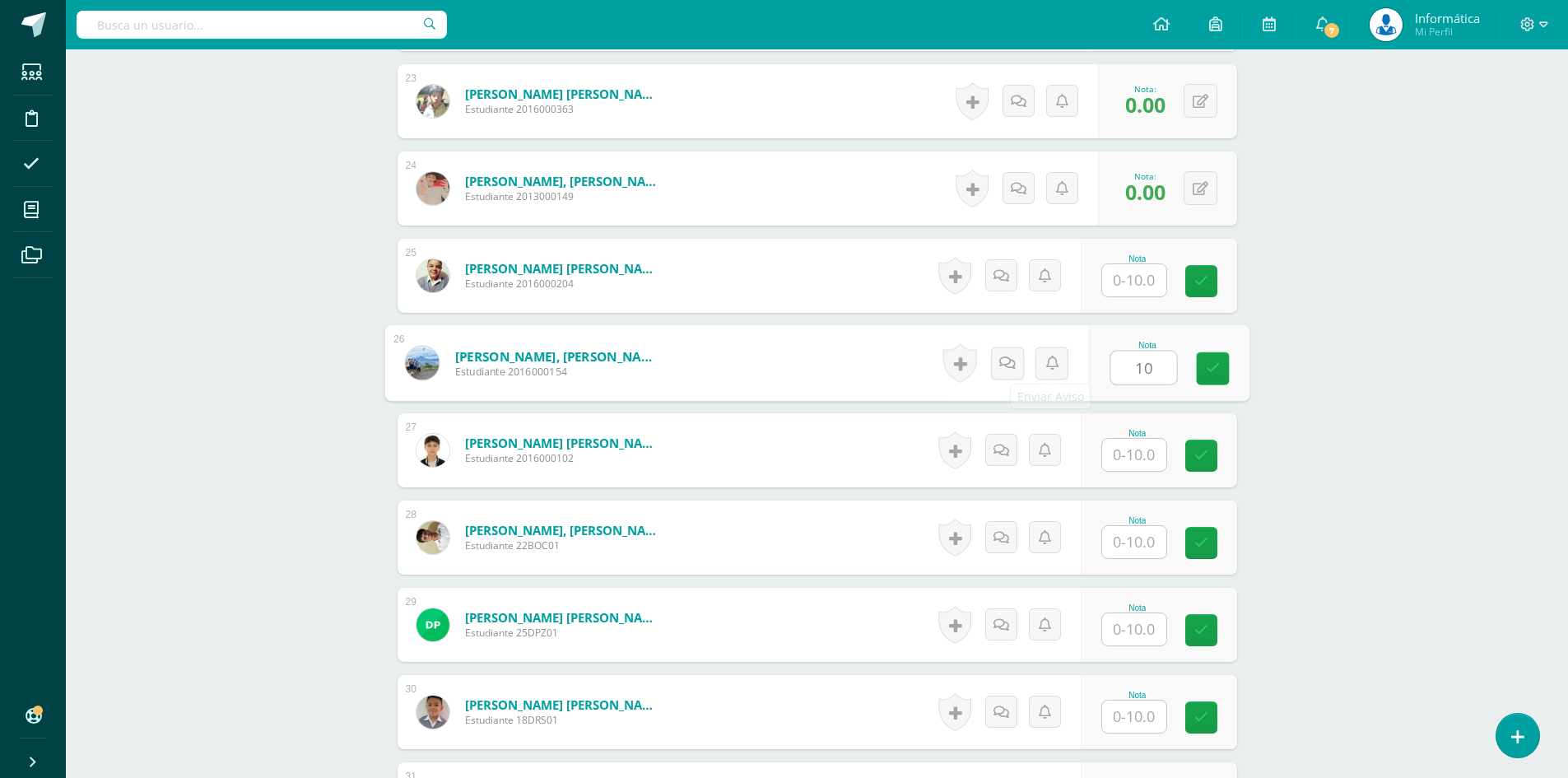
type input "10"
click at [1138, 285] on input "text" at bounding box center [1144, 281] width 66 height 33
type input "10"
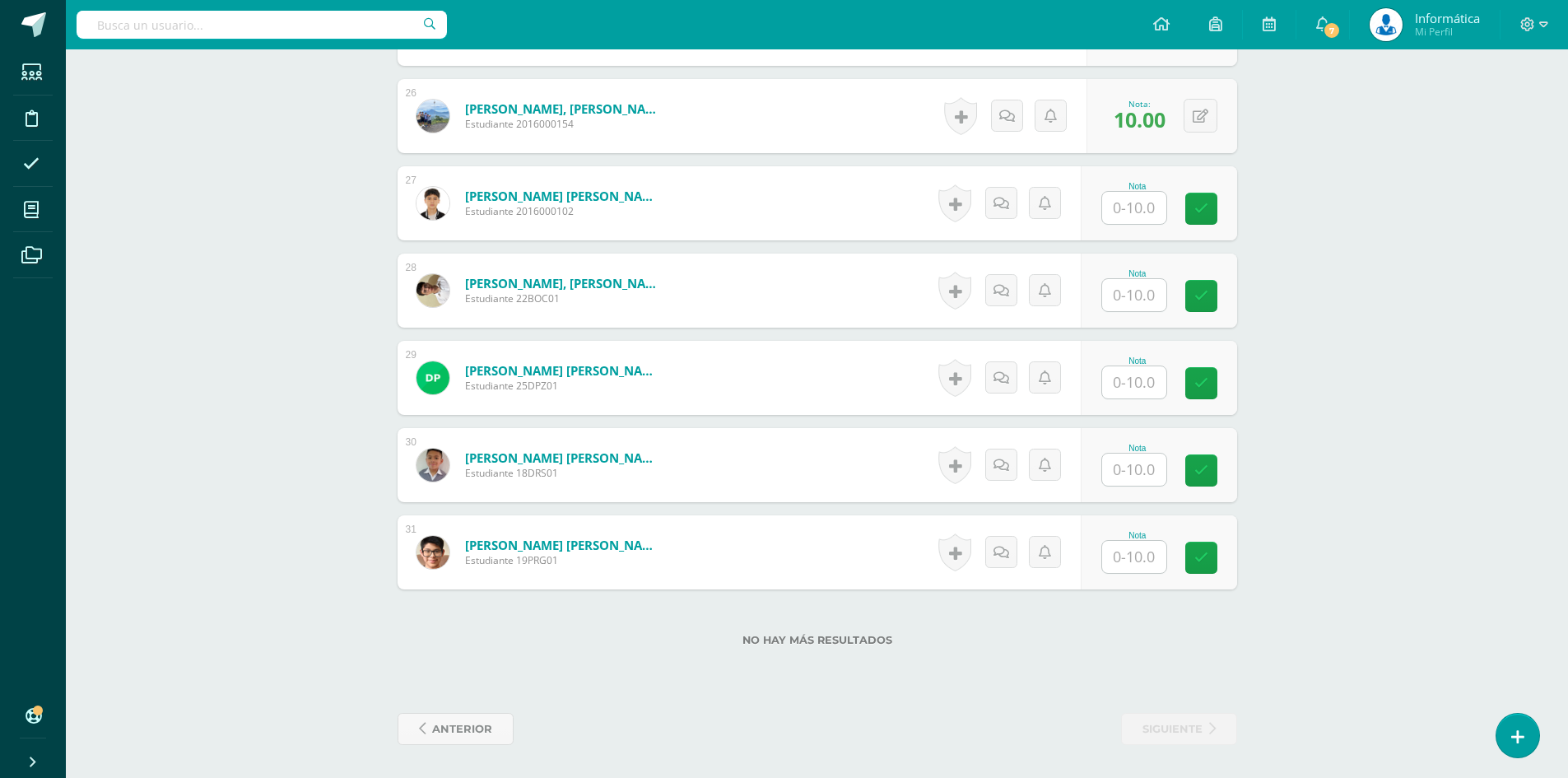
scroll to position [2608, 0]
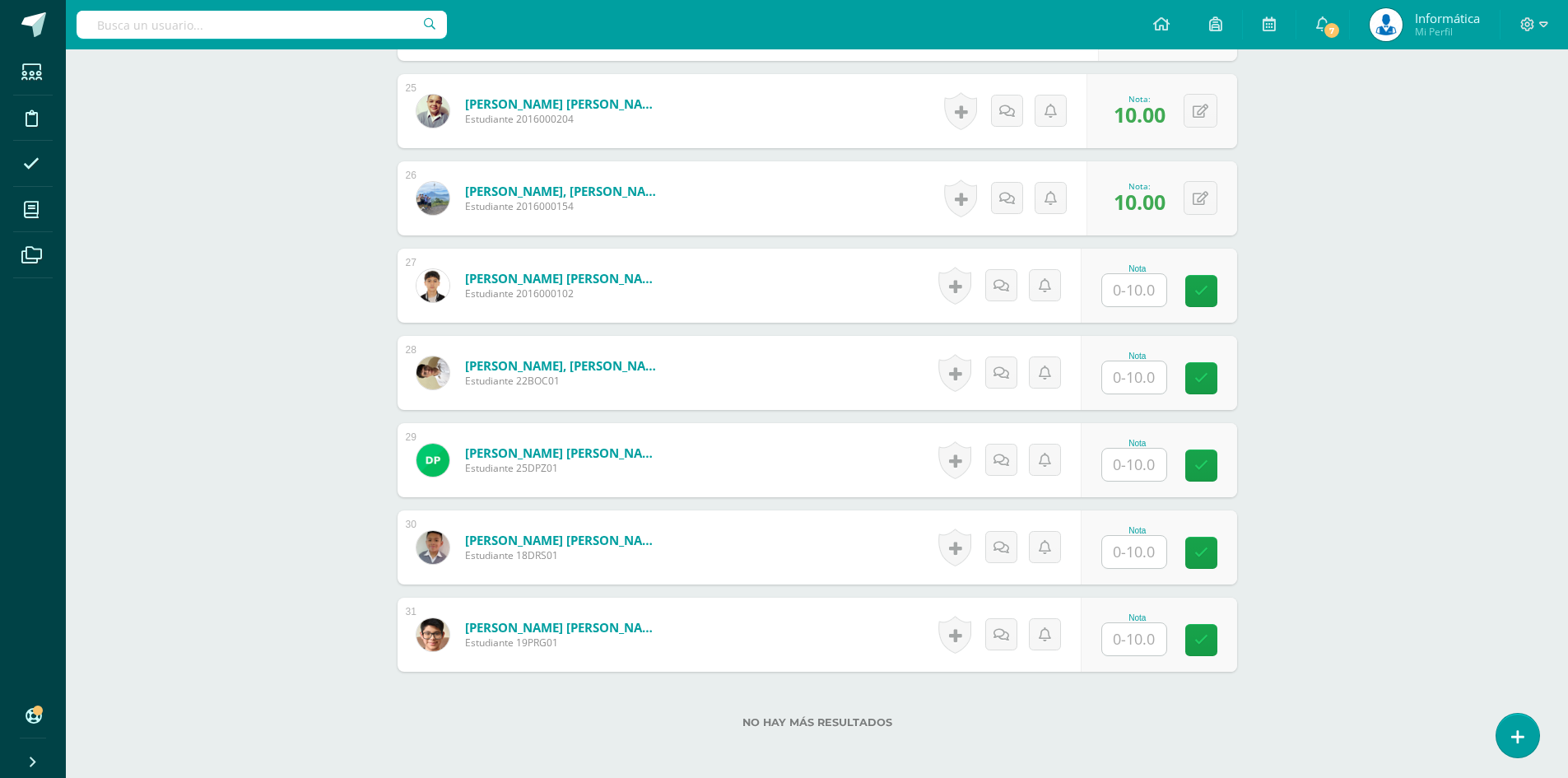
click at [1130, 295] on input "text" at bounding box center [1135, 290] width 64 height 32
type input "10"
click at [1209, 282] on link at bounding box center [1213, 292] width 33 height 33
click at [1151, 376] on input "text" at bounding box center [1135, 377] width 64 height 32
type input "0"
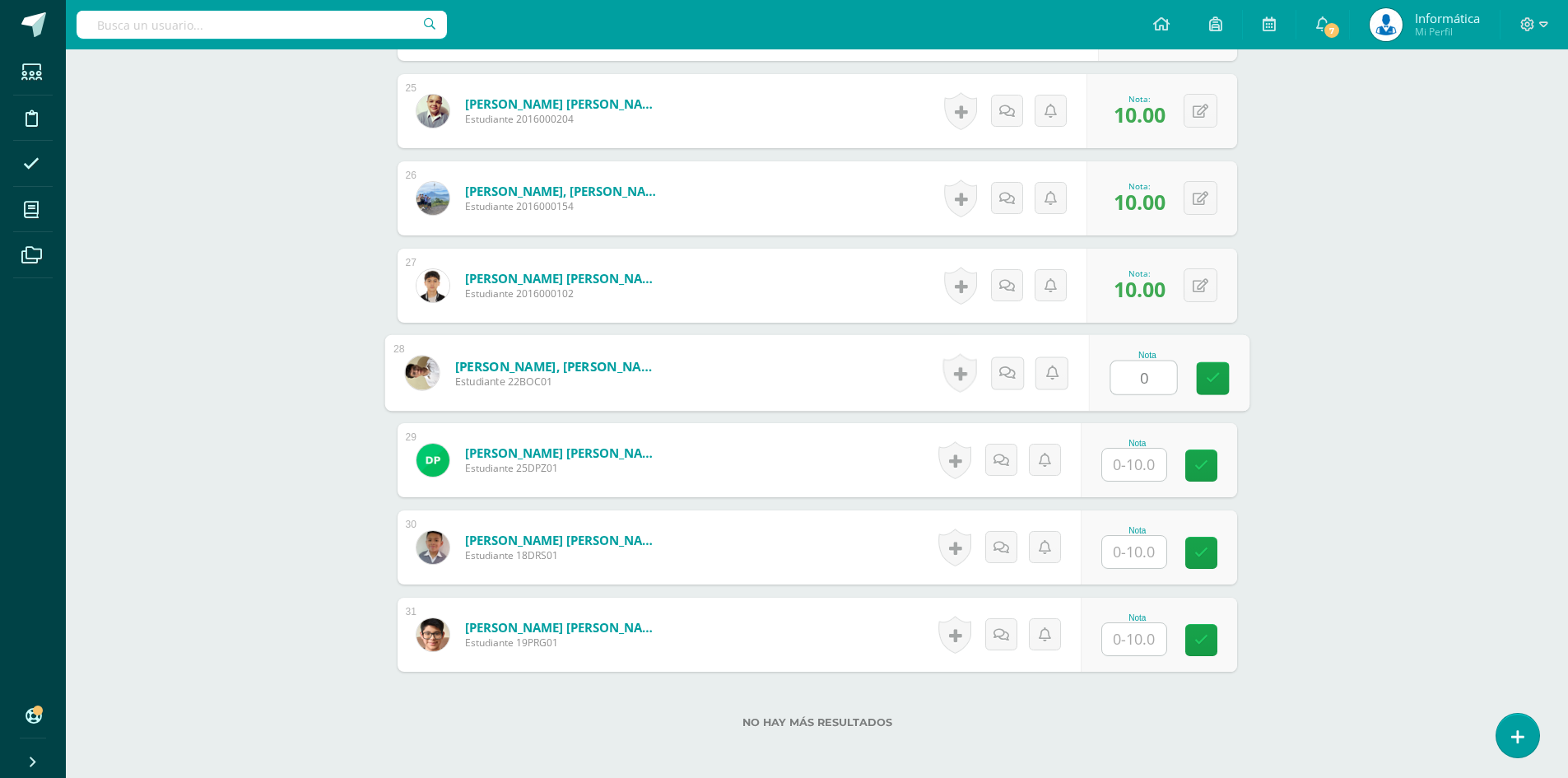
click at [1137, 452] on input "text" at bounding box center [1135, 464] width 64 height 32
type input "0"
drag, startPoint x: 1139, startPoint y: 529, endPoint x: 1142, endPoint y: 546, distance: 17.3
click at [1139, 530] on div "Nota" at bounding box center [1138, 530] width 73 height 9
click at [1142, 548] on input "text" at bounding box center [1135, 552] width 64 height 32
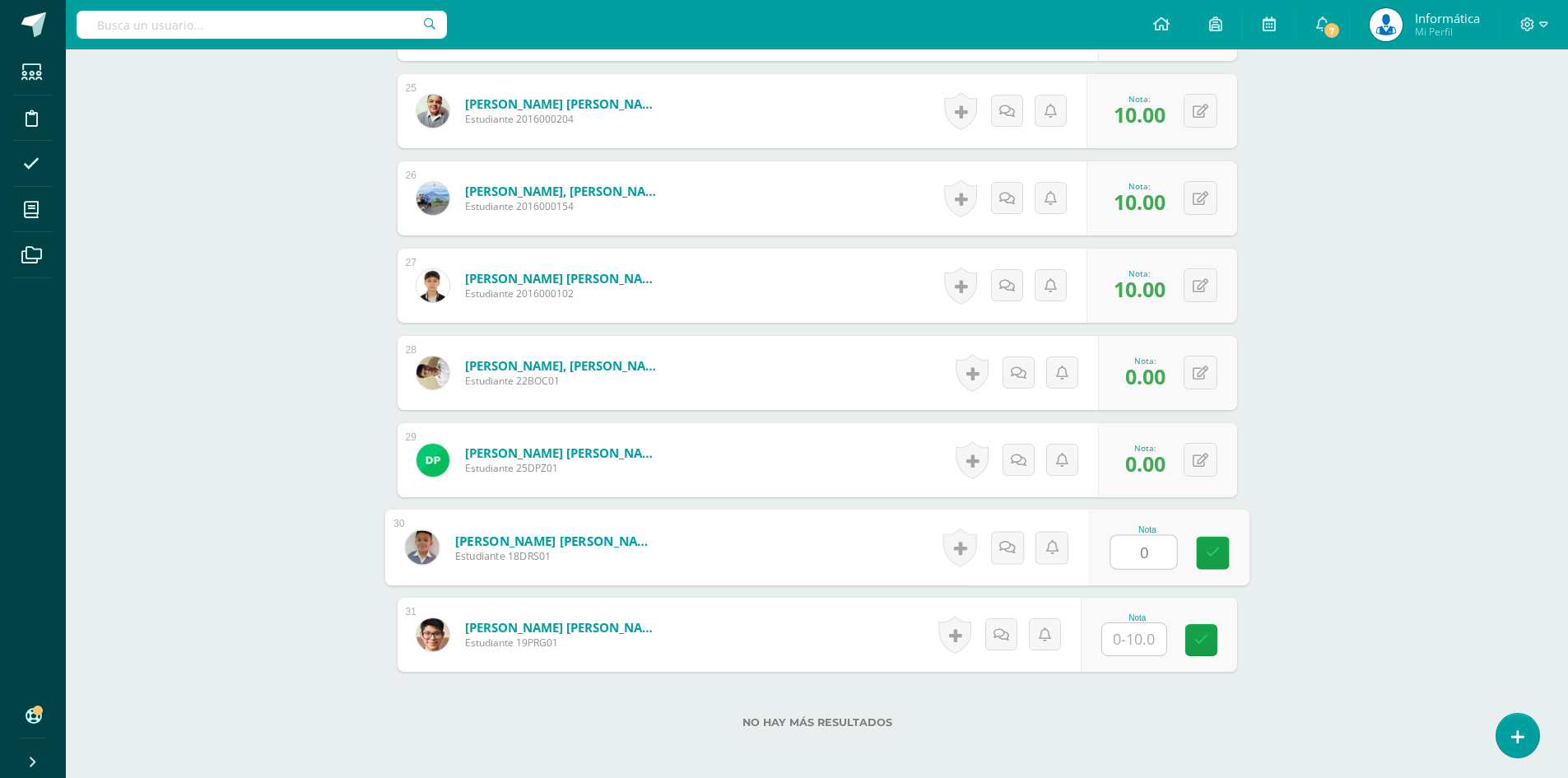
type input "0"
click at [1136, 656] on input "text" at bounding box center [1135, 639] width 64 height 32
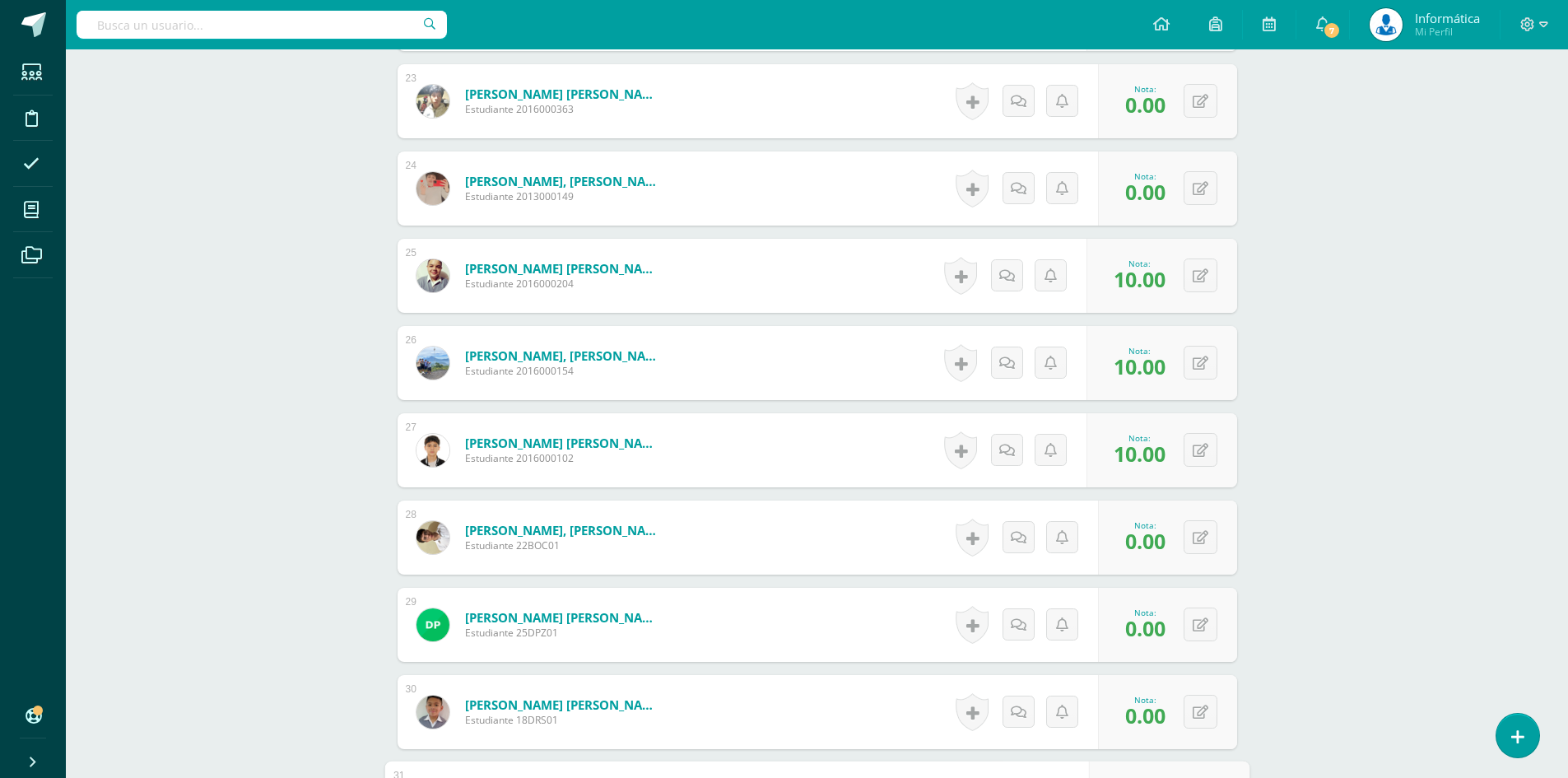
scroll to position [2279, 0]
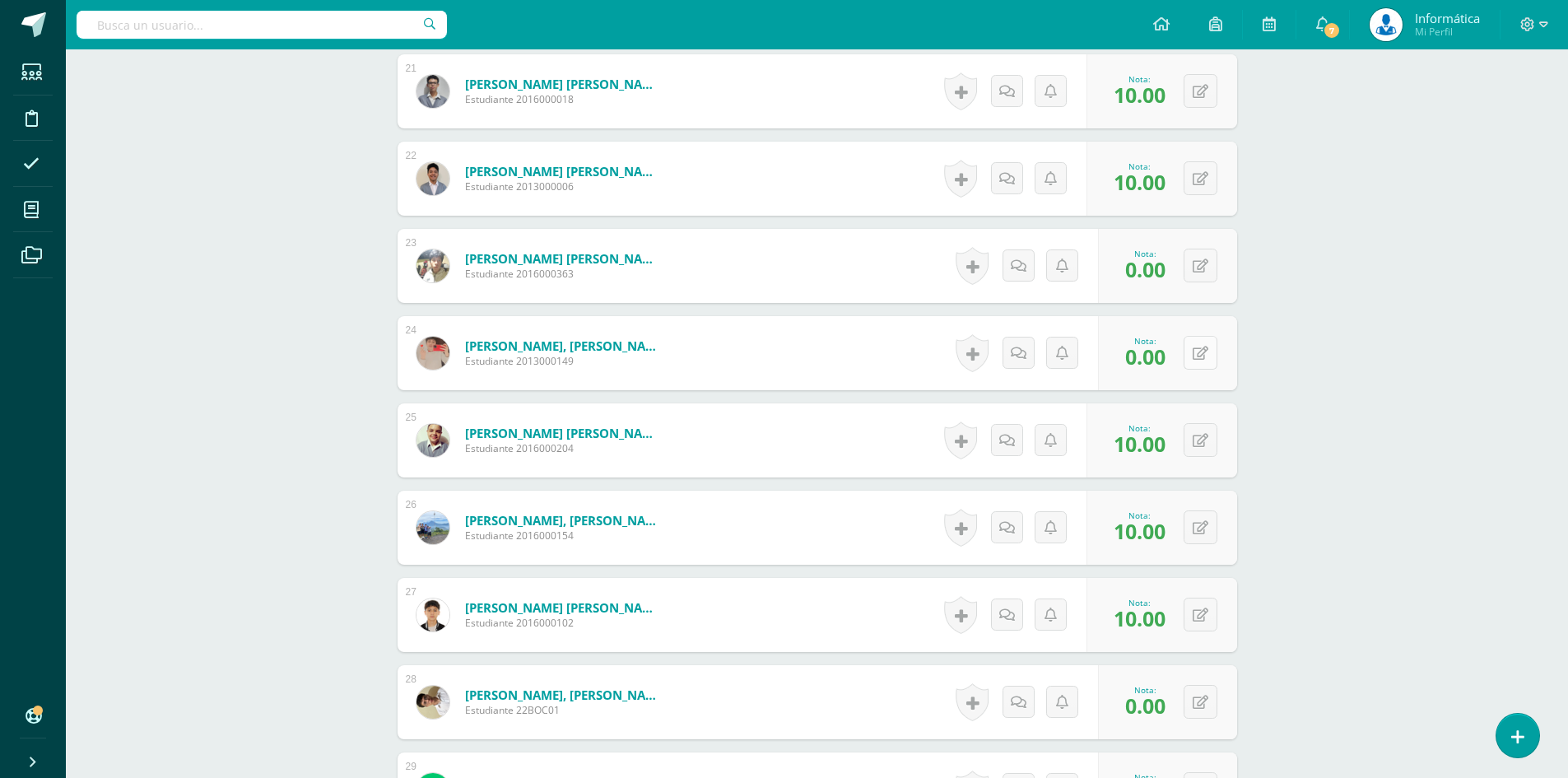
type input "0"
click at [1198, 358] on button at bounding box center [1212, 353] width 35 height 35
type input "10"
click at [1160, 357] on link at bounding box center [1168, 359] width 33 height 33
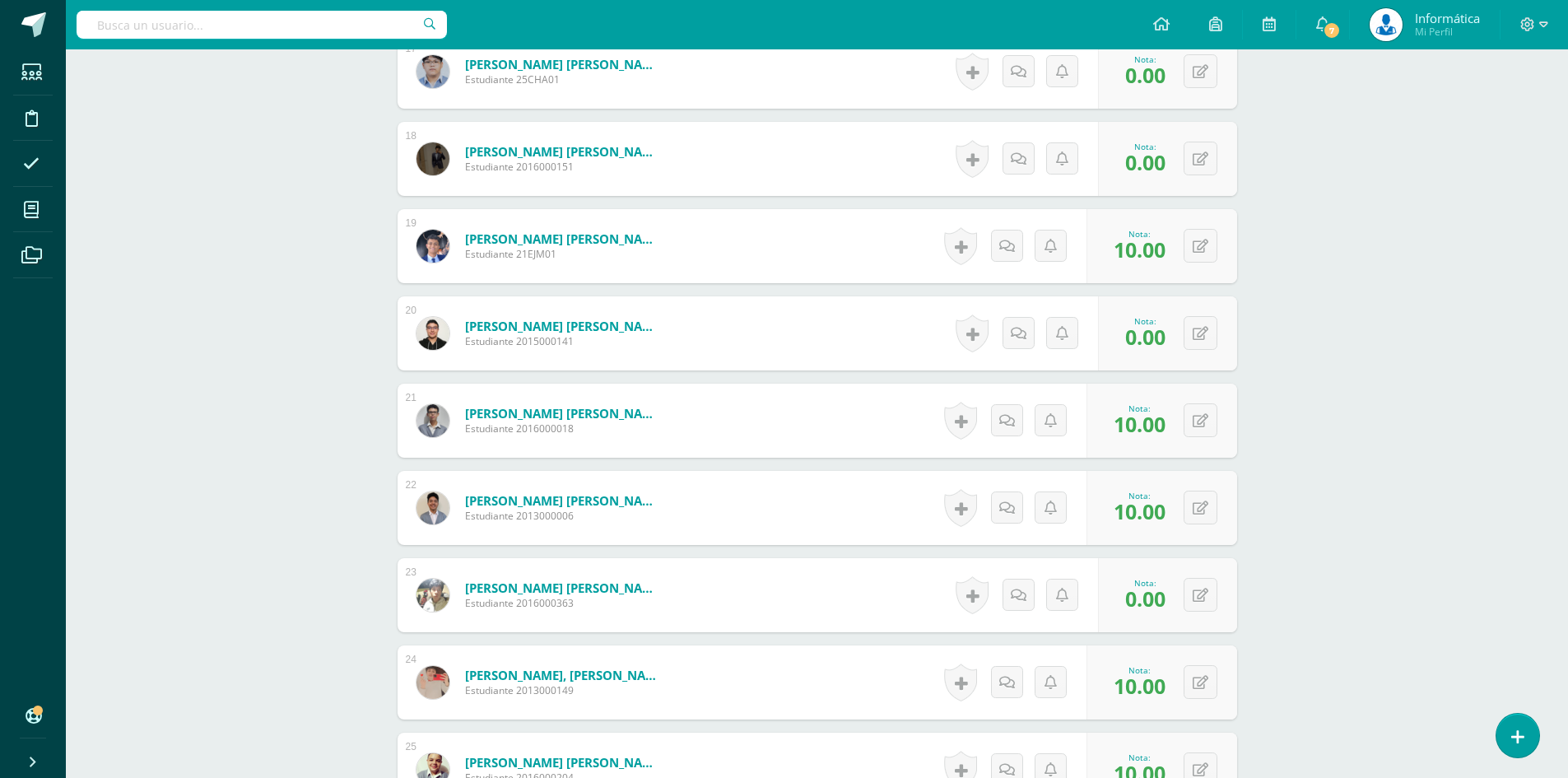
scroll to position [1867, 0]
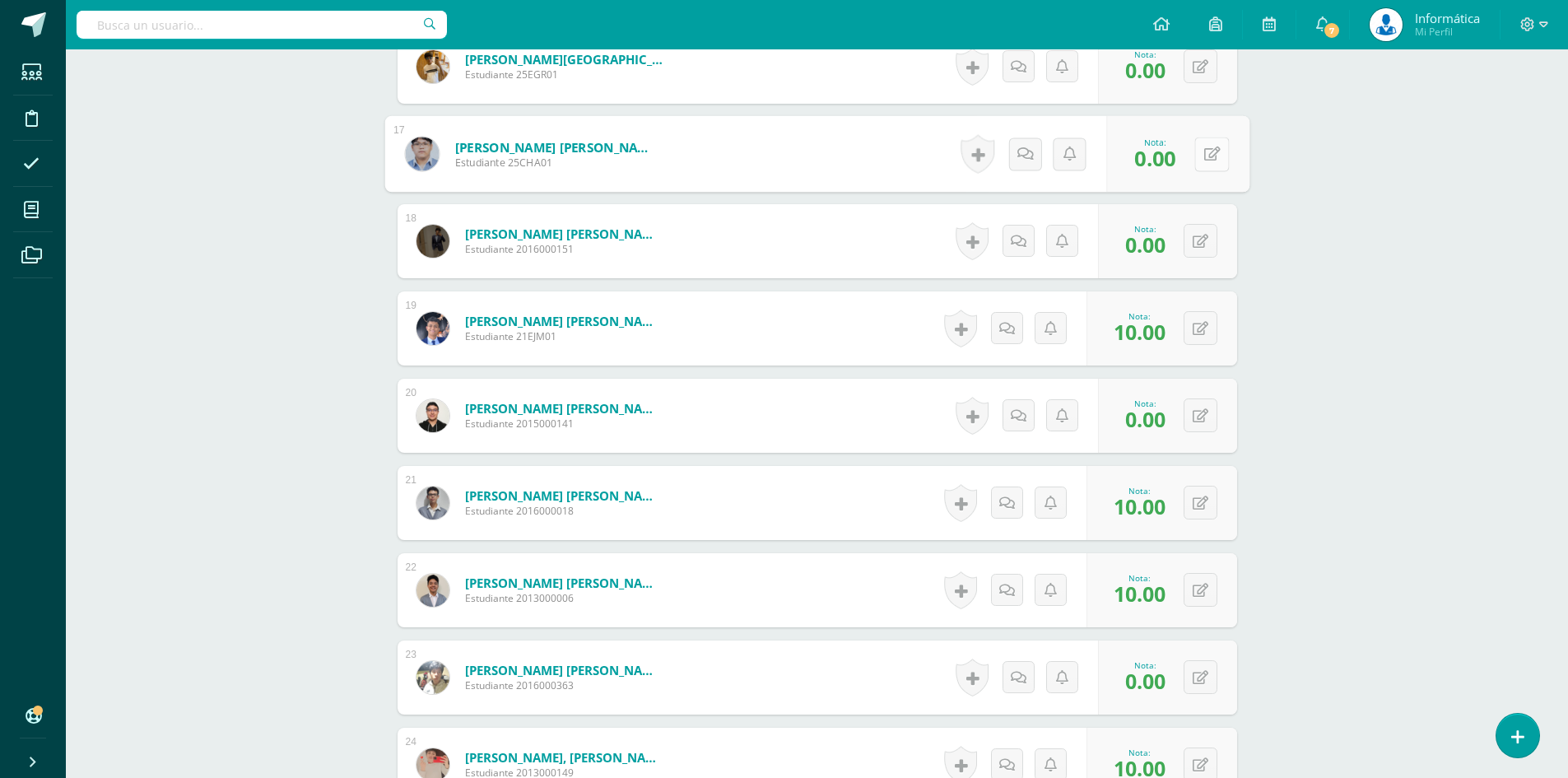
click at [1206, 154] on icon at bounding box center [1212, 153] width 17 height 14
type input "10"
click at [1175, 169] on link at bounding box center [1168, 159] width 33 height 33
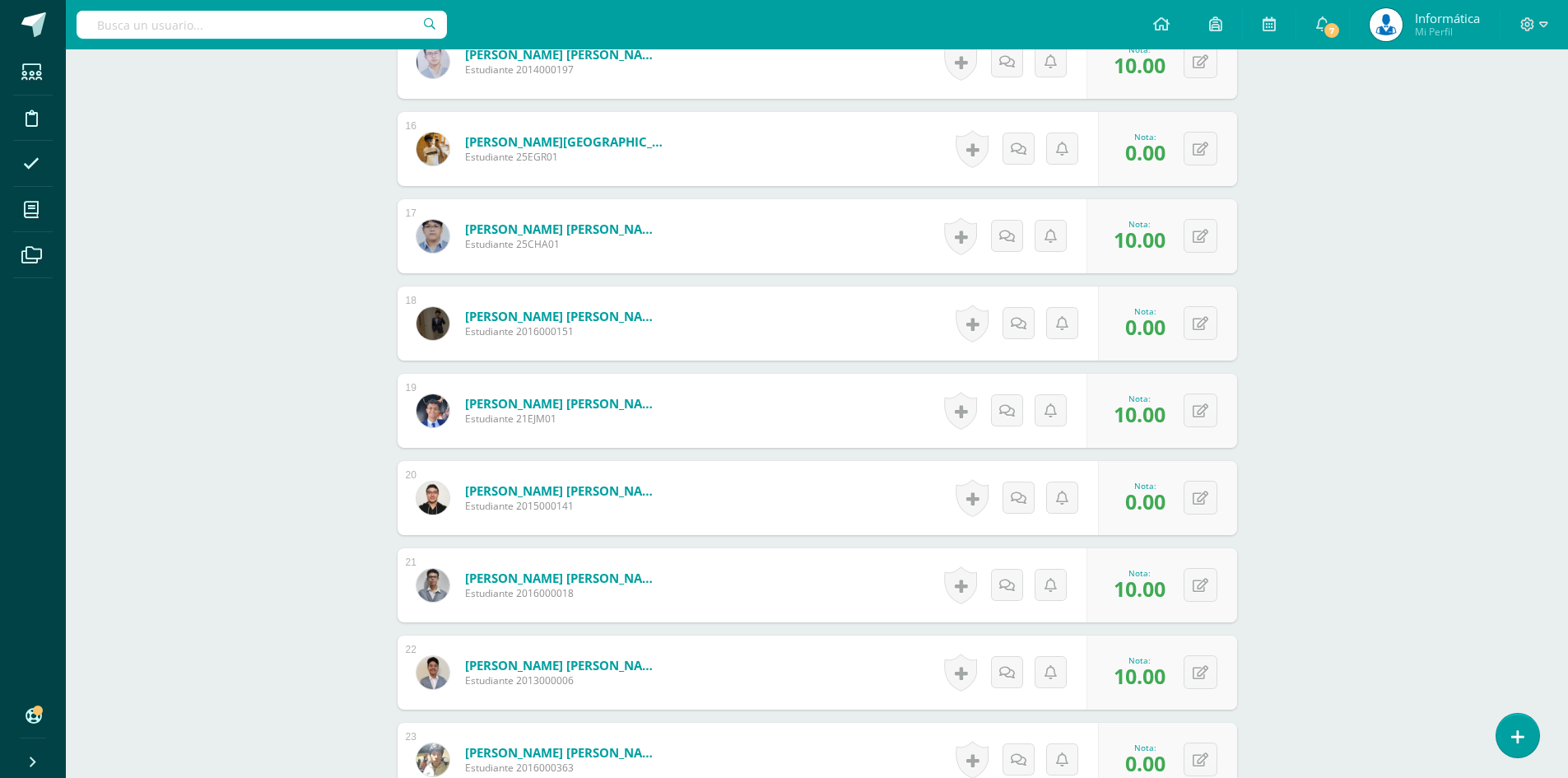
click at [1549, 19] on div at bounding box center [1535, 25] width 68 height 50
click at [1544, 23] on icon at bounding box center [1543, 25] width 9 height 15
click at [1494, 112] on span "Cerrar sesión" at bounding box center [1493, 112] width 74 height 16
